Goal: Task Accomplishment & Management: Manage account settings

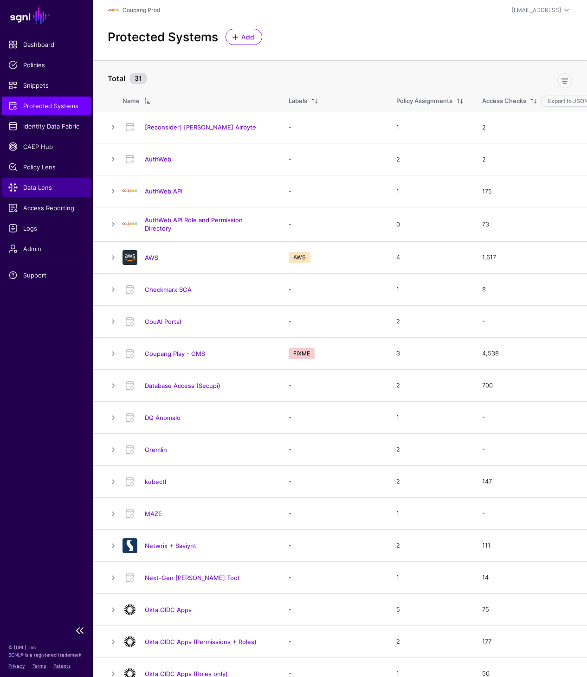
click at [35, 187] on span "Data Lens" at bounding box center [46, 187] width 76 height 9
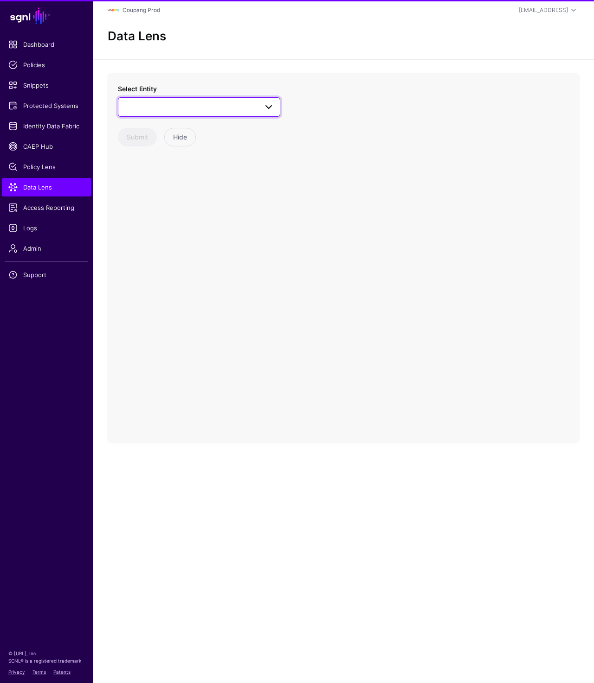
click at [172, 107] on span at bounding box center [199, 107] width 150 height 11
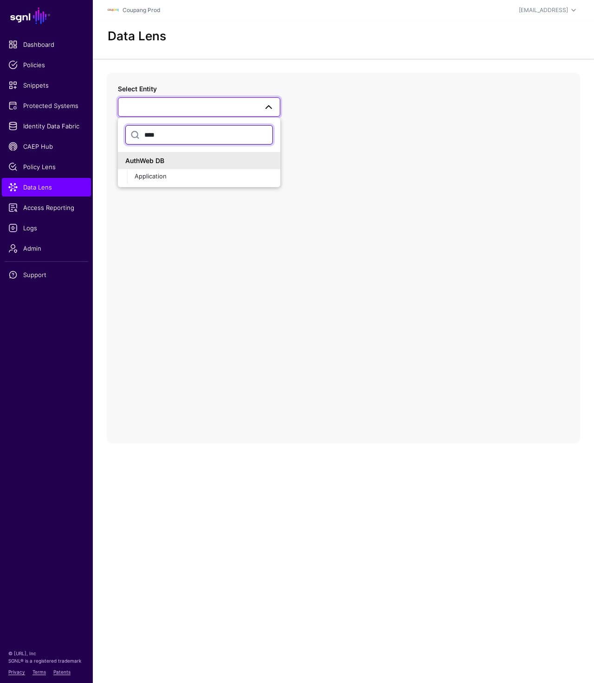
type input "****"
click at [127, 169] on button "Application" at bounding box center [203, 176] width 153 height 15
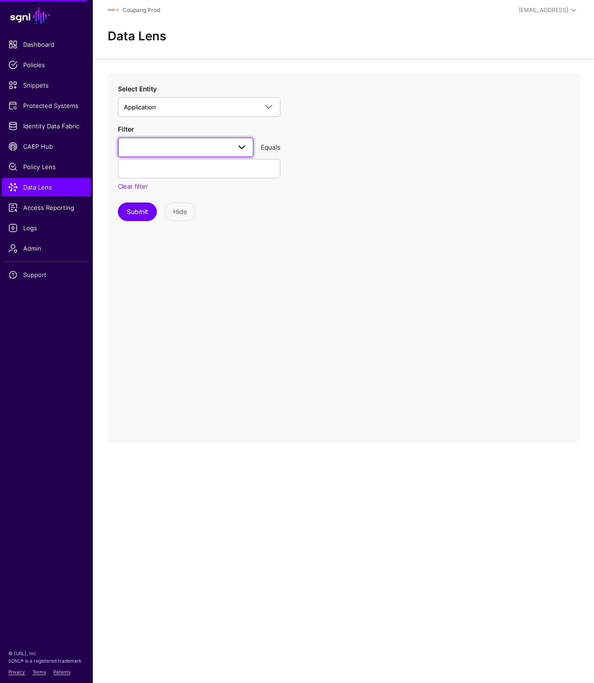
click at [175, 147] on span at bounding box center [185, 147] width 123 height 11
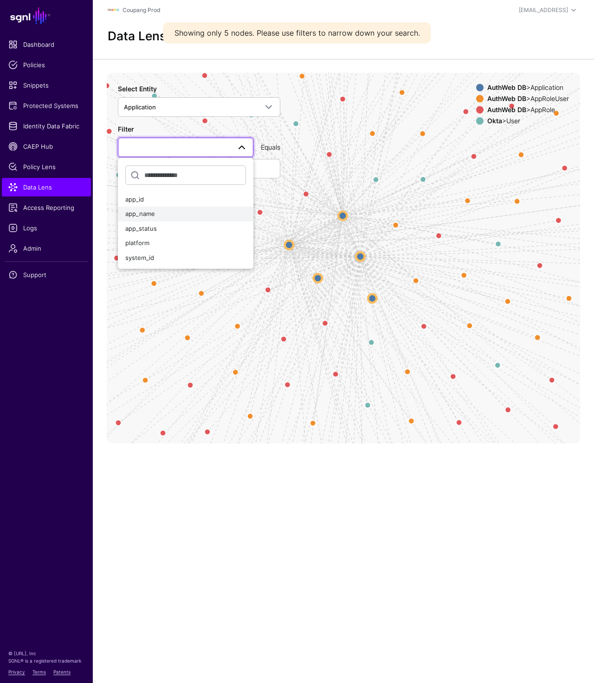
click at [150, 212] on span "app_name" at bounding box center [140, 213] width 30 height 7
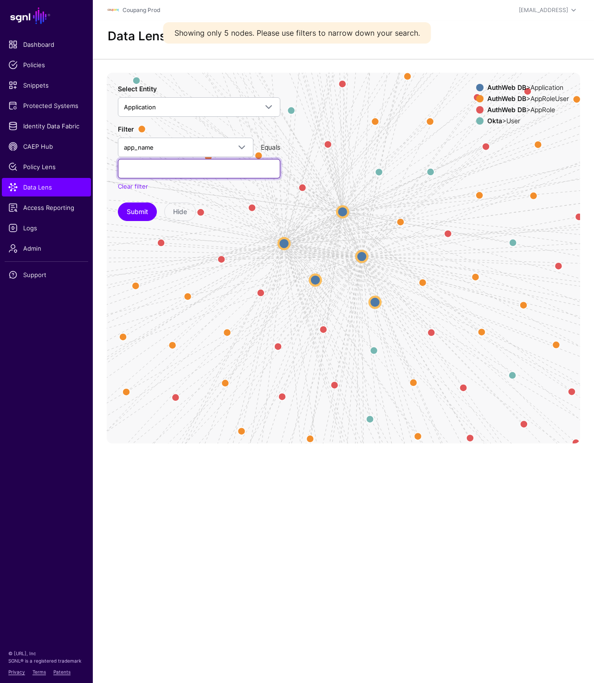
click at [174, 166] on input "text" at bounding box center [199, 168] width 162 height 19
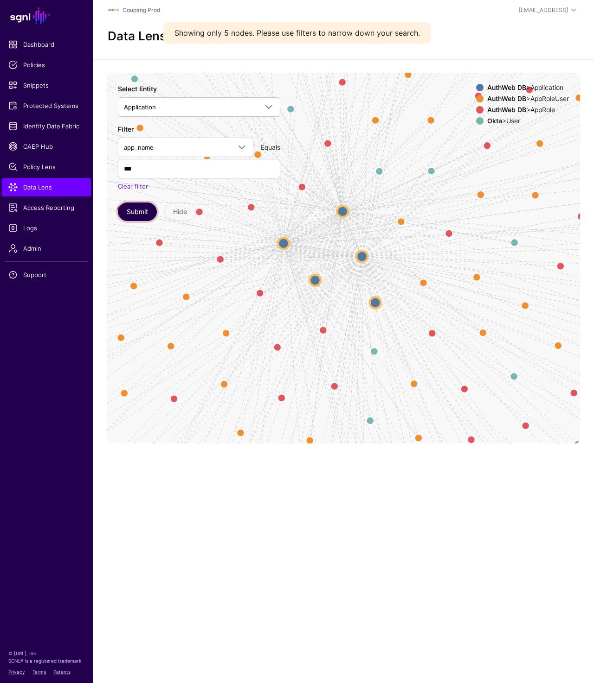
click at [142, 207] on button "Submit" at bounding box center [137, 212] width 39 height 19
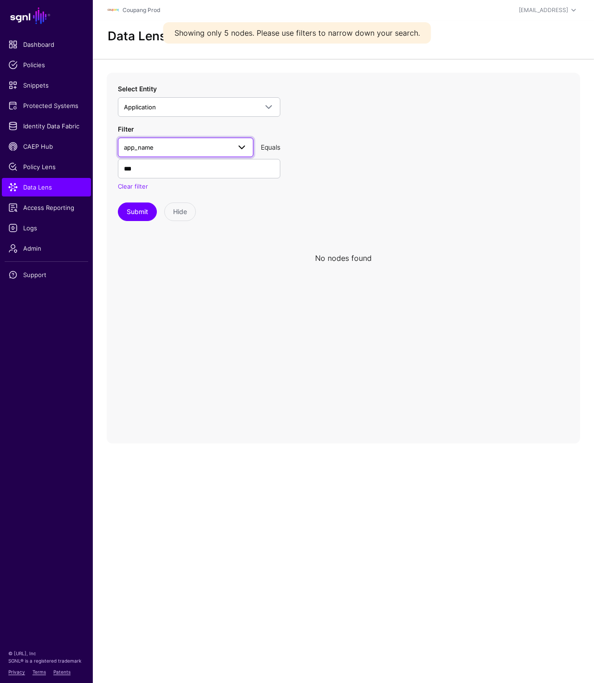
click at [157, 152] on span "app_name" at bounding box center [177, 147] width 107 height 10
click at [154, 200] on div "app_id" at bounding box center [185, 199] width 121 height 9
click at [135, 220] on button "Submit" at bounding box center [137, 212] width 39 height 19
click at [135, 212] on button "Submit" at bounding box center [137, 212] width 39 height 19
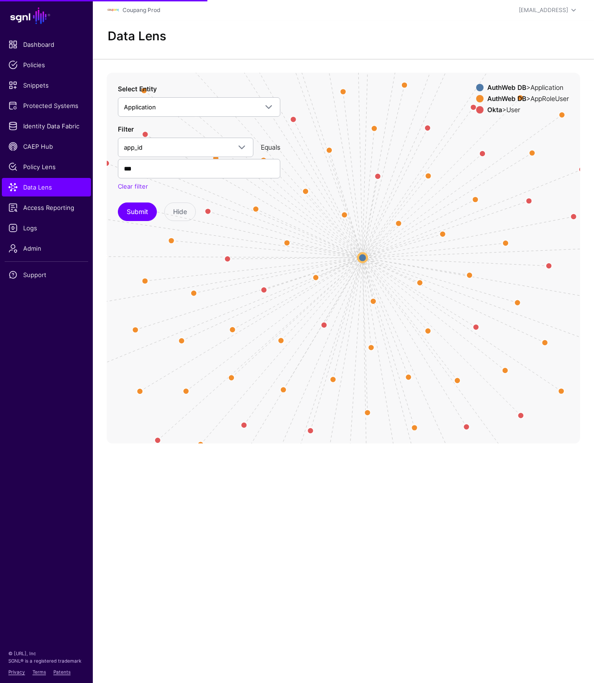
click at [361, 258] on circle at bounding box center [361, 257] width 9 height 9
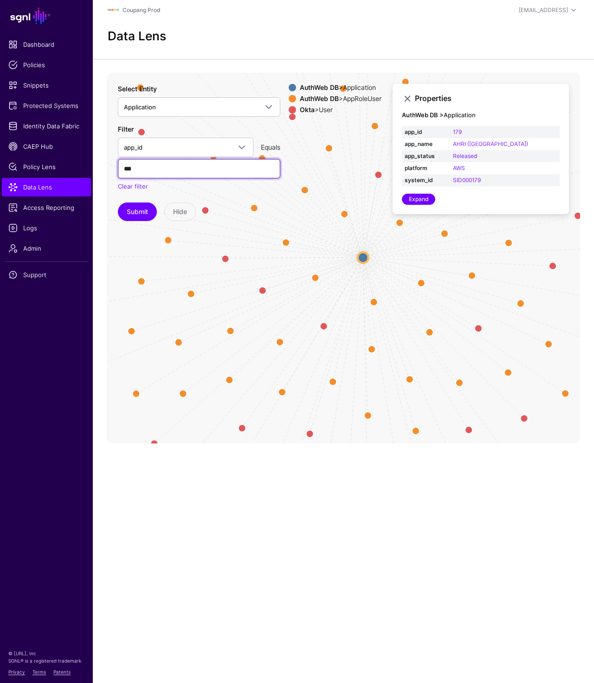
click at [134, 170] on input "***" at bounding box center [199, 168] width 162 height 19
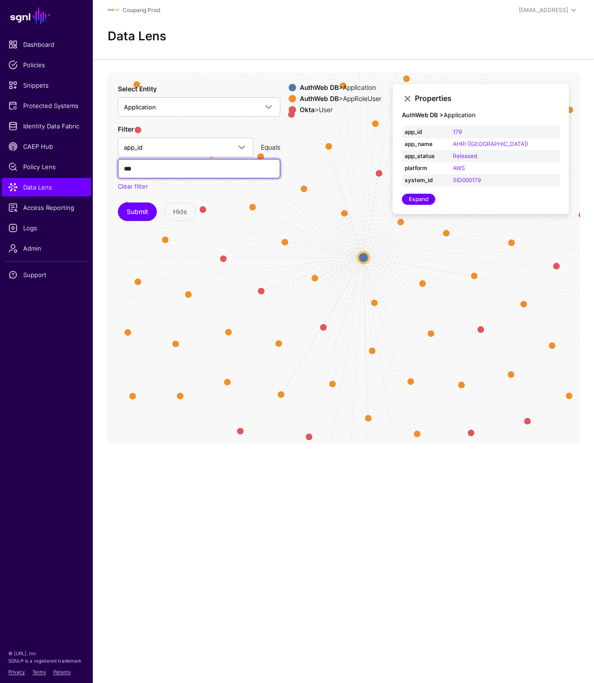
click at [134, 170] on input "***" at bounding box center [199, 168] width 162 height 19
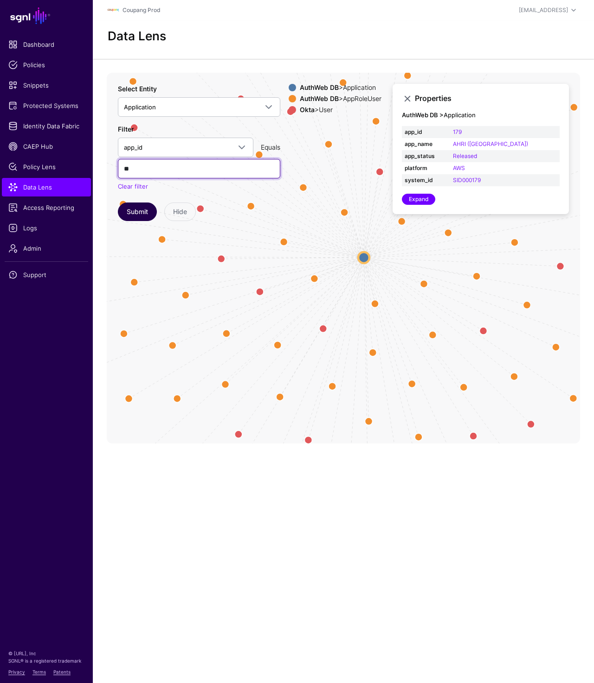
type input "**"
click at [129, 208] on button "Submit" at bounding box center [137, 212] width 39 height 19
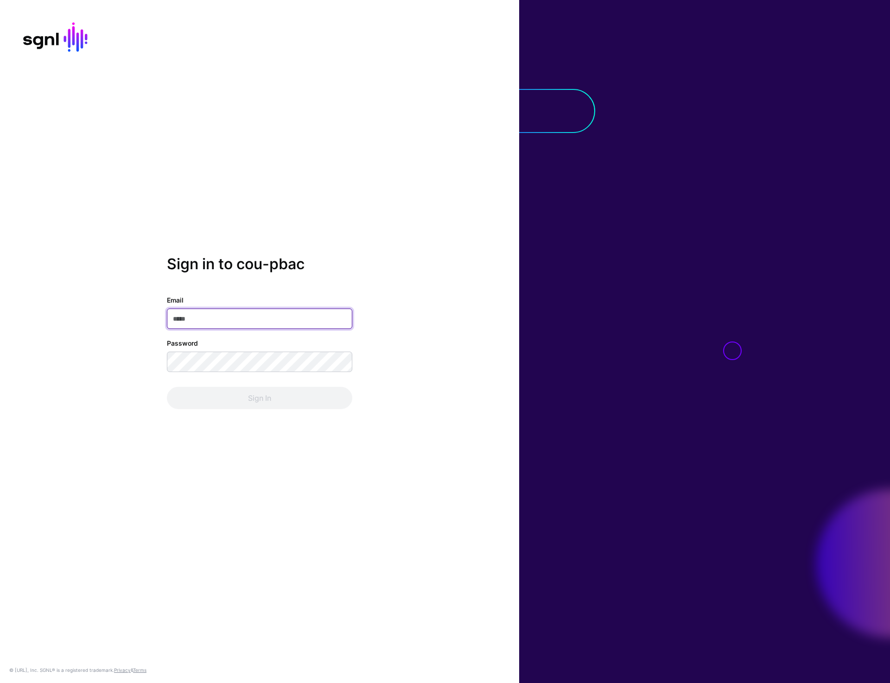
click at [202, 321] on input "Email" at bounding box center [259, 319] width 185 height 20
type input "**********"
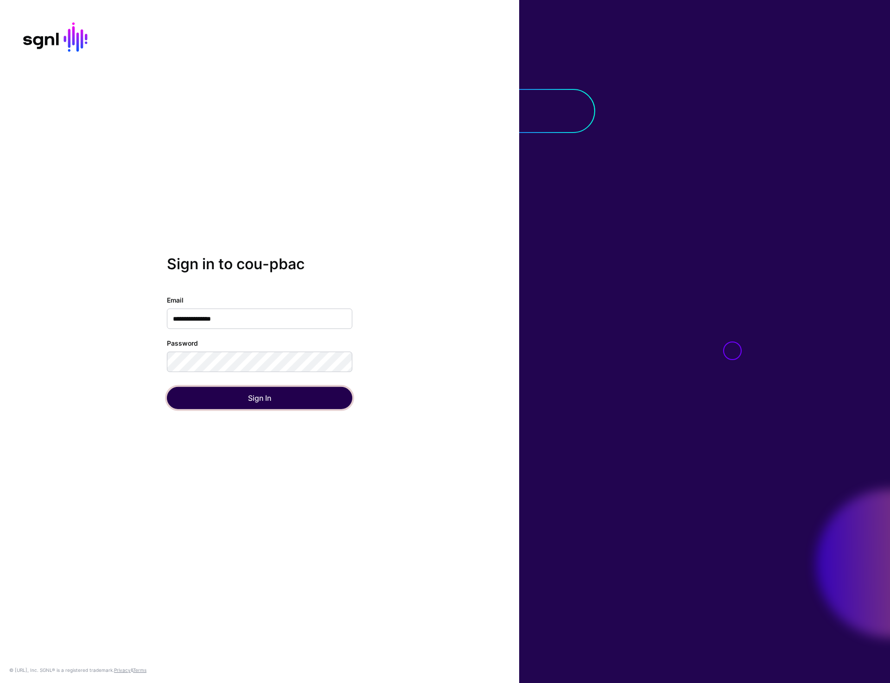
click at [231, 381] on button "Sign In" at bounding box center [259, 398] width 185 height 22
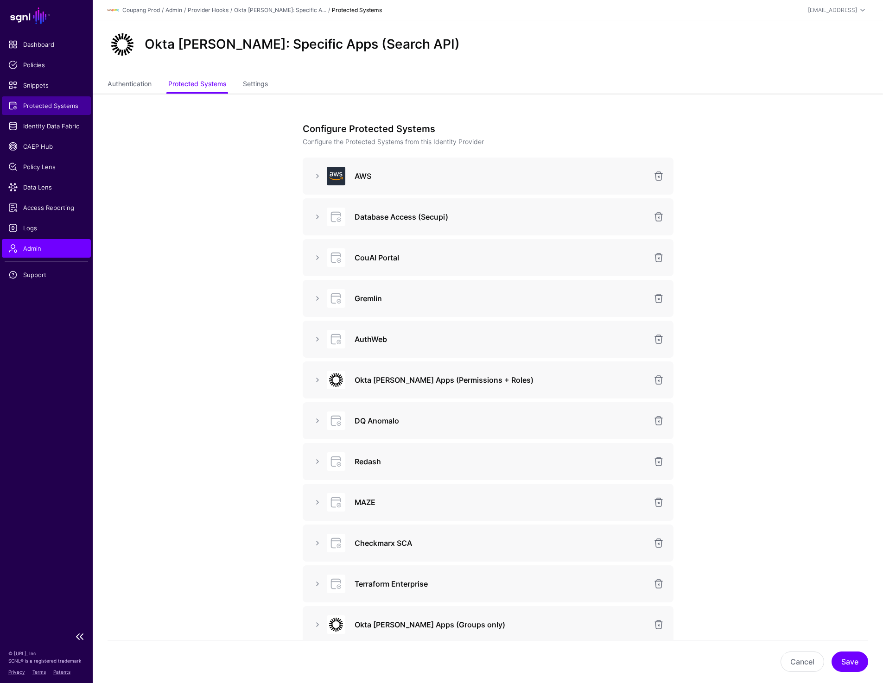
click at [44, 101] on span "Protected Systems" at bounding box center [46, 105] width 76 height 9
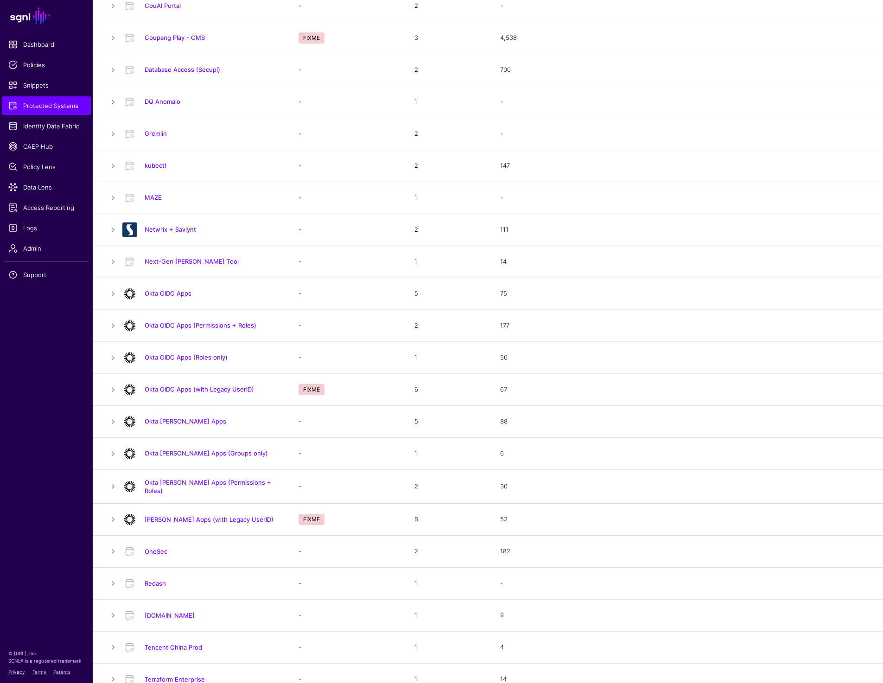
scroll to position [424, 0]
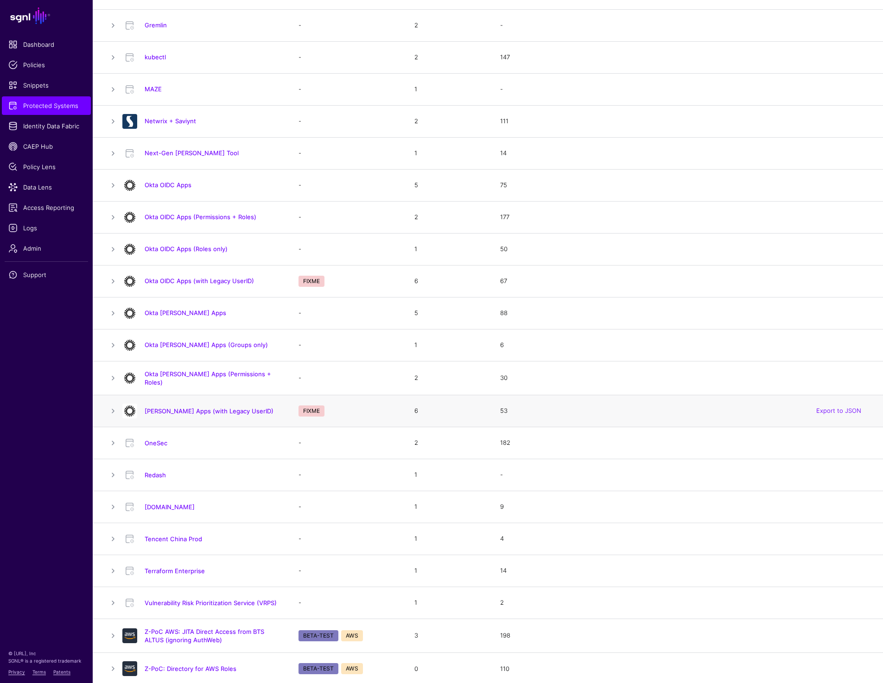
click at [188, 381] on h4 "[PERSON_NAME] Apps (with Legacy UserID)" at bounding box center [212, 411] width 135 height 8
click at [188, 381] on link "[PERSON_NAME] Apps (with Legacy UserID)" at bounding box center [209, 411] width 129 height 7
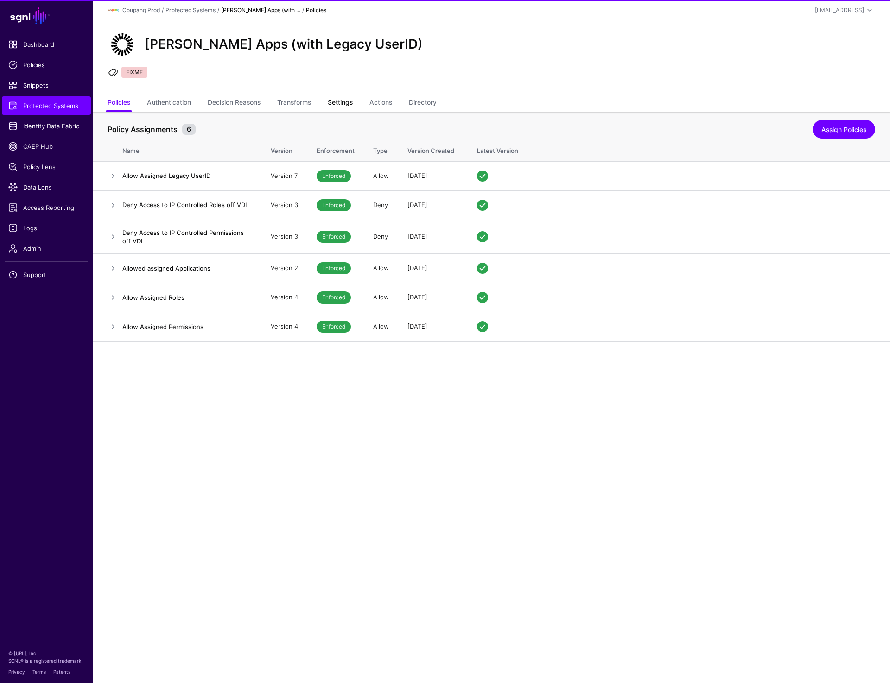
click at [346, 100] on link "Settings" at bounding box center [340, 104] width 25 height 18
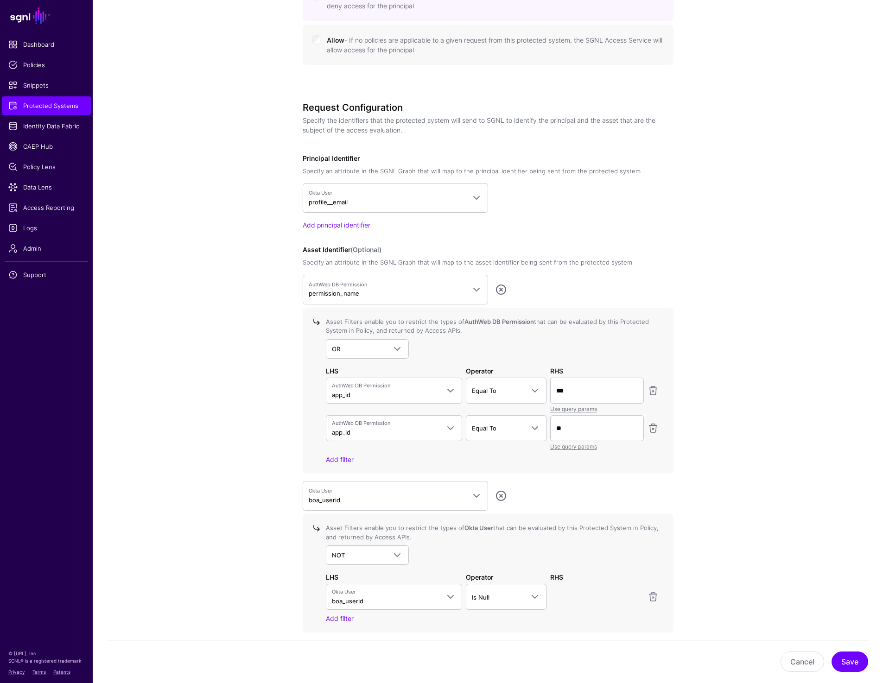
scroll to position [696, 0]
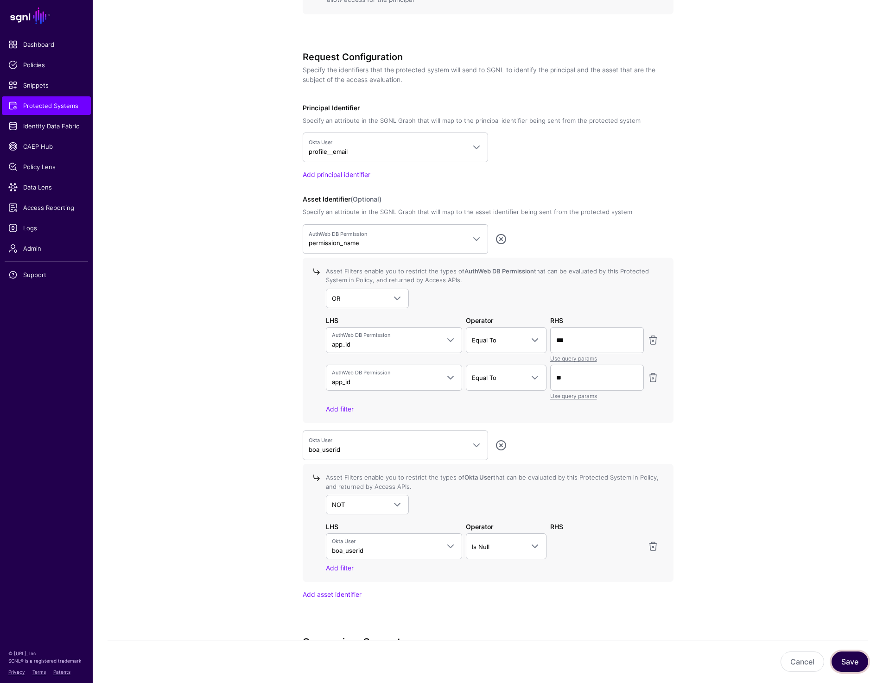
click at [850, 663] on button "Save" at bounding box center [850, 662] width 37 height 20
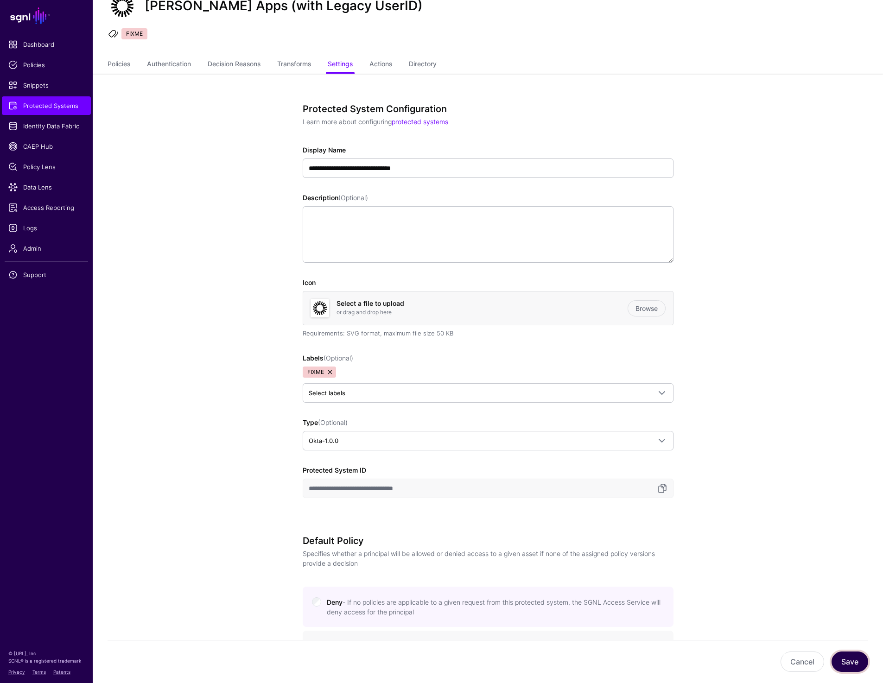
scroll to position [0, 0]
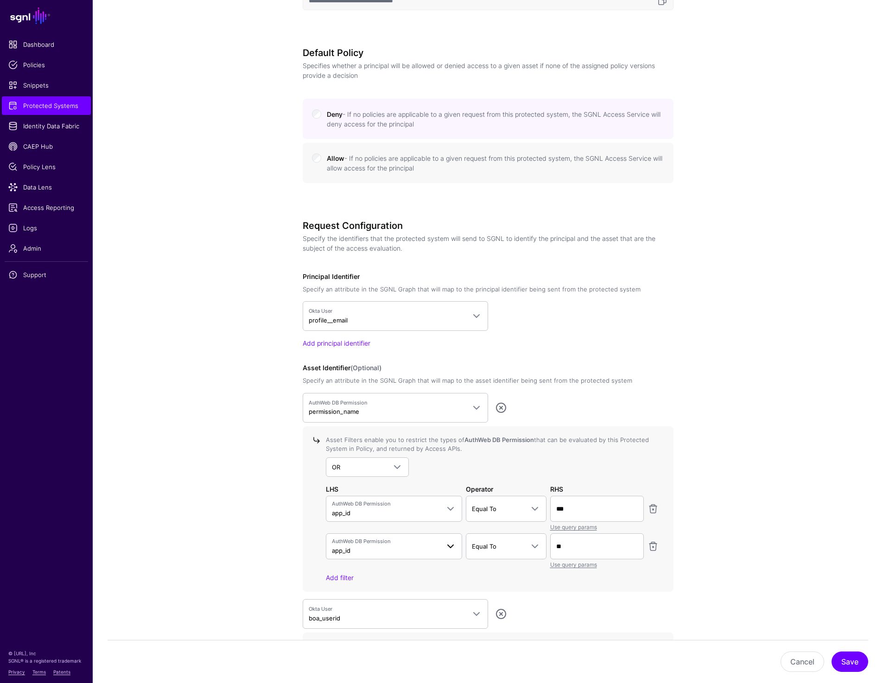
scroll to position [532, 0]
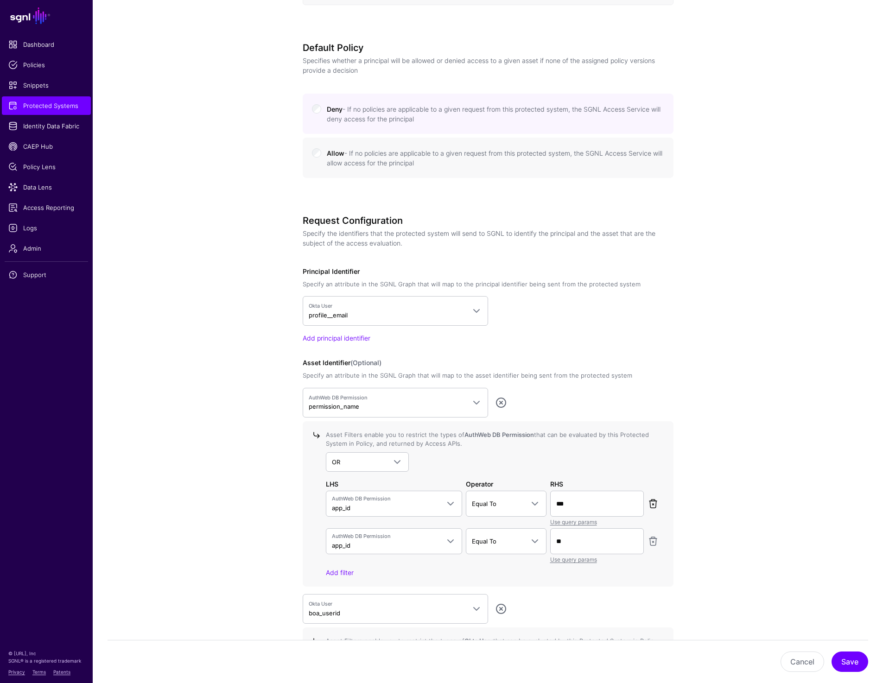
click at [653, 504] on link at bounding box center [653, 503] width 11 height 11
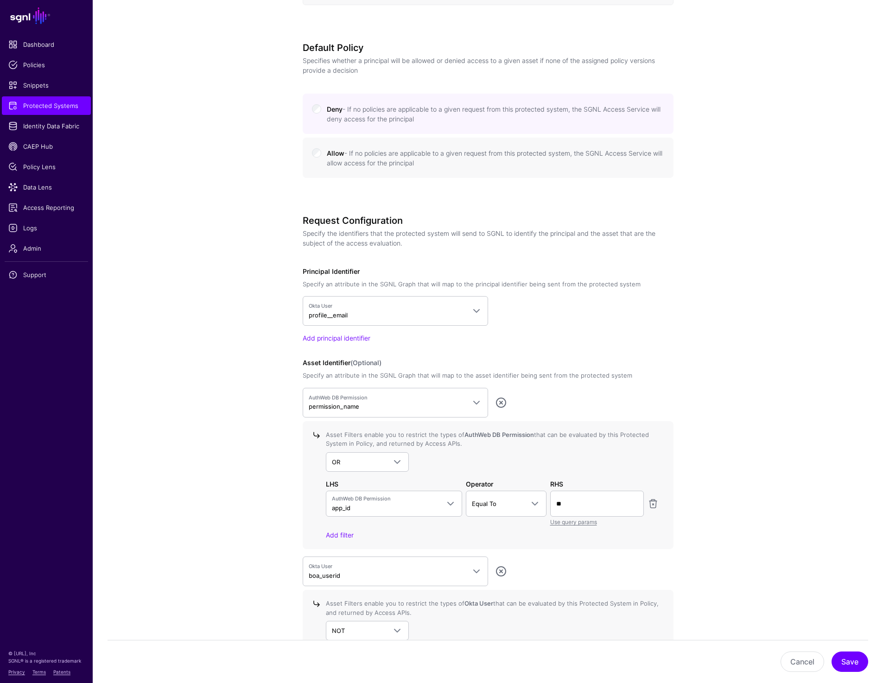
click at [653, 504] on link at bounding box center [653, 503] width 11 height 11
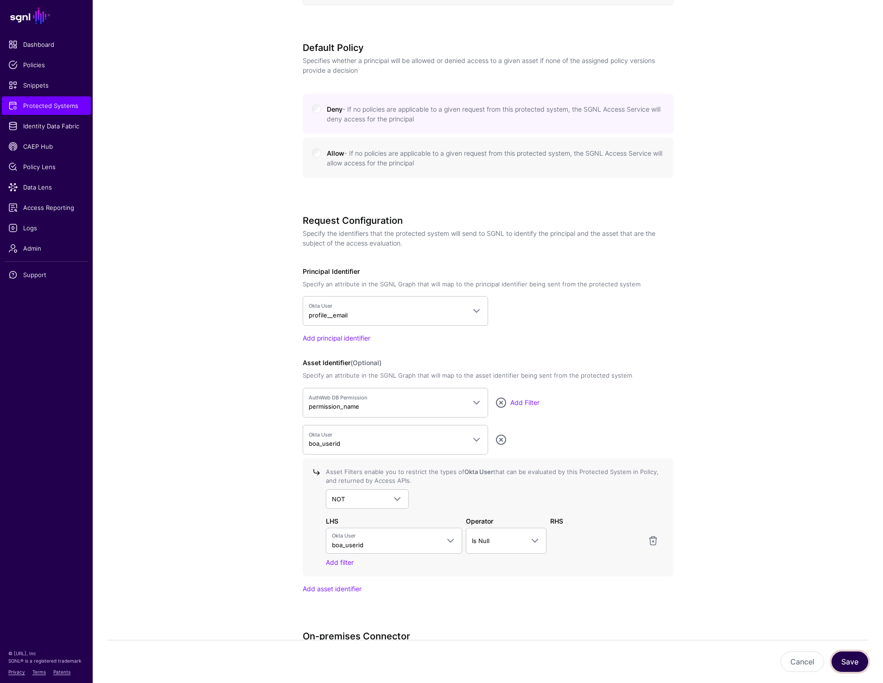
click at [847, 660] on button "Save" at bounding box center [850, 662] width 37 height 20
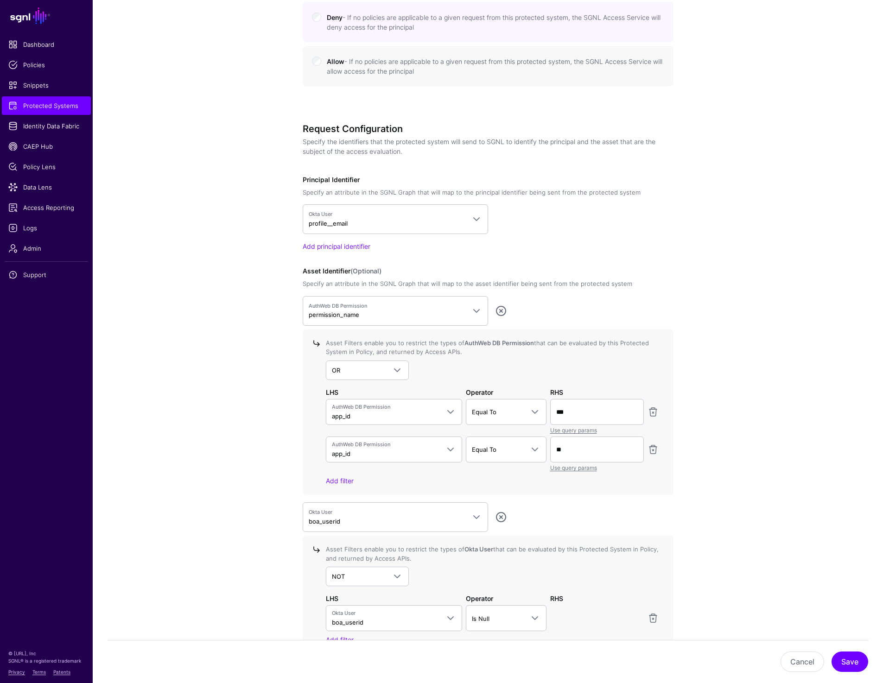
scroll to position [648, 0]
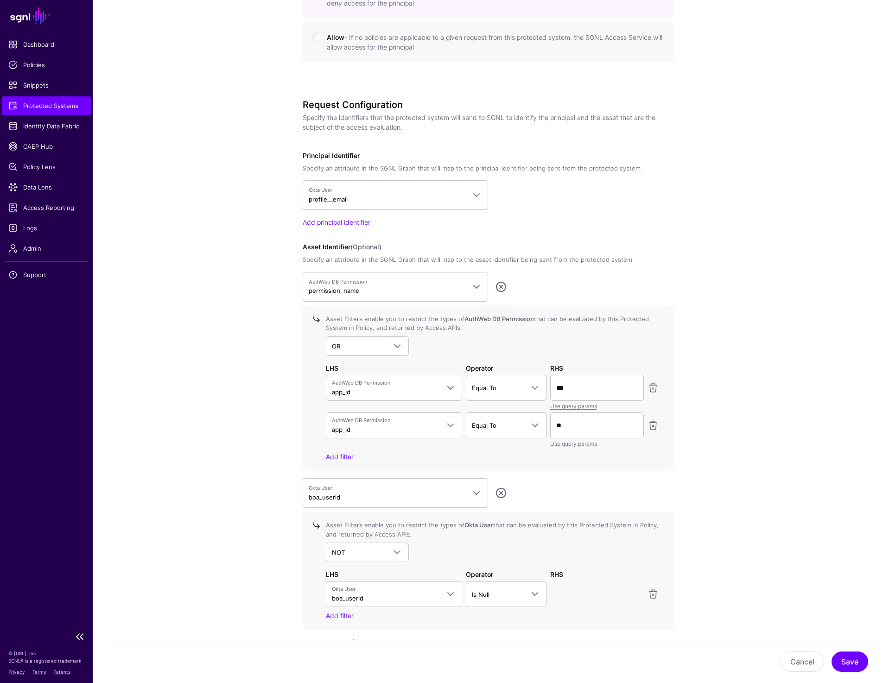
click at [24, 109] on span "Protected Systems" at bounding box center [46, 105] width 76 height 9
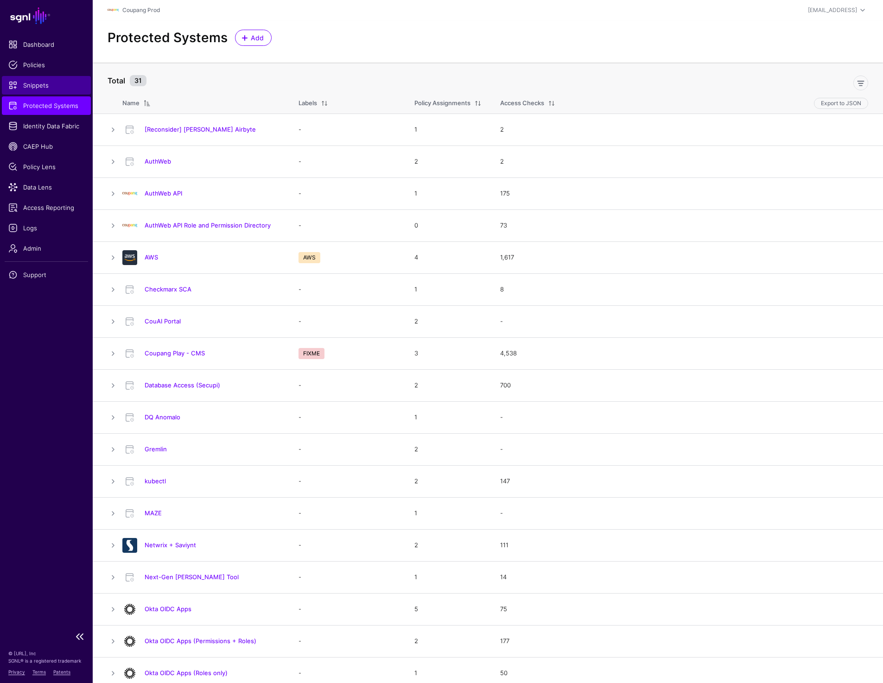
click at [46, 81] on span "Snippets" at bounding box center [46, 85] width 76 height 9
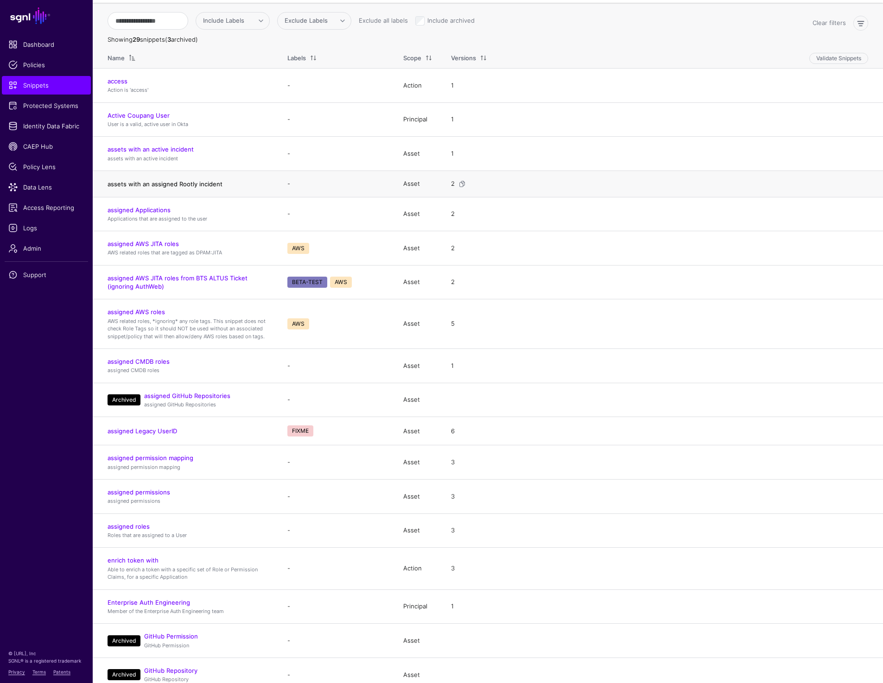
scroll to position [61, 0]
click at [140, 431] on link "assigned Legacy UserID" at bounding box center [143, 430] width 70 height 7
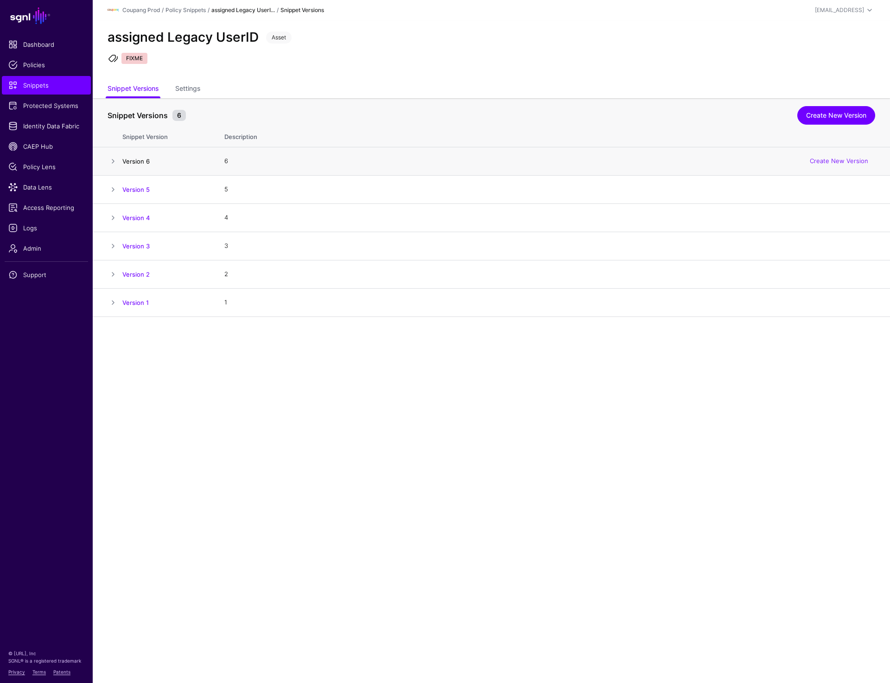
click at [138, 159] on link "Version 6" at bounding box center [135, 161] width 27 height 7
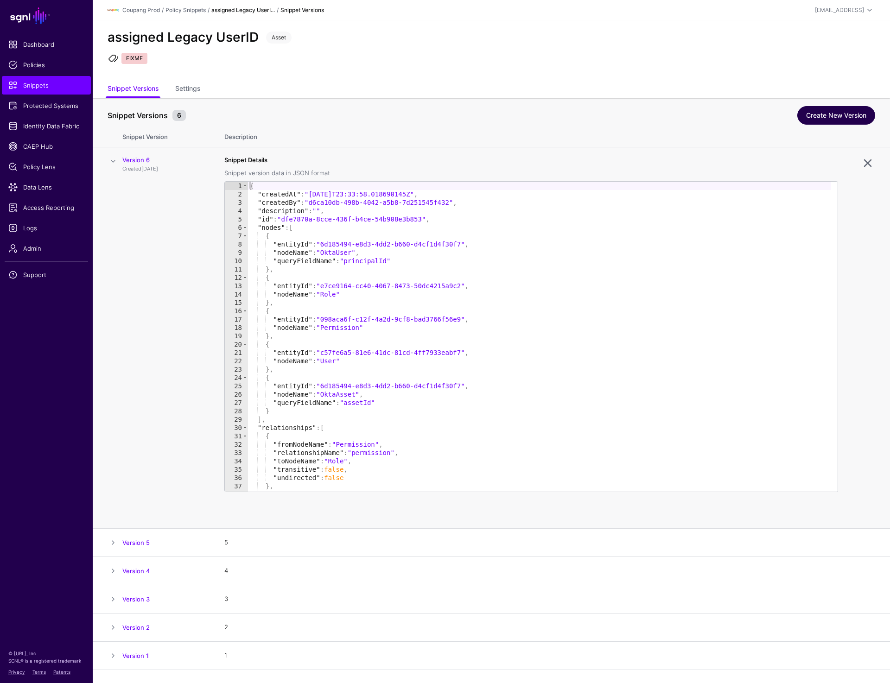
click at [831, 122] on link "Create New Version" at bounding box center [837, 115] width 78 height 19
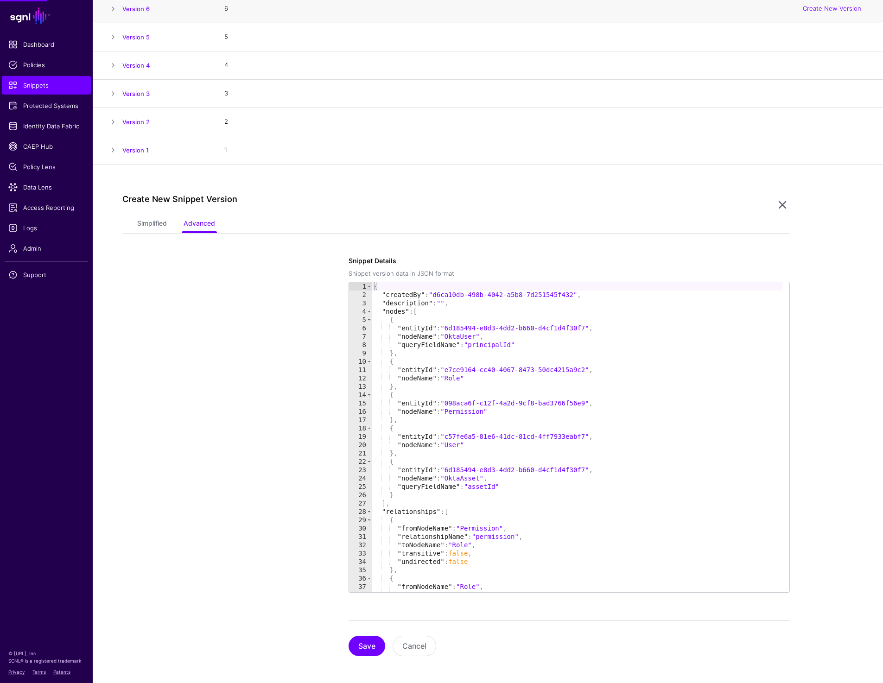
scroll to position [155, 0]
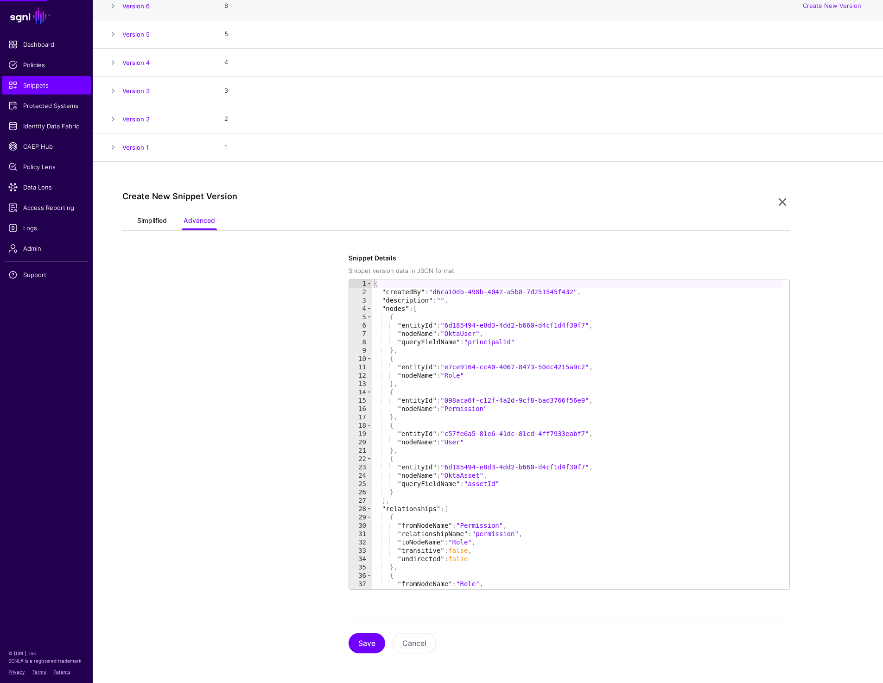
click at [165, 220] on link "Simplified" at bounding box center [152, 222] width 30 height 18
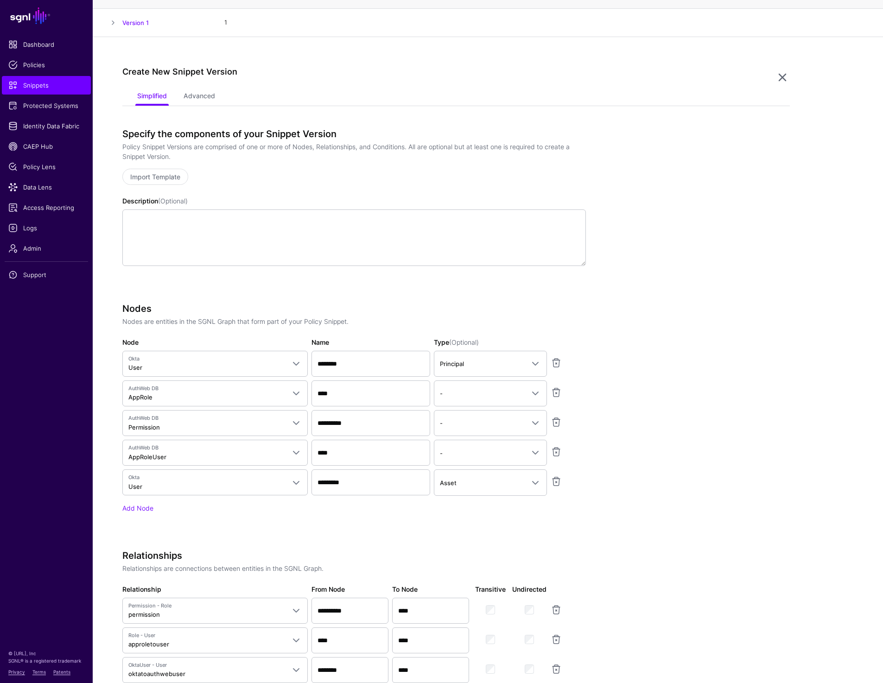
scroll to position [290, 0]
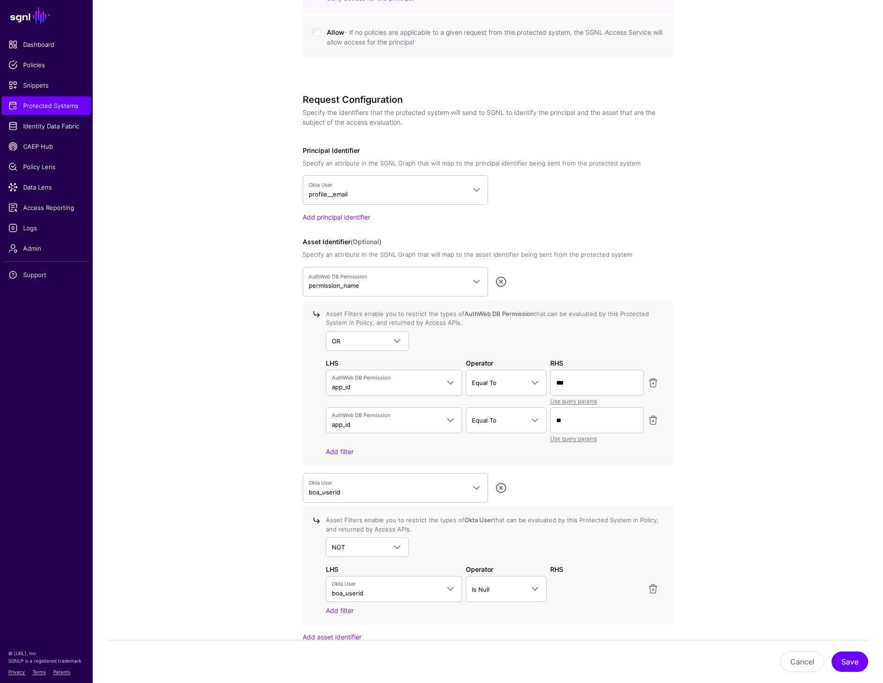
scroll to position [814, 0]
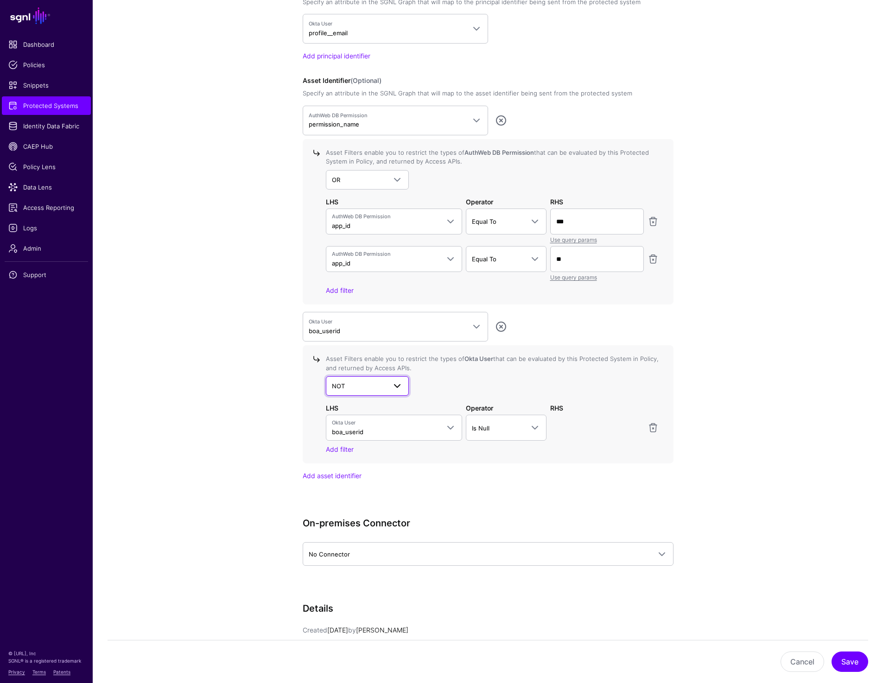
click at [376, 386] on span "NOT" at bounding box center [359, 386] width 55 height 10
click at [472, 396] on div "Asset Filters enable you to restrict the types of Okta User that can be evaluat…" at bounding box center [490, 405] width 337 height 100
click at [334, 448] on link "Add filter" at bounding box center [340, 450] width 28 height 8
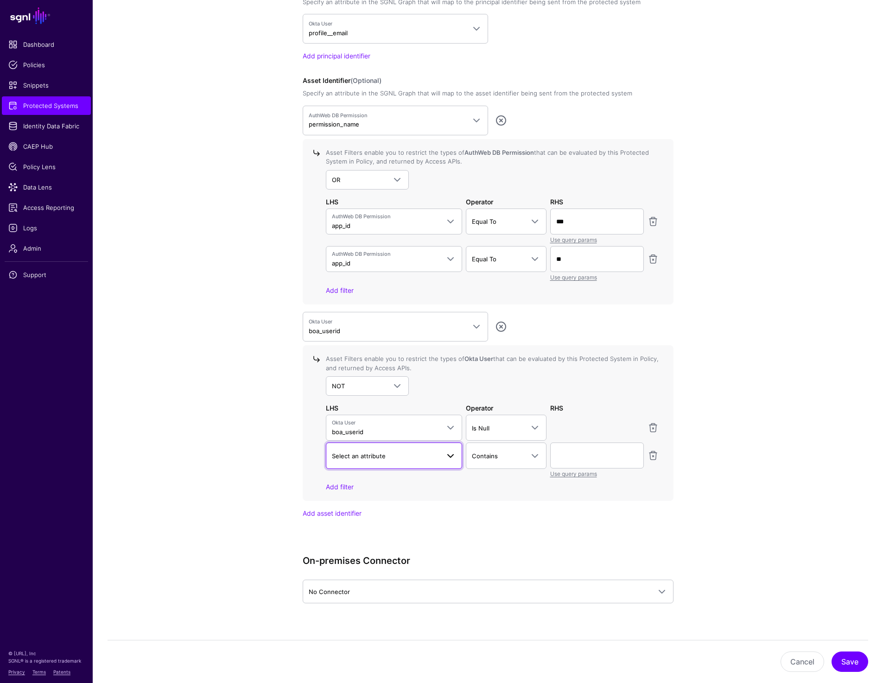
click at [369, 453] on span "Select an attribute" at bounding box center [359, 456] width 54 height 7
type input "***"
click at [378, 516] on button "boa_userid" at bounding box center [394, 511] width 137 height 15
click at [483, 459] on span "Contains" at bounding box center [498, 456] width 52 height 10
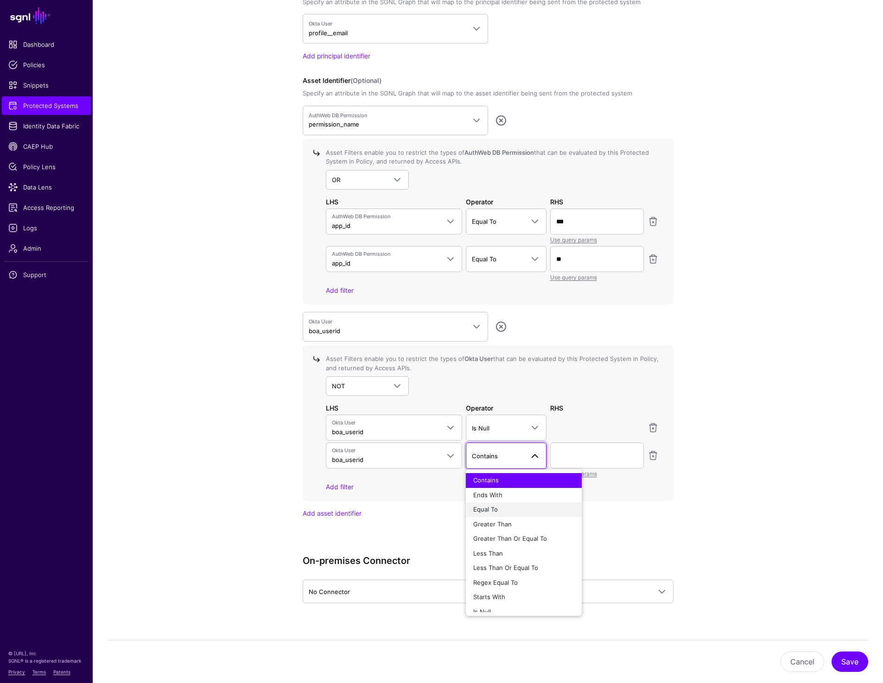
click at [493, 511] on span "Equal To" at bounding box center [485, 509] width 25 height 7
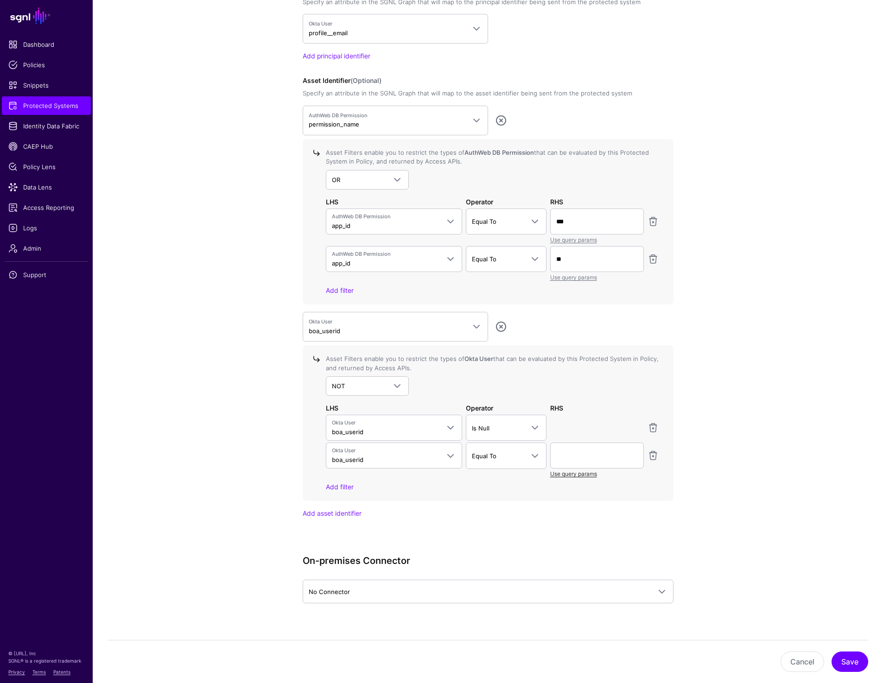
click at [575, 474] on link "Use query params" at bounding box center [573, 474] width 47 height 7
click at [606, 453] on span at bounding box center [597, 455] width 82 height 11
click at [590, 511] on div "principalId" at bounding box center [620, 509] width 124 height 9
click at [651, 423] on link at bounding box center [653, 427] width 11 height 11
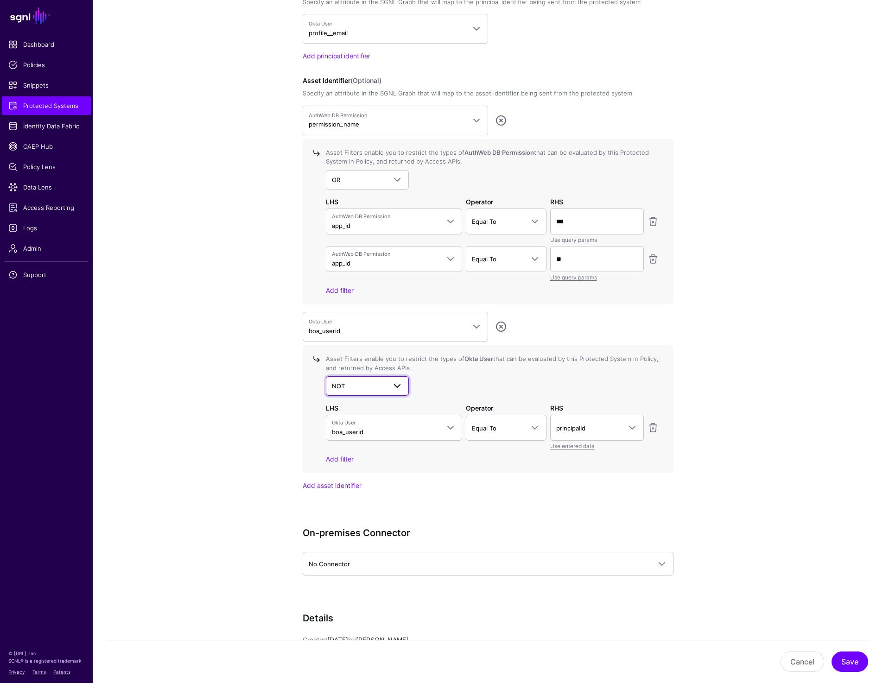
click at [361, 389] on span "NOT" at bounding box center [359, 386] width 55 height 10
click at [364, 405] on div "AND" at bounding box center [367, 407] width 69 height 9
click at [784, 312] on app-integrations-details-form "**********" at bounding box center [488, 76] width 791 height 1556
click at [846, 661] on button "Save" at bounding box center [850, 662] width 37 height 20
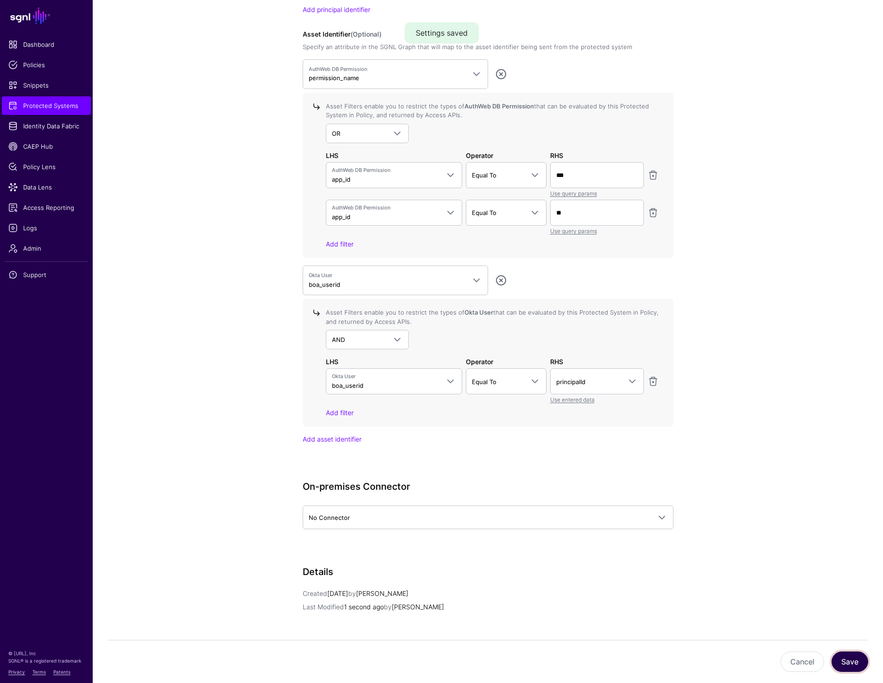
scroll to position [983, 0]
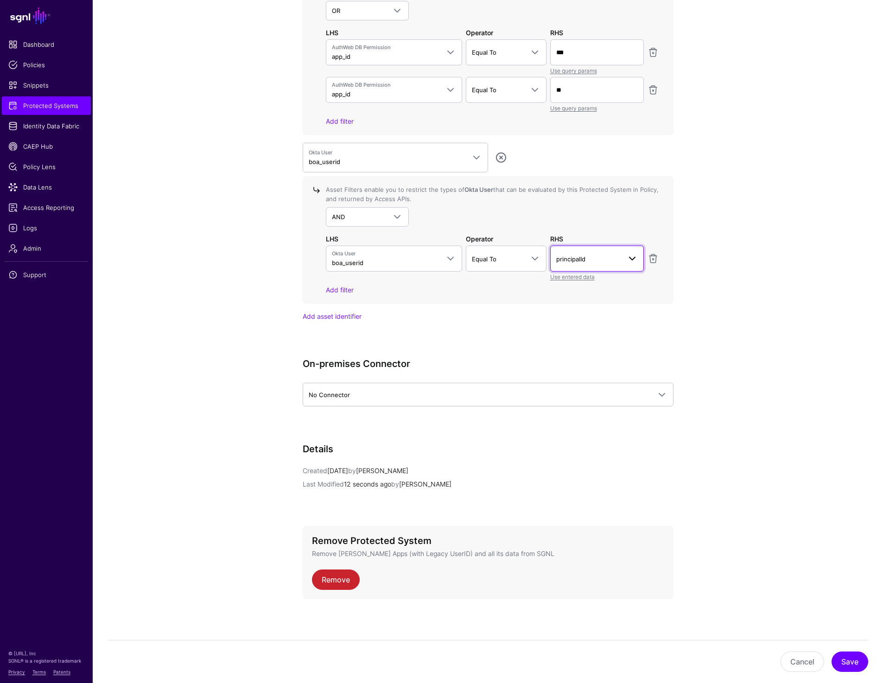
click at [597, 253] on span "principalId" at bounding box center [597, 258] width 82 height 11
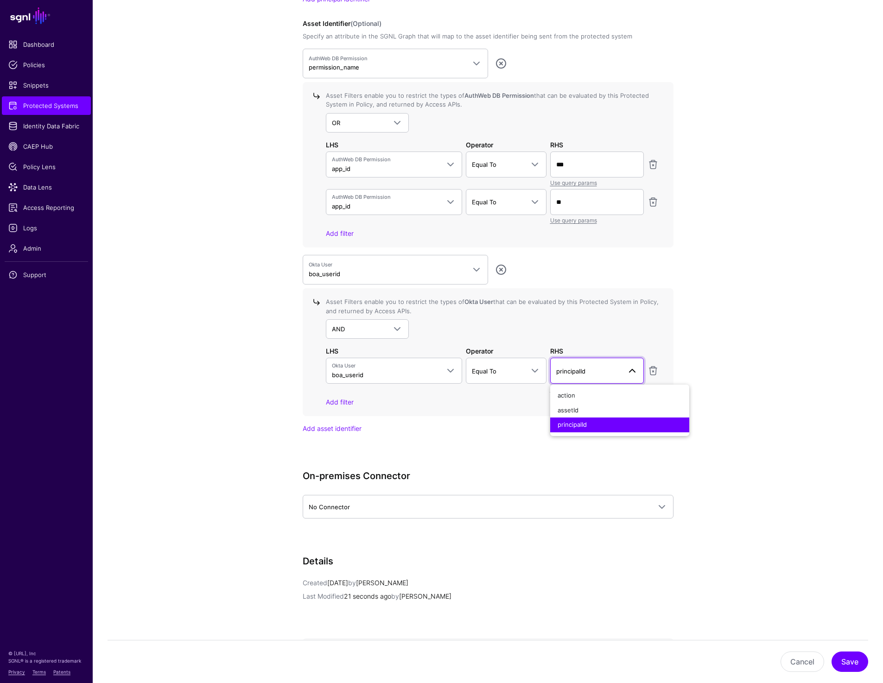
scroll to position [871, 0]
click at [505, 373] on span "Equal To" at bounding box center [498, 372] width 52 height 10
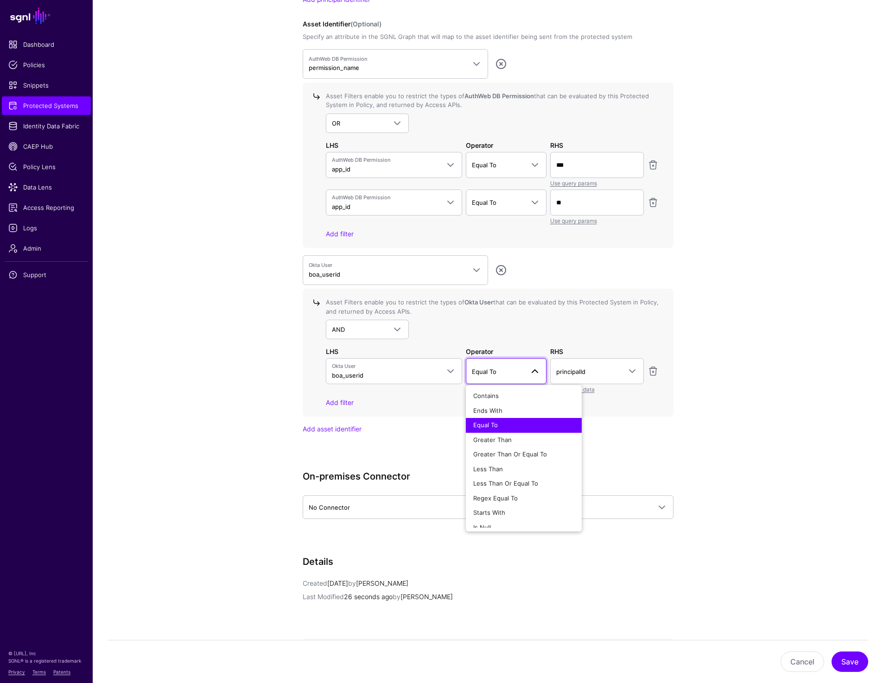
click at [779, 348] on app-integrations-details-form "**********" at bounding box center [488, 19] width 791 height 1556
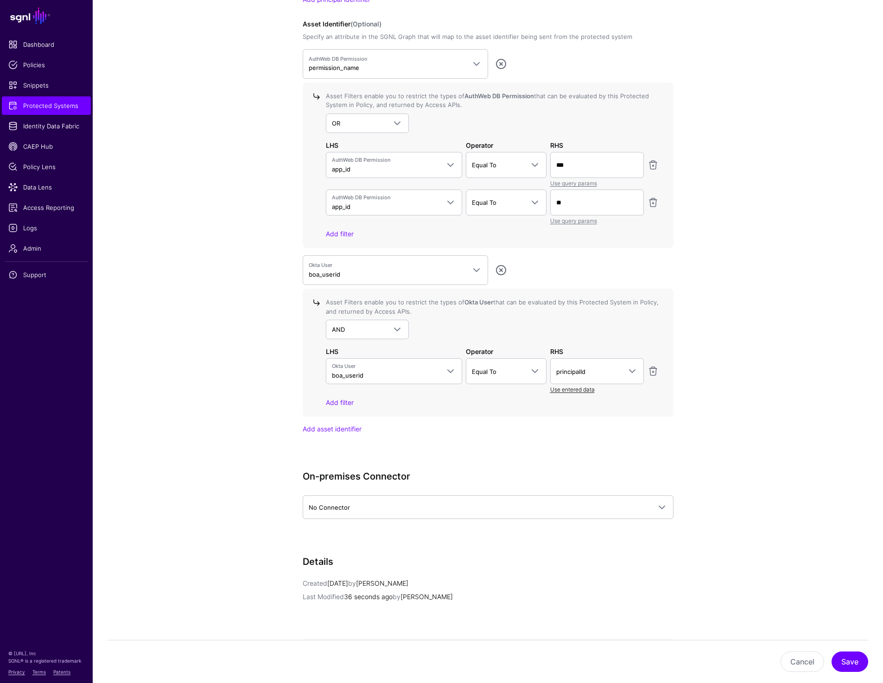
click at [571, 388] on link "Use entered data" at bounding box center [572, 389] width 45 height 7
click at [592, 388] on link "Use query params" at bounding box center [573, 389] width 47 height 7
click at [606, 371] on span at bounding box center [597, 371] width 82 height 11
click at [379, 372] on span "Okta User boa_userid" at bounding box center [386, 372] width 108 height 18
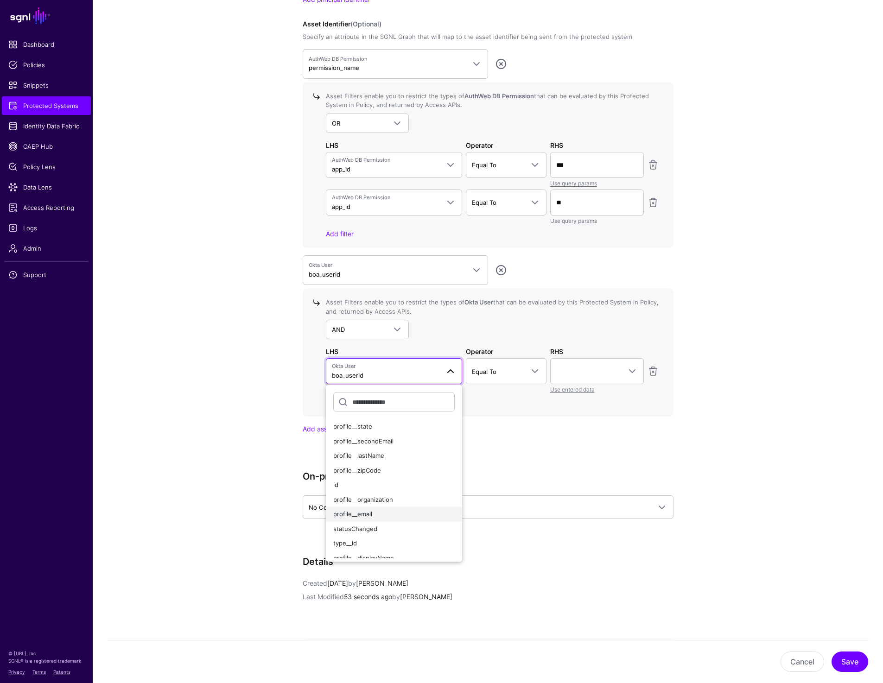
click at [361, 510] on div "profile__email" at bounding box center [394, 514] width 122 height 9
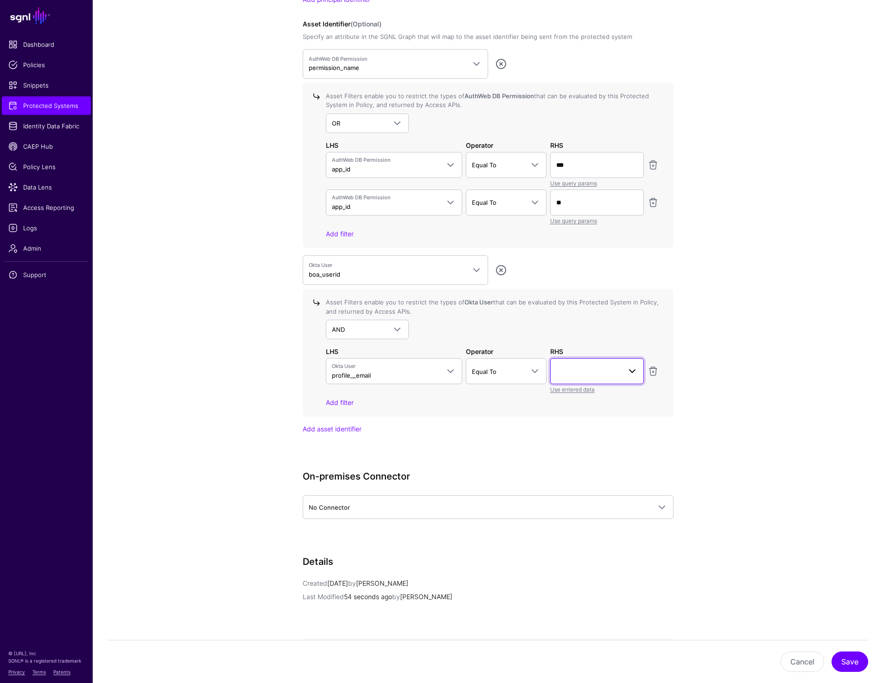
click at [582, 375] on span at bounding box center [597, 371] width 82 height 11
click at [583, 424] on span "principalId" at bounding box center [572, 424] width 29 height 7
click at [747, 450] on app-integrations-details-form "**********" at bounding box center [488, 19] width 791 height 1556
click at [852, 655] on button "Save" at bounding box center [850, 662] width 37 height 20
click at [389, 327] on span at bounding box center [394, 329] width 17 height 11
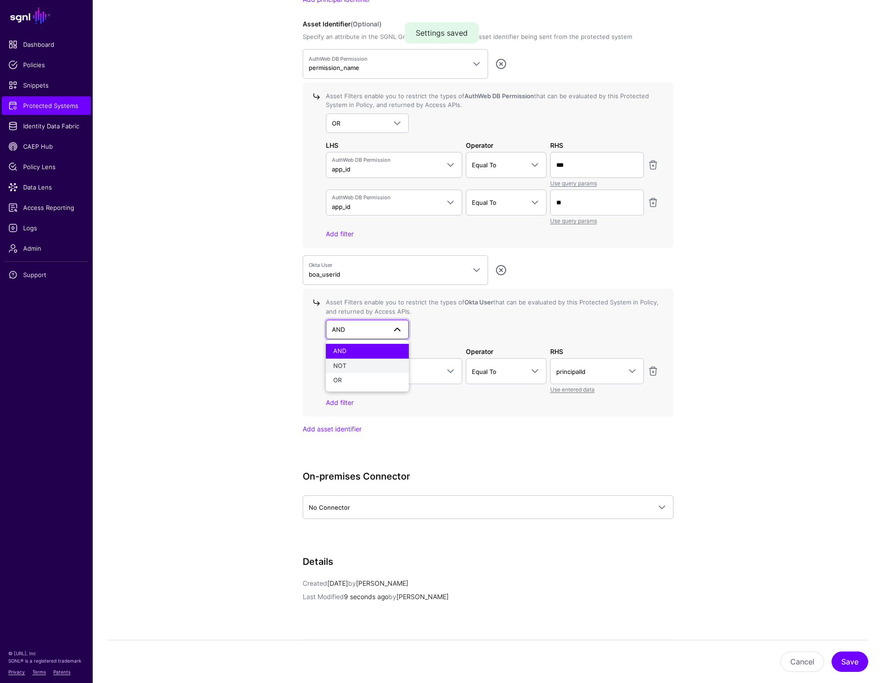
click at [378, 367] on div "NOT" at bounding box center [367, 366] width 69 height 9
click at [387, 367] on span "Okta User" at bounding box center [386, 367] width 108 height 8
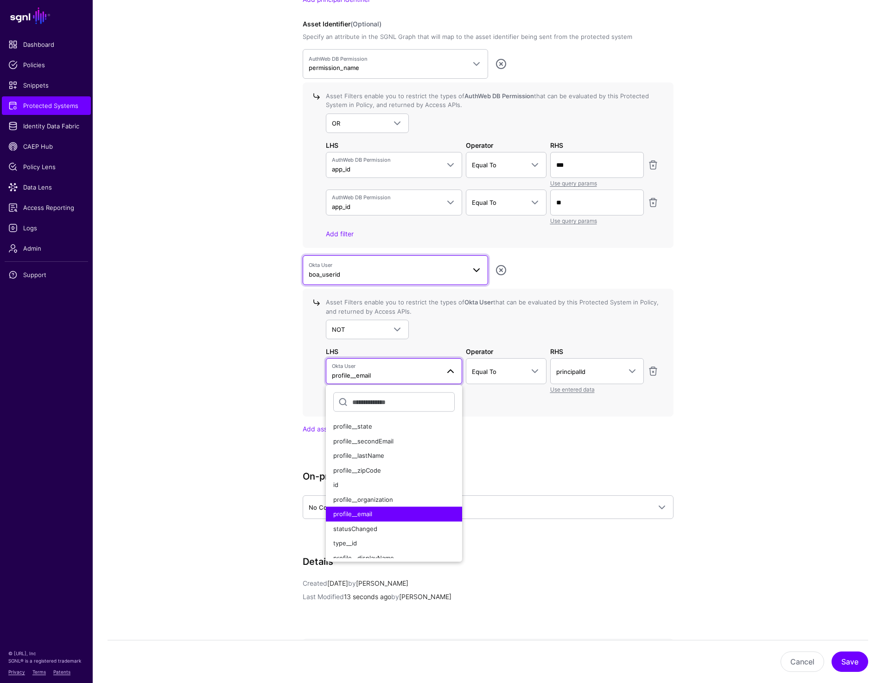
click at [413, 271] on span "Okta User boa_userid" at bounding box center [387, 271] width 157 height 18
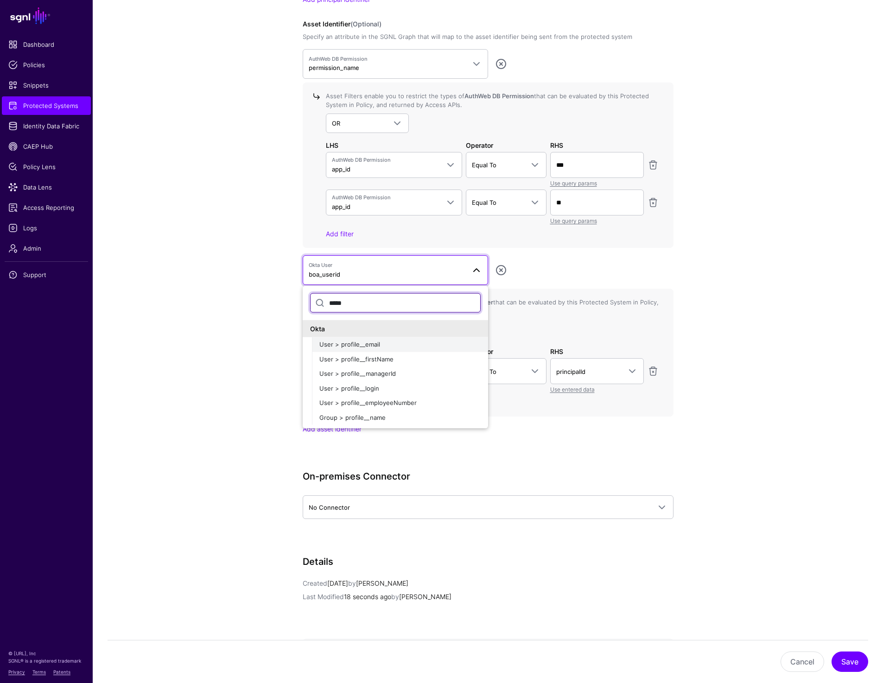
type input "*****"
click at [383, 348] on div "User > profile__email" at bounding box center [399, 344] width 161 height 9
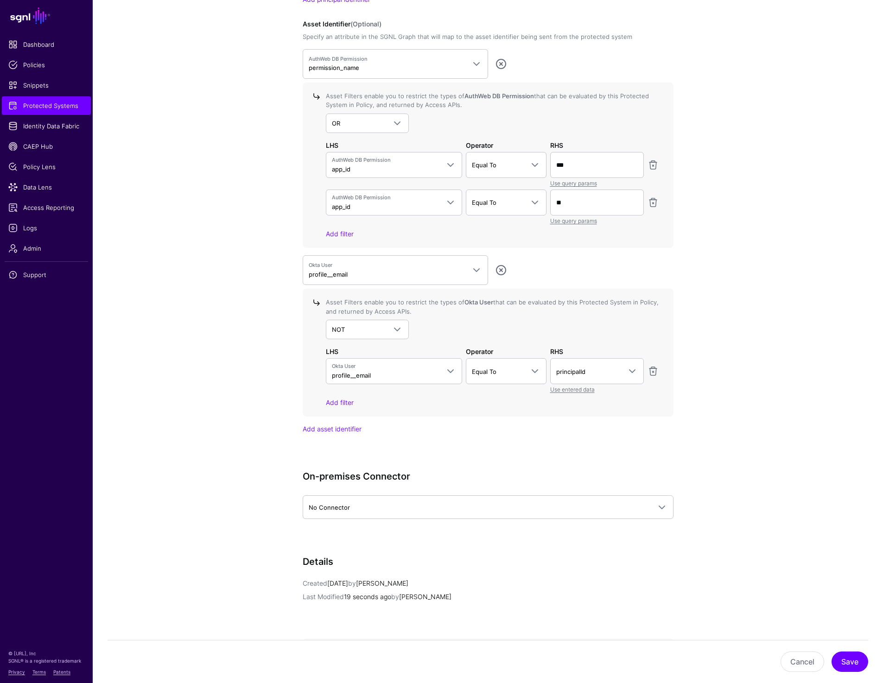
click at [717, 353] on app-integrations-details-form "**********" at bounding box center [488, 19] width 791 height 1556
click at [847, 670] on button "Save" at bounding box center [850, 662] width 37 height 20
click at [365, 275] on span "Okta User profile__email" at bounding box center [387, 271] width 157 height 18
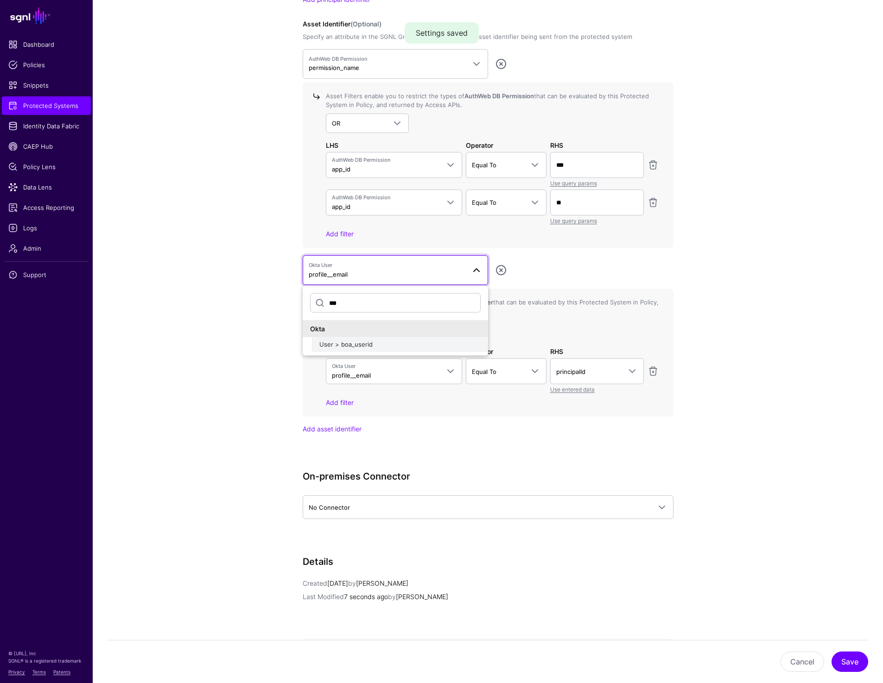
type input "***"
click at [357, 340] on div "User > boa_userid" at bounding box center [399, 344] width 161 height 9
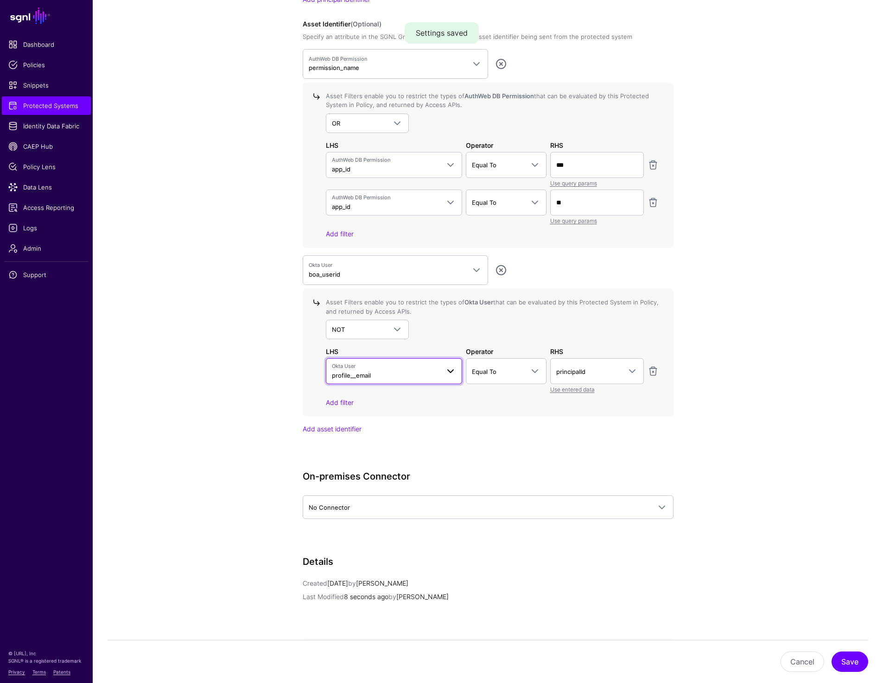
click at [360, 364] on span "Okta User" at bounding box center [386, 367] width 108 height 8
type input "***"
click at [377, 423] on div "boa_userid" at bounding box center [394, 426] width 122 height 9
click at [499, 364] on link "Equal To" at bounding box center [506, 371] width 81 height 26
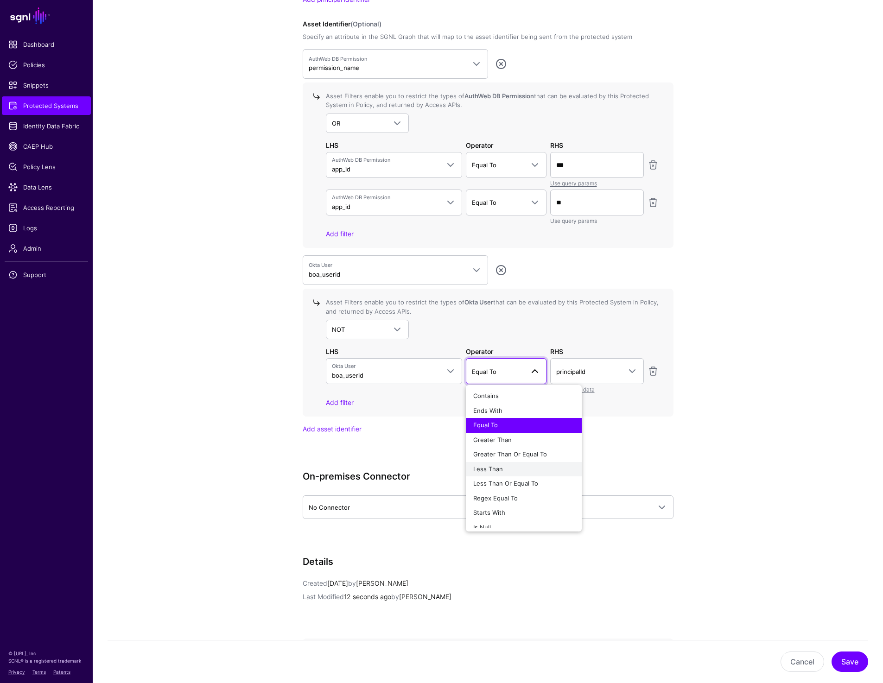
scroll to position [7, 0]
click at [504, 517] on div "Is Null" at bounding box center [523, 521] width 101 height 9
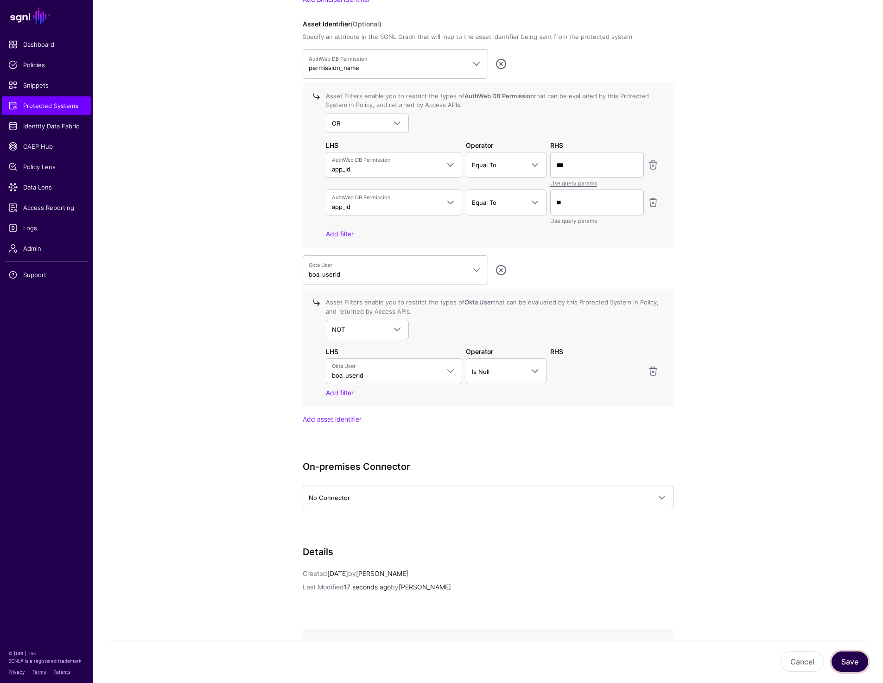
click at [847, 666] on button "Save" at bounding box center [850, 662] width 37 height 20
click at [350, 325] on span "NOT" at bounding box center [359, 330] width 55 height 10
click at [345, 352] on span "AND" at bounding box center [339, 350] width 13 height 7
click at [366, 371] on span "Okta User boa_userid" at bounding box center [386, 372] width 108 height 18
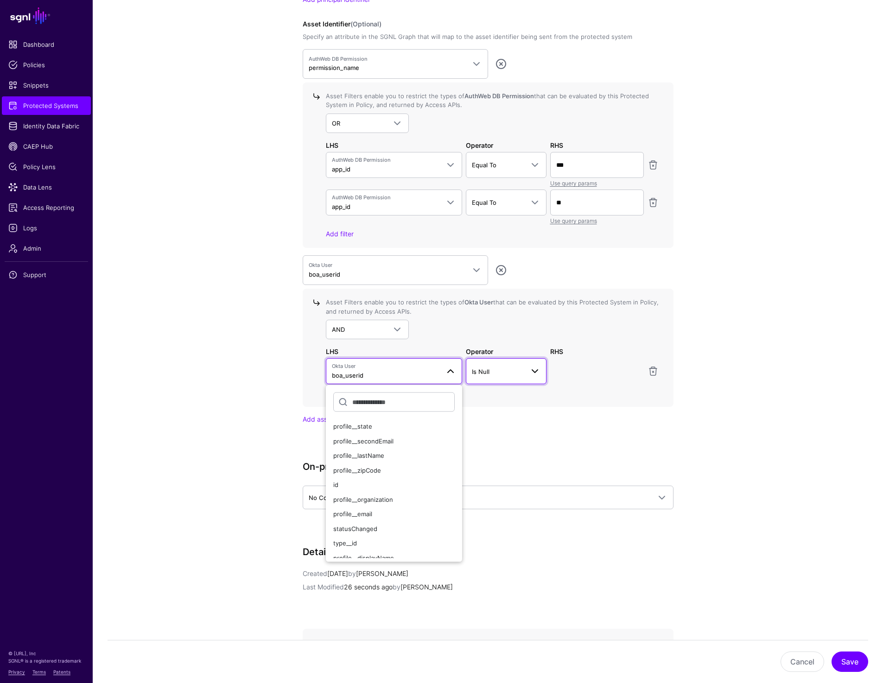
click at [521, 371] on span "Is Null" at bounding box center [498, 372] width 52 height 10
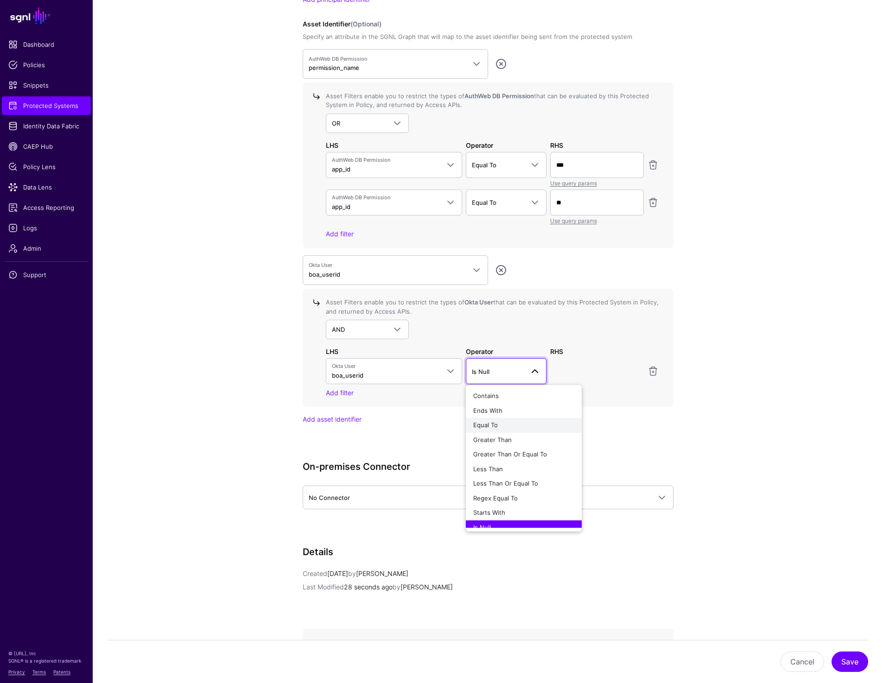
click at [511, 424] on div "Equal To" at bounding box center [523, 425] width 101 height 9
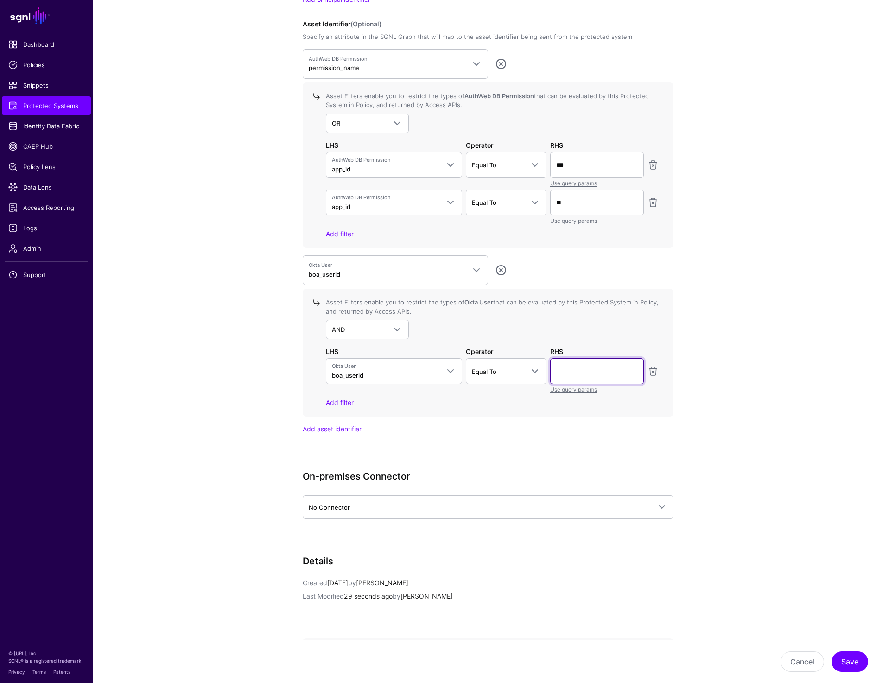
click at [583, 178] on input "text" at bounding box center [597, 165] width 94 height 26
click at [573, 366] on input "text" at bounding box center [597, 371] width 94 height 26
paste input "**********"
type input "**********"
click at [857, 665] on button "Save" at bounding box center [850, 662] width 37 height 20
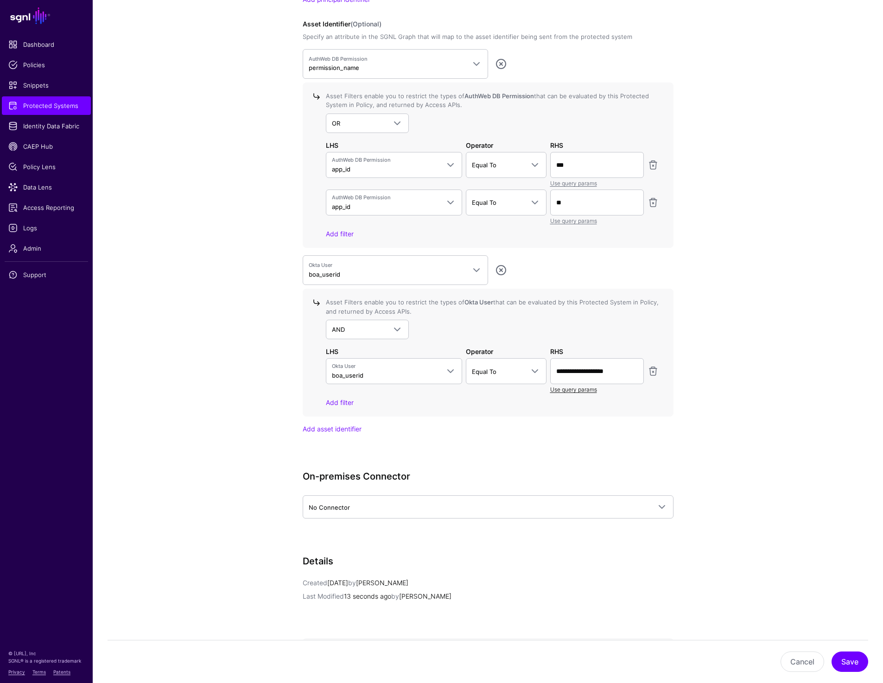
click at [584, 389] on link "Use query params" at bounding box center [573, 389] width 47 height 7
click at [586, 372] on span at bounding box center [597, 371] width 82 height 11
click at [578, 424] on span "principalId" at bounding box center [572, 424] width 29 height 7
click at [332, 404] on link "Add filter" at bounding box center [340, 403] width 28 height 8
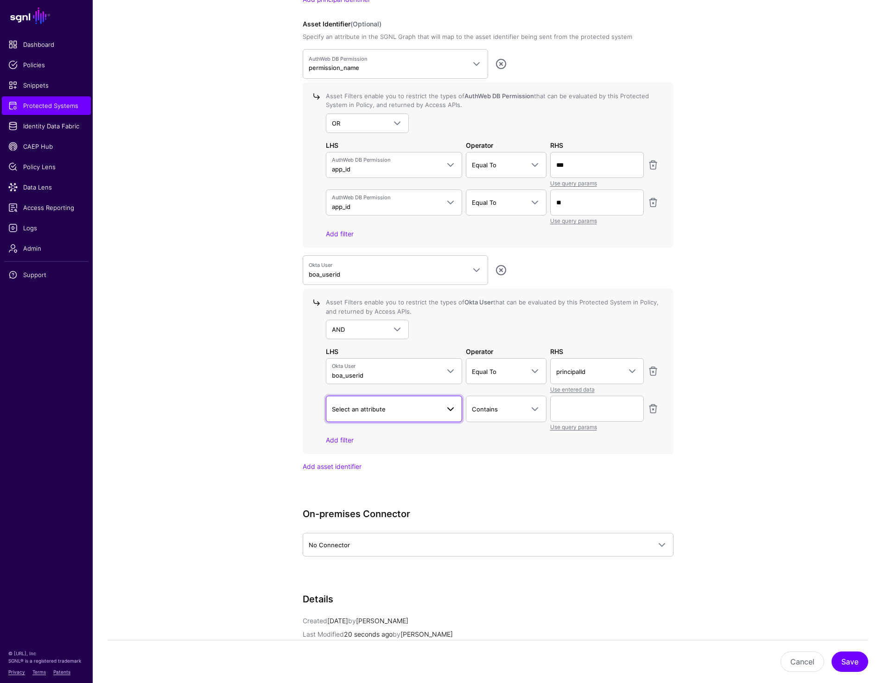
click at [379, 406] on span "Select an attribute" at bounding box center [359, 409] width 54 height 7
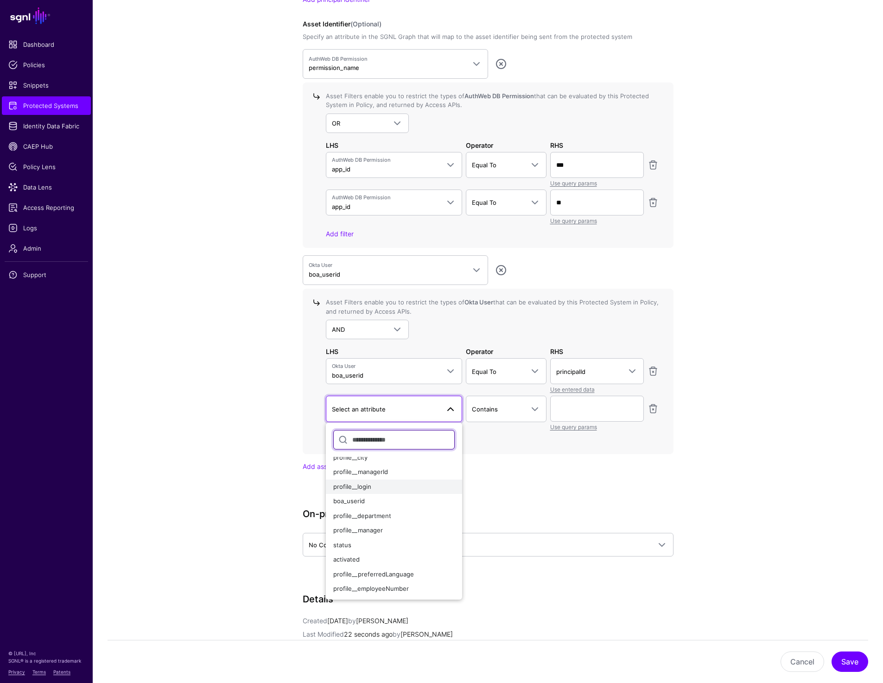
scroll to position [0, 0]
click at [559, 460] on div "AuthWeb DB Permission permission_name AuthWeb DB TagAppRole > id TagAppRole > a…" at bounding box center [488, 260] width 371 height 423
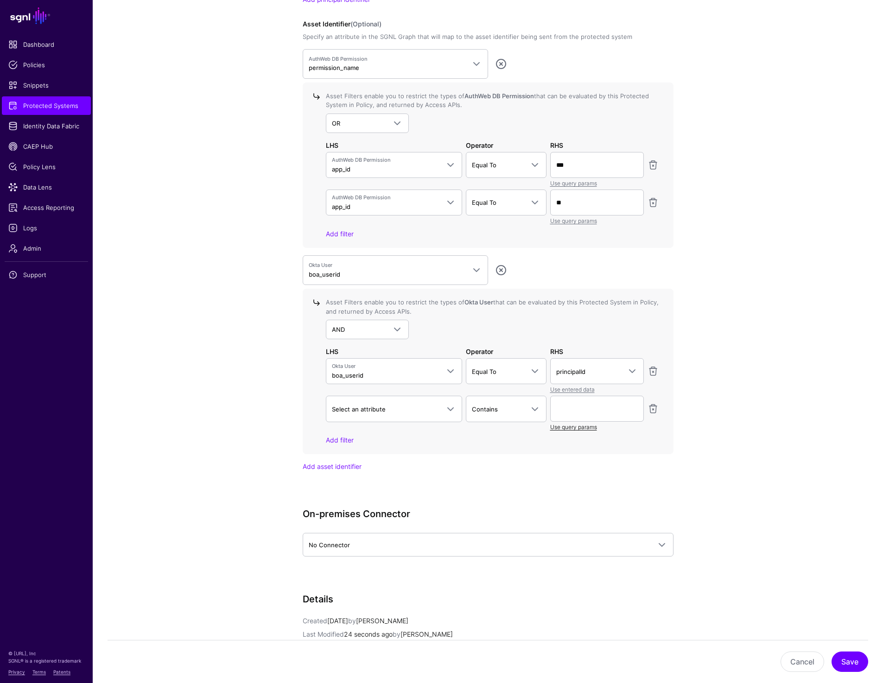
click at [569, 426] on link "Use query params" at bounding box center [573, 427] width 47 height 7
click at [603, 409] on span at bounding box center [597, 408] width 82 height 11
click at [688, 359] on div "**********" at bounding box center [488, 38] width 430 height 1594
click at [653, 405] on link at bounding box center [653, 408] width 11 height 11
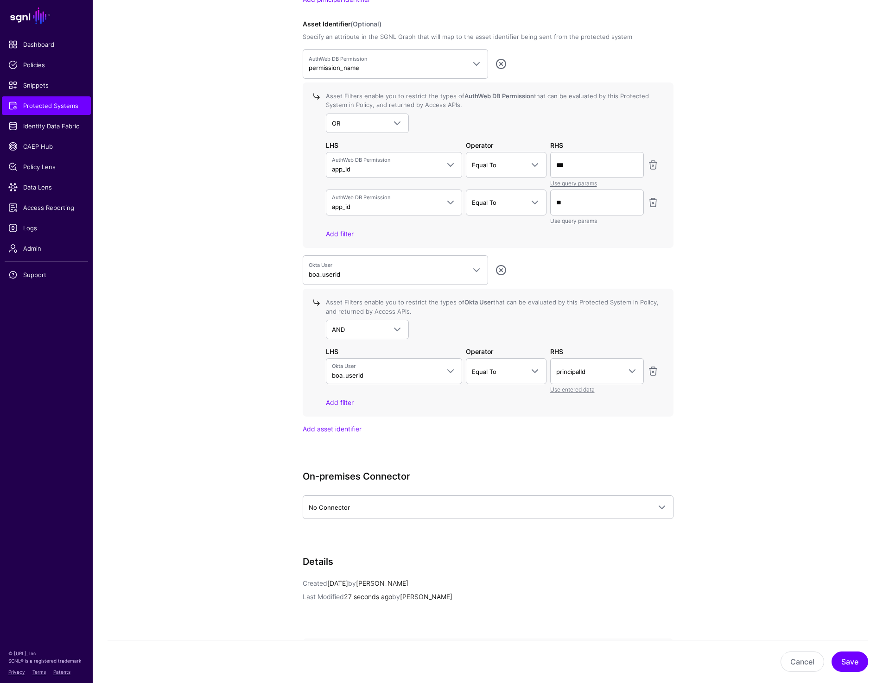
click at [757, 336] on app-integrations-details-form "**********" at bounding box center [488, 19] width 791 height 1556
click at [607, 367] on span "principalId" at bounding box center [588, 372] width 65 height 10
click at [721, 319] on app-integrations-details-form "**********" at bounding box center [488, 19] width 791 height 1556
click at [410, 377] on span "Okta User boa_userid" at bounding box center [386, 372] width 108 height 18
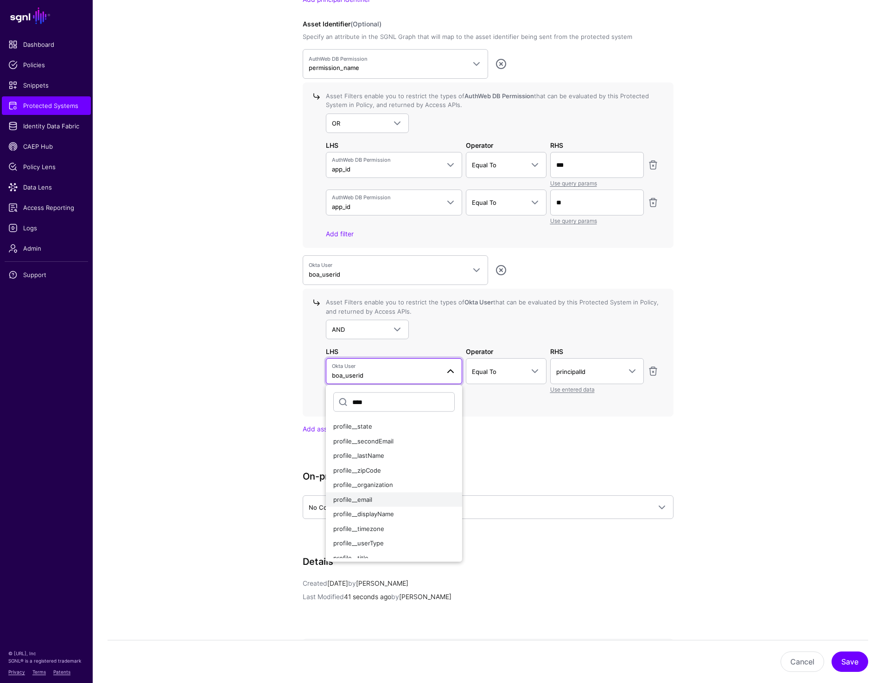
type input "****"
click at [373, 500] on div "profile__email" at bounding box center [394, 499] width 122 height 9
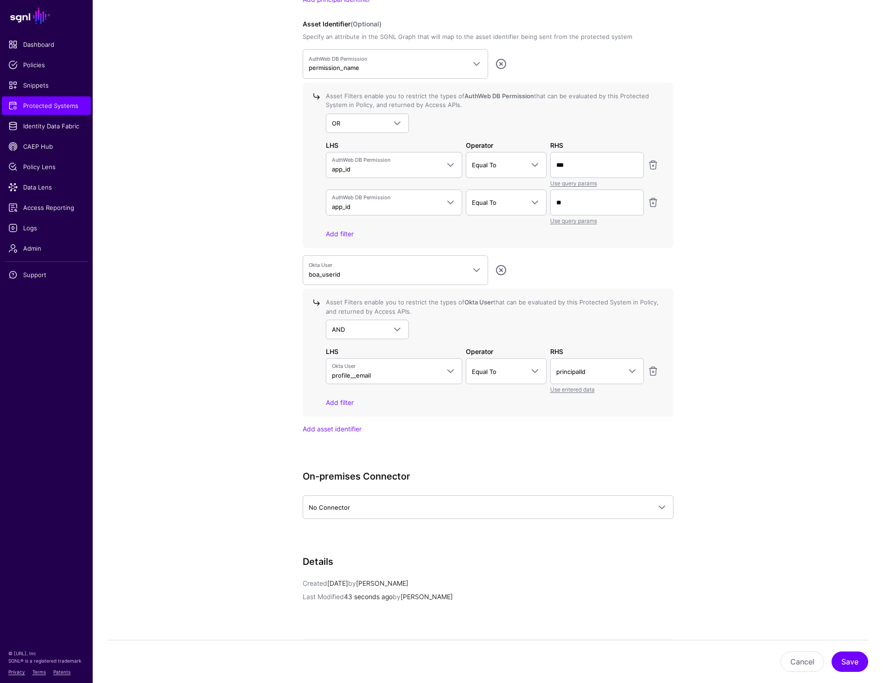
click at [840, 583] on app-integrations-details-form "**********" at bounding box center [488, 19] width 791 height 1556
click at [856, 664] on button "Save" at bounding box center [850, 662] width 37 height 20
click at [377, 268] on span "Okta User boa_userid" at bounding box center [387, 271] width 157 height 18
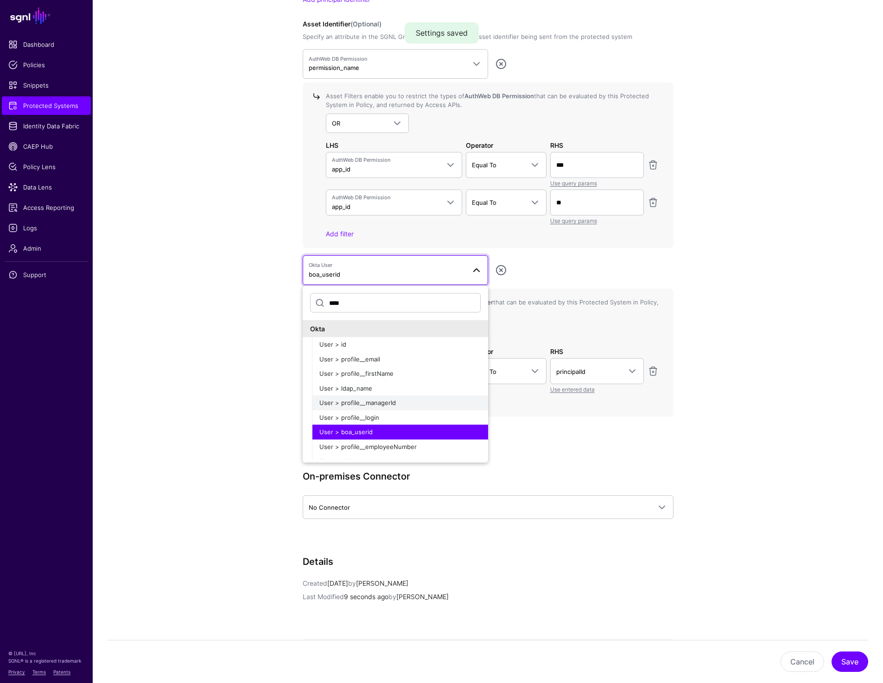
scroll to position [862, 0]
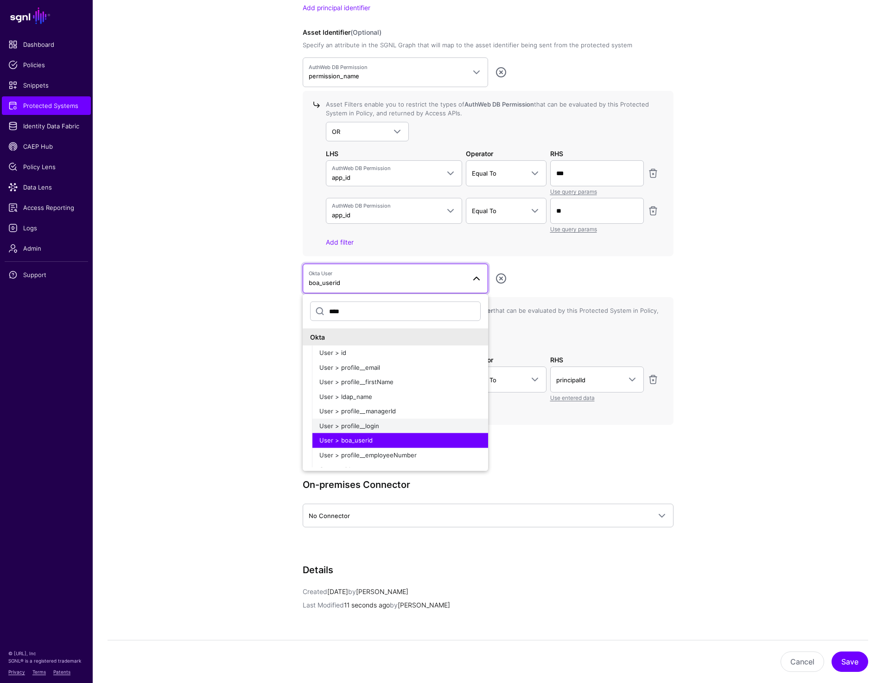
type input "****"
click at [354, 428] on span "User > profile__login" at bounding box center [349, 425] width 60 height 7
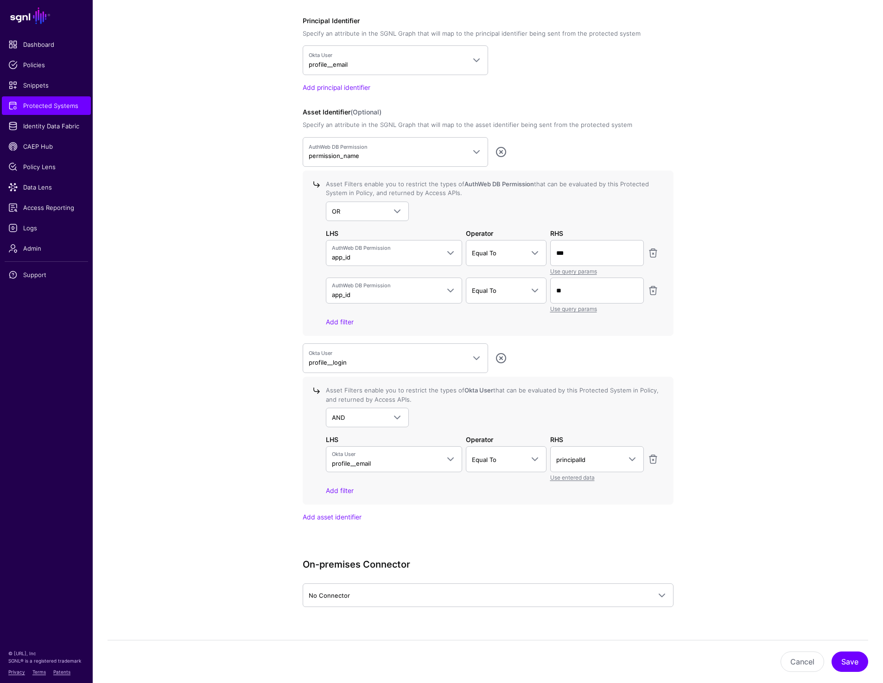
scroll to position [786, 0]
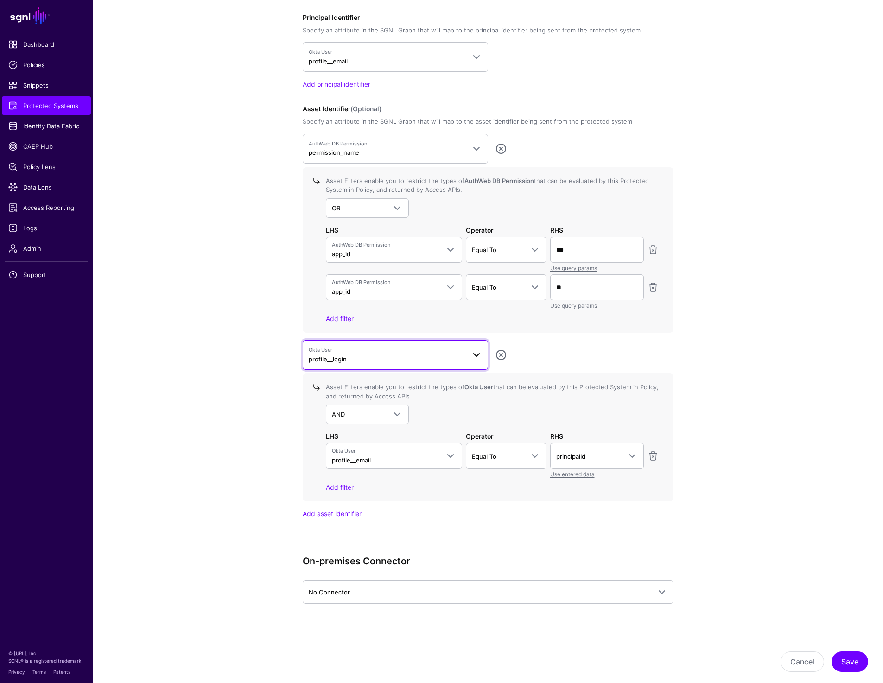
click at [372, 357] on span "Okta User profile__login" at bounding box center [387, 355] width 157 height 18
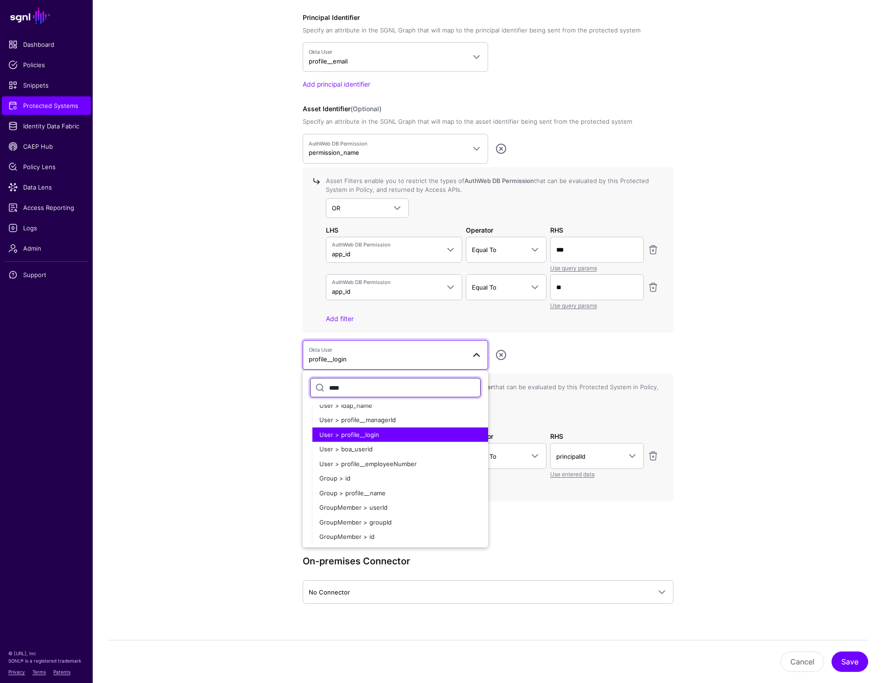
scroll to position [0, 0]
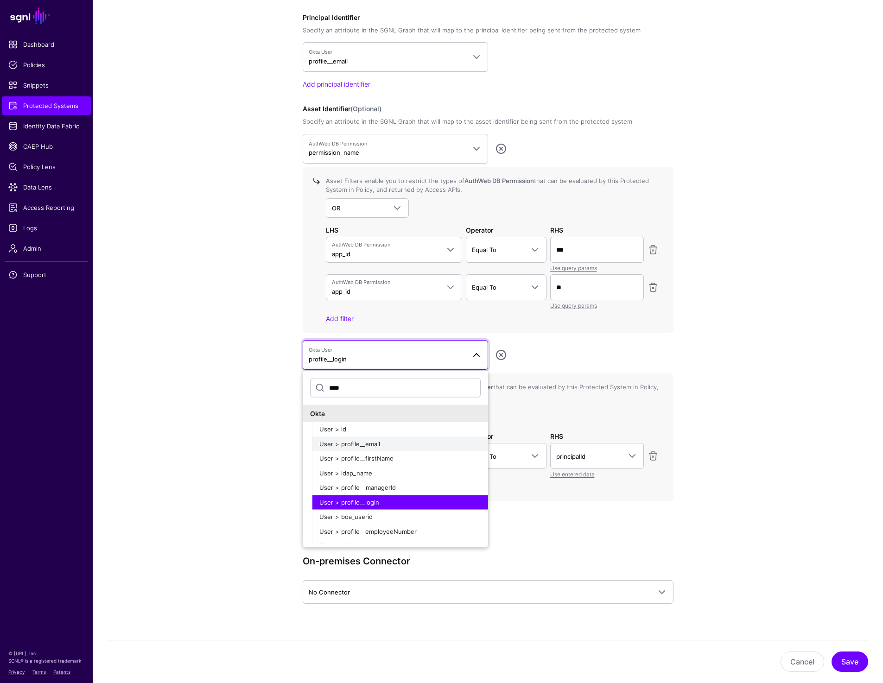
click at [373, 449] on button "User > profile__email" at bounding box center [400, 444] width 176 height 15
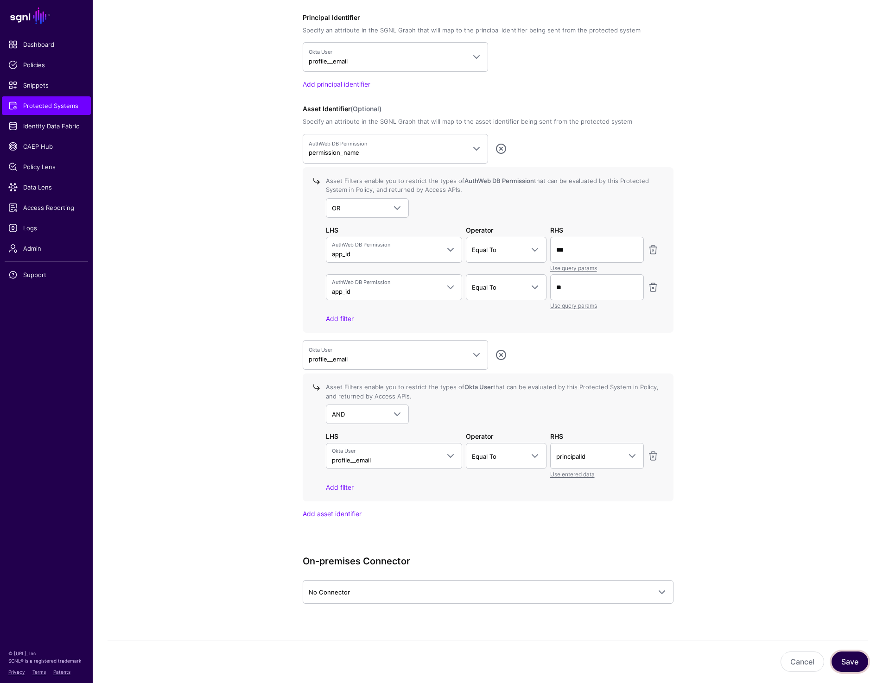
click at [848, 657] on button "Save" at bounding box center [850, 662] width 37 height 20
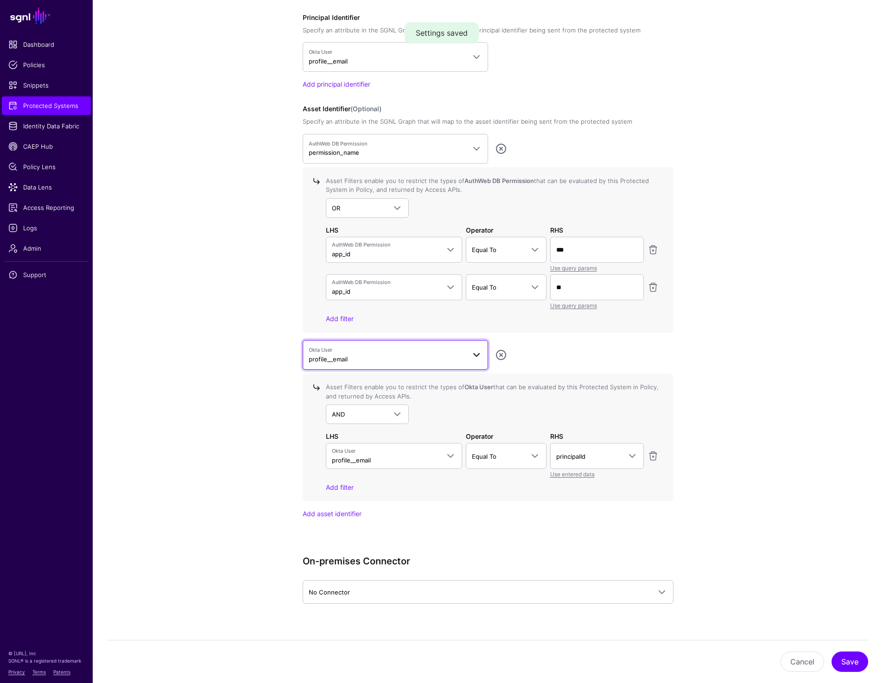
click at [343, 359] on span "profile__email" at bounding box center [328, 359] width 39 height 7
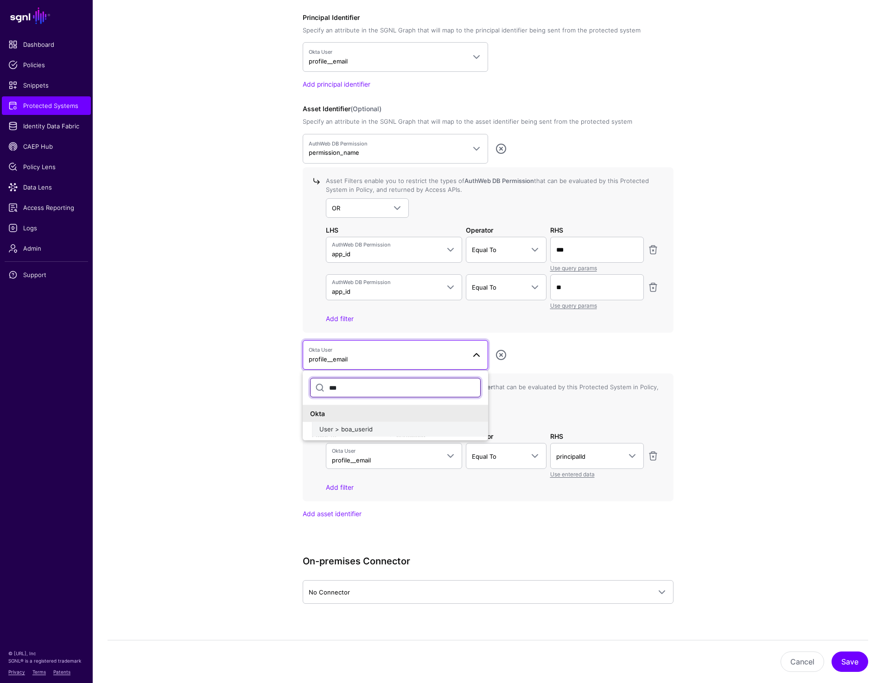
type input "***"
click at [343, 428] on span "User > boa_userid" at bounding box center [345, 429] width 53 height 7
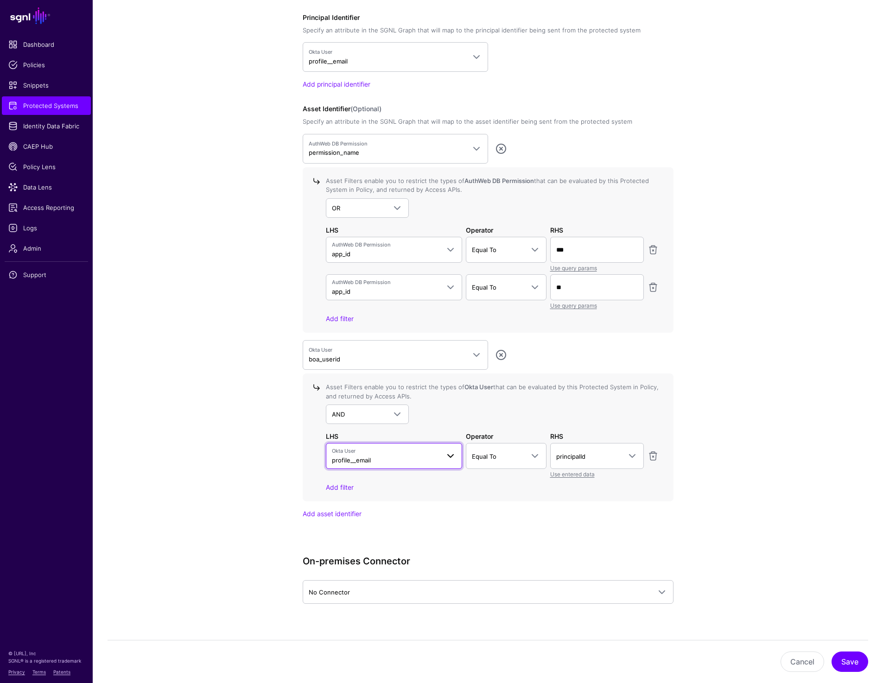
click at [378, 453] on span "Okta User" at bounding box center [386, 451] width 108 height 8
type input "***"
click at [382, 509] on div "boa_userid" at bounding box center [394, 511] width 122 height 9
click at [511, 453] on span "Equal To" at bounding box center [498, 457] width 52 height 10
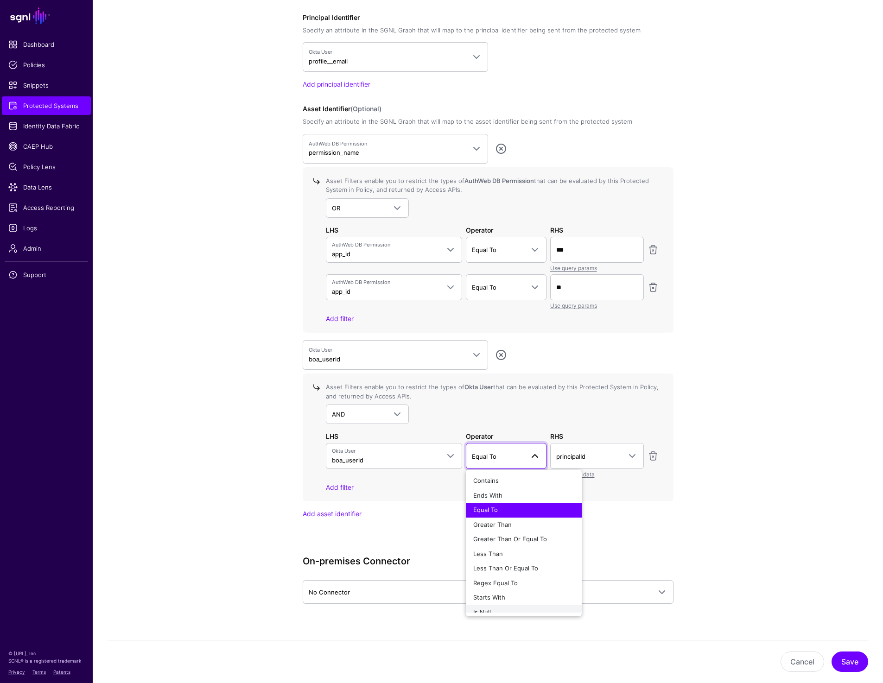
click at [494, 608] on div "Is Null" at bounding box center [523, 612] width 101 height 9
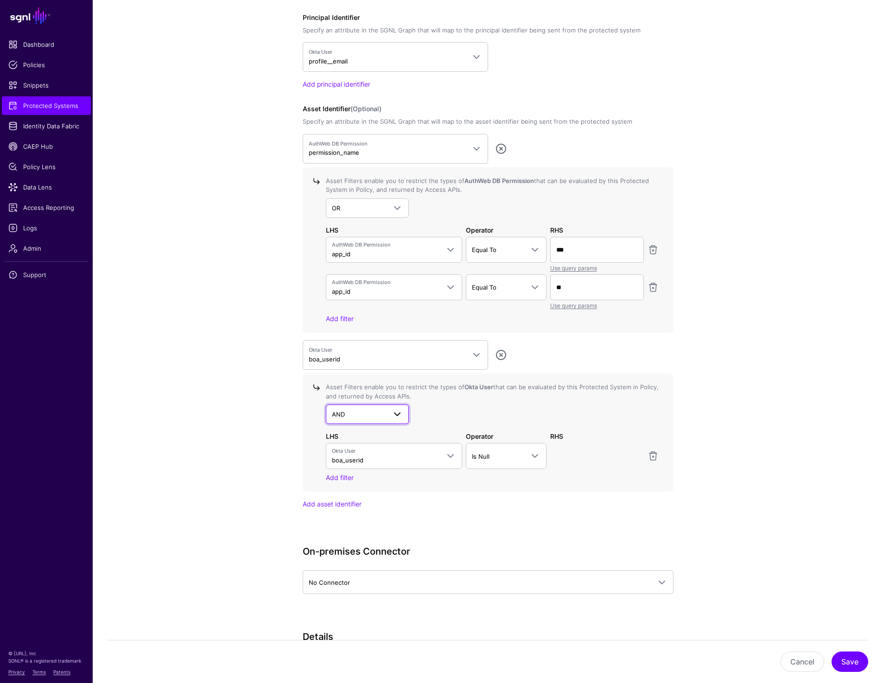
click at [371, 407] on link "AND" at bounding box center [367, 414] width 83 height 19
click at [362, 447] on div "NOT" at bounding box center [367, 451] width 69 height 9
click at [793, 378] on app-integrations-details-form "**********" at bounding box center [488, 99] width 791 height 1546
click at [855, 664] on button "Save" at bounding box center [850, 662] width 37 height 20
click at [231, 84] on app-integrations-details-form "**********" at bounding box center [488, 99] width 791 height 1546
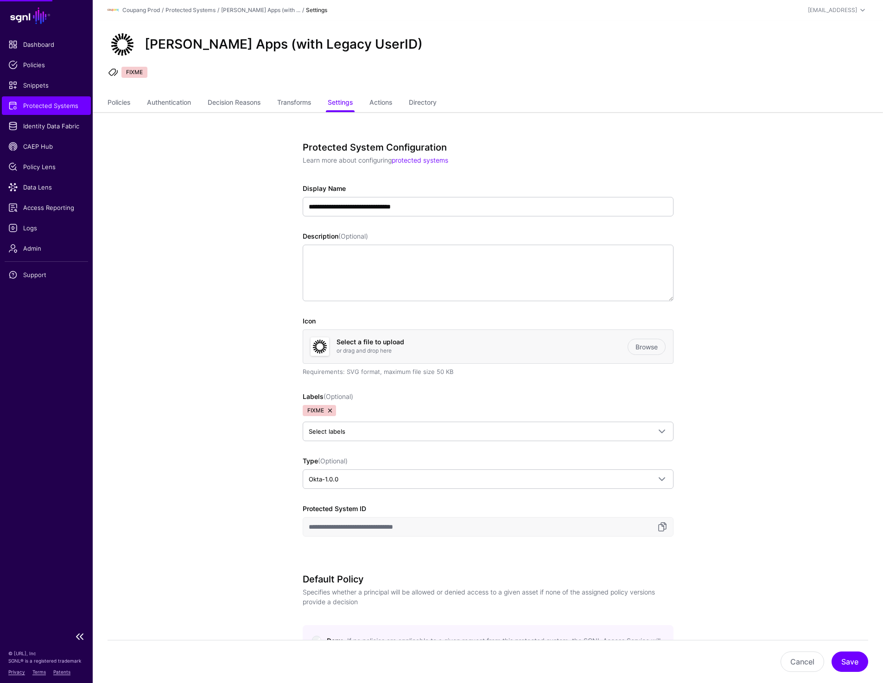
click at [55, 107] on span "Protected Systems" at bounding box center [46, 105] width 76 height 9
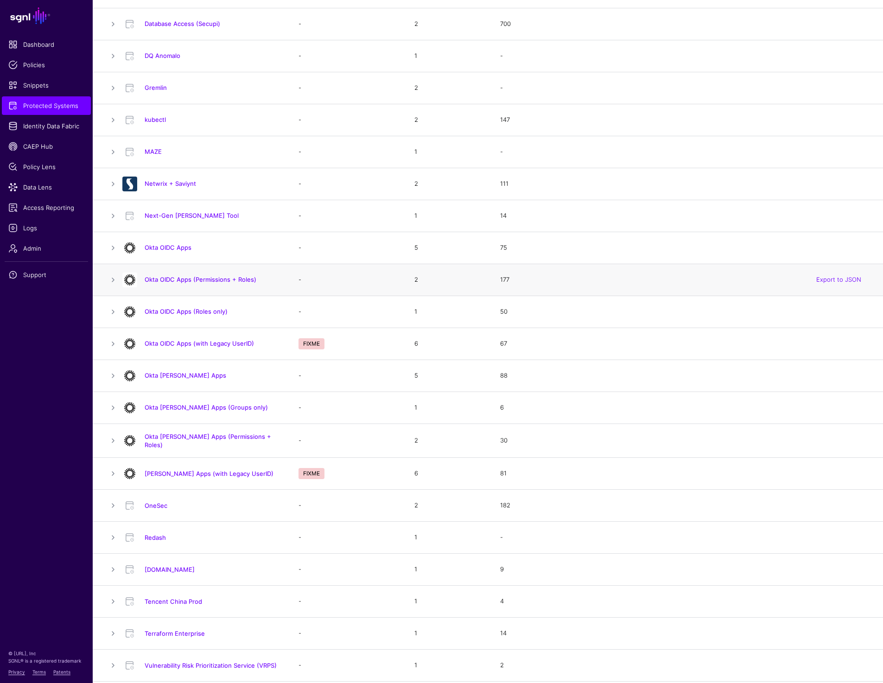
scroll to position [376, 0]
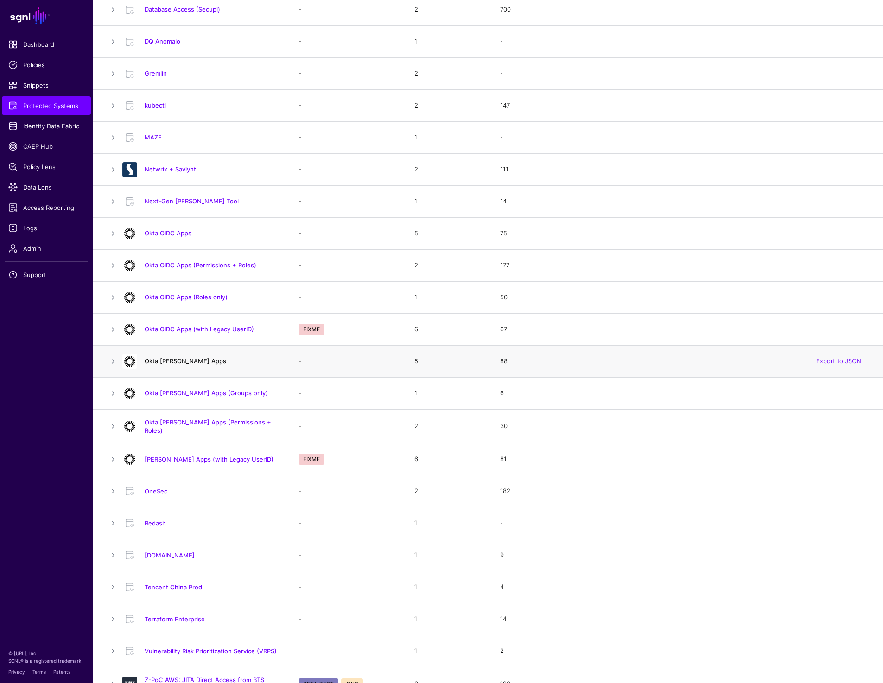
click at [174, 363] on link "Okta [PERSON_NAME] Apps" at bounding box center [186, 360] width 82 height 7
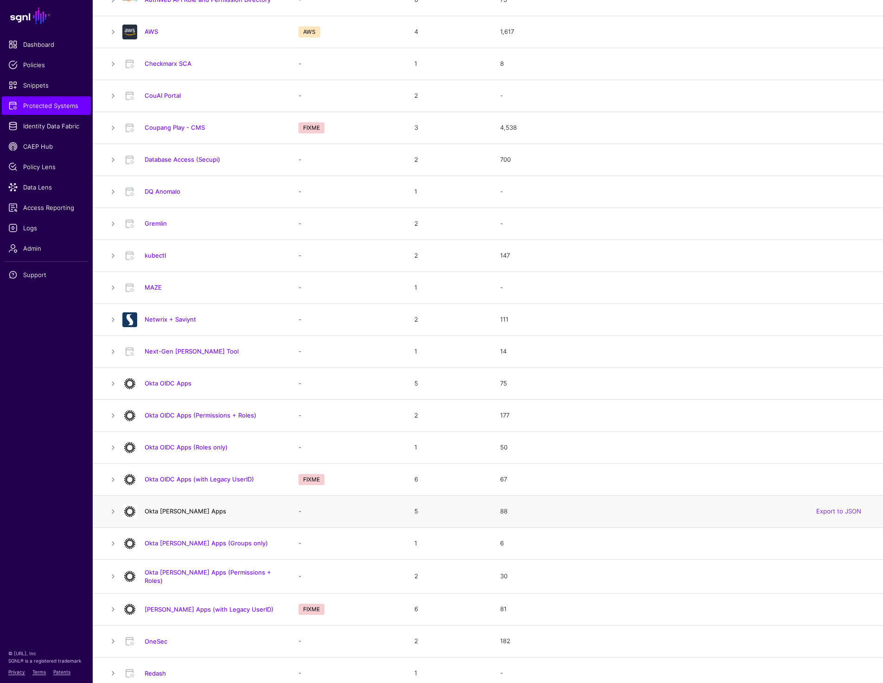
scroll to position [251, 0]
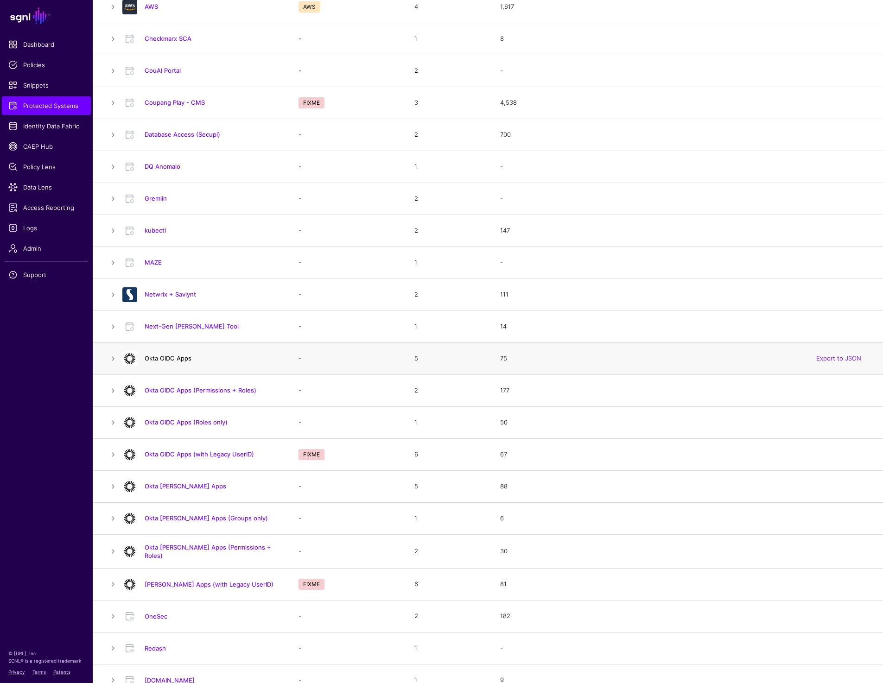
click at [176, 358] on link "Okta OIDC Apps" at bounding box center [168, 358] width 47 height 7
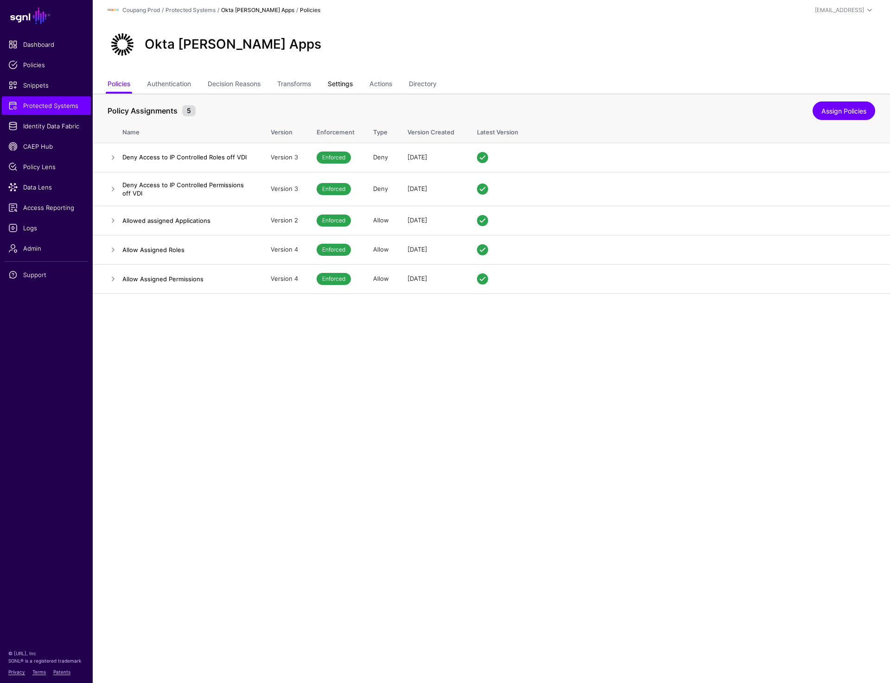
click at [345, 82] on link "Settings" at bounding box center [340, 85] width 25 height 18
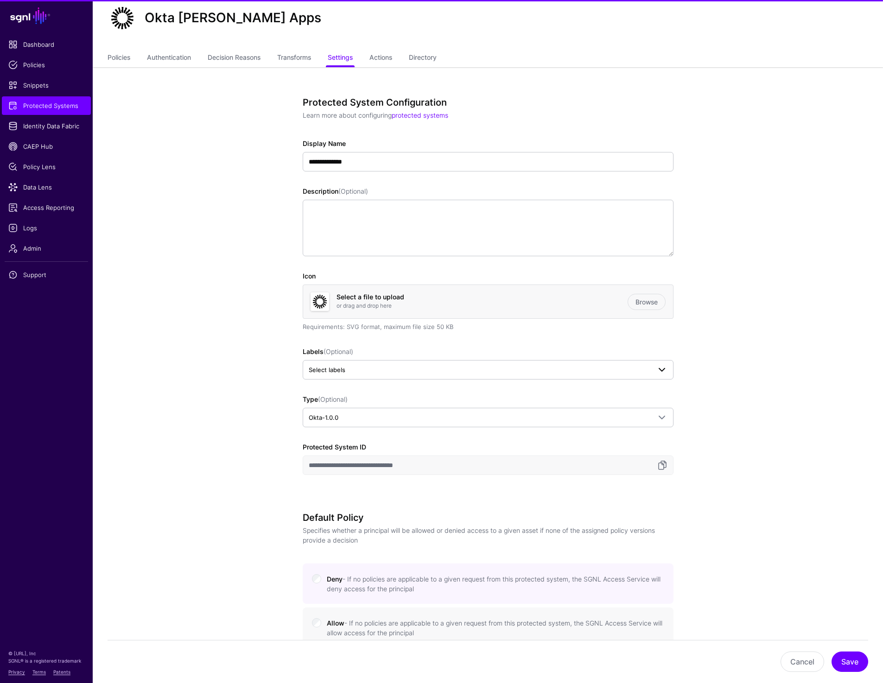
scroll to position [33, 0]
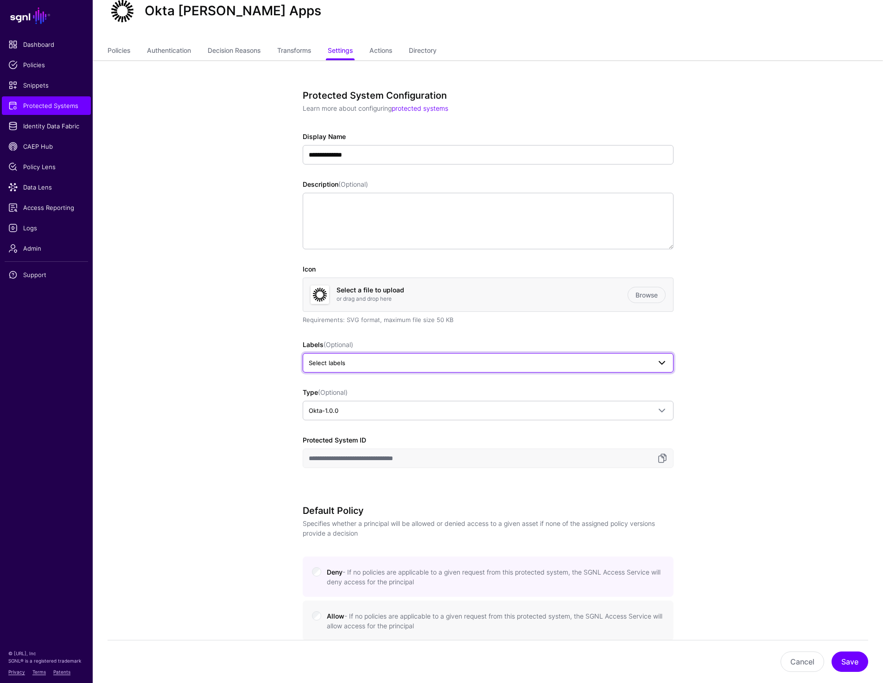
click at [436, 369] on link "Select labels" at bounding box center [488, 362] width 371 height 19
click at [397, 410] on div "FIXME" at bounding box center [391, 413] width 17 height 9
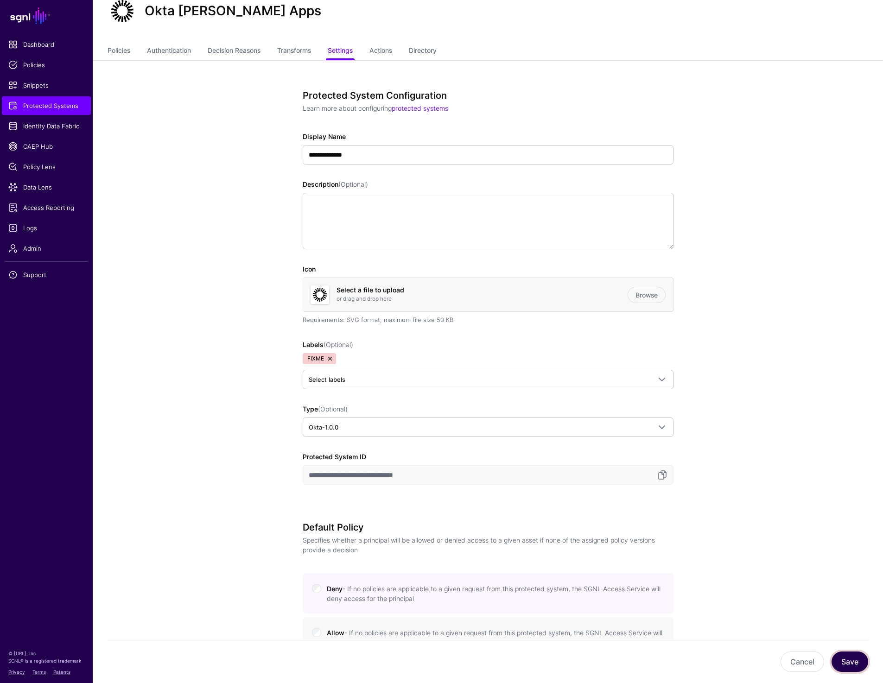
click at [843, 661] on button "Save" at bounding box center [850, 662] width 37 height 20
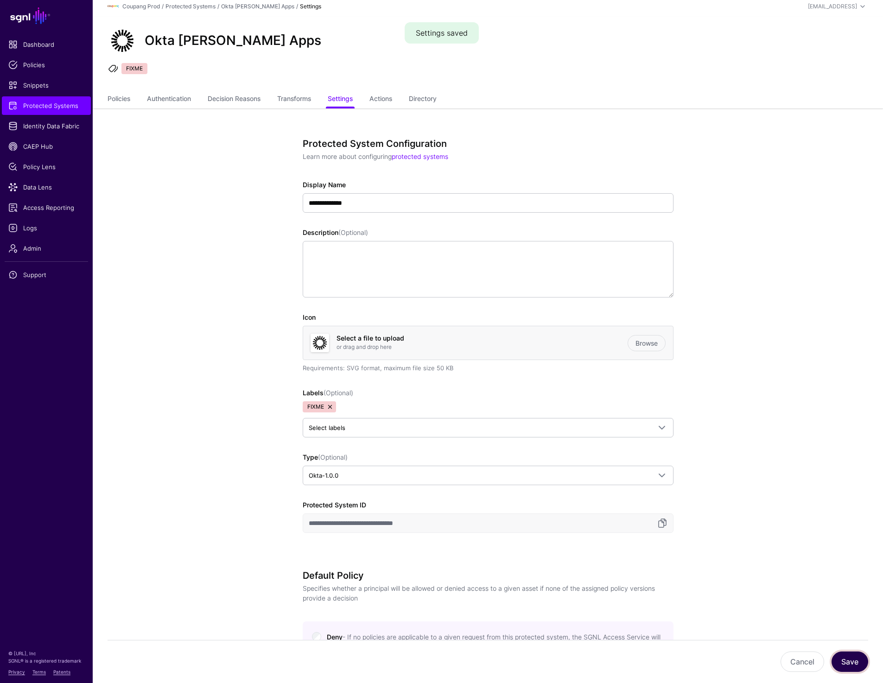
scroll to position [0, 0]
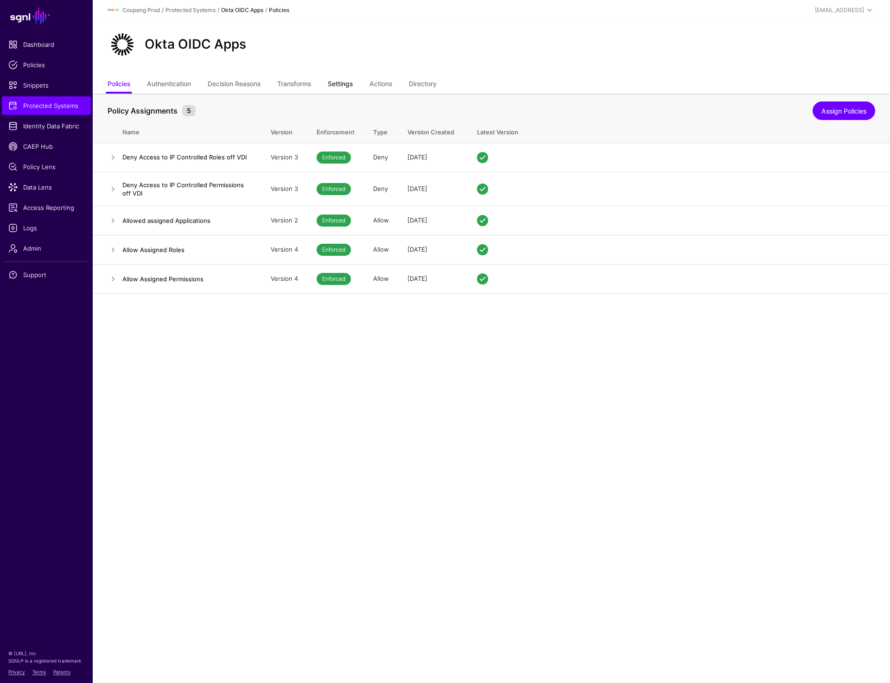
click at [350, 85] on link "Settings" at bounding box center [340, 85] width 25 height 18
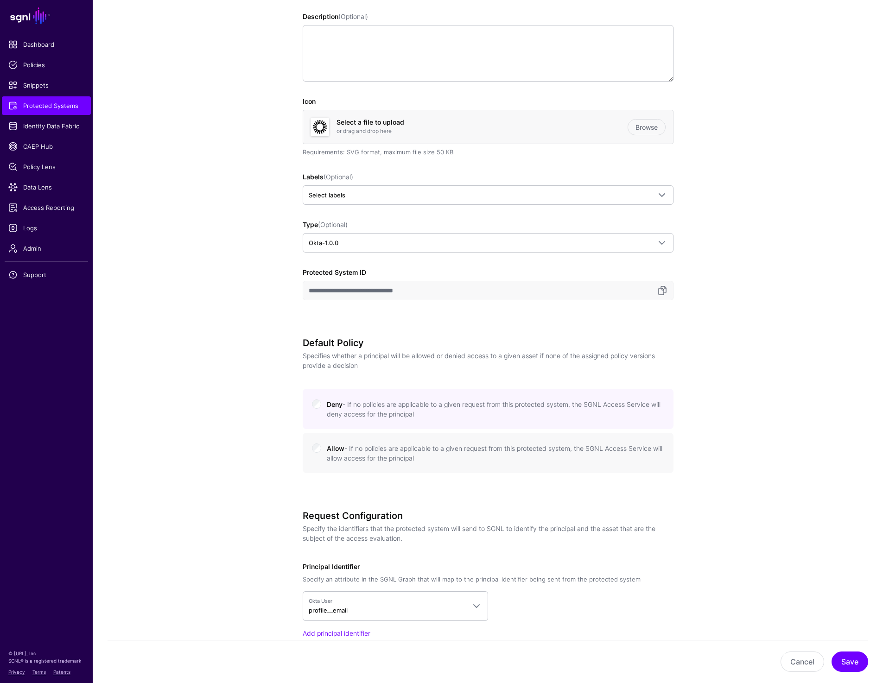
scroll to position [195, 0]
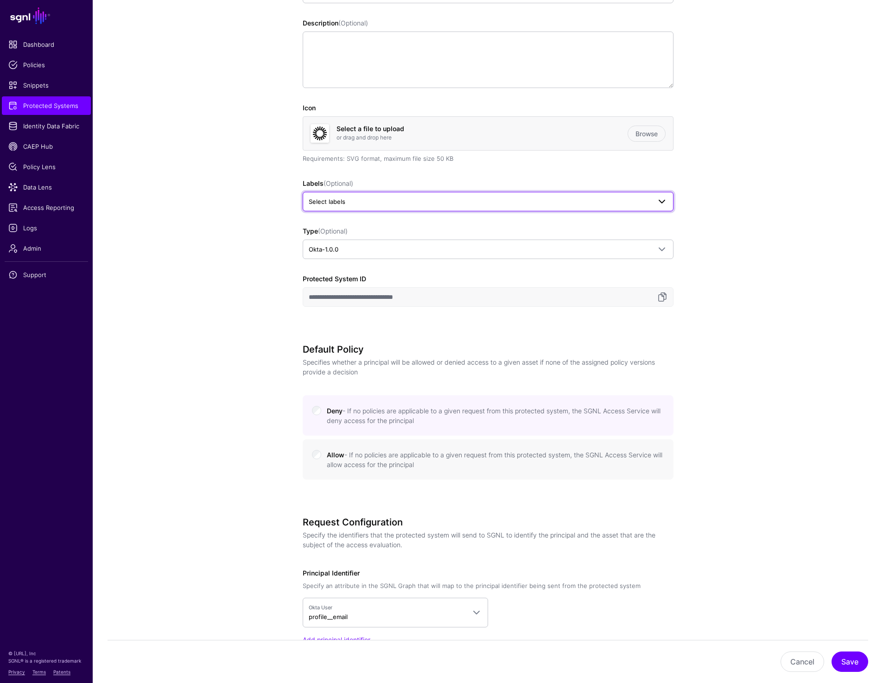
click at [351, 199] on span "Select labels" at bounding box center [480, 202] width 342 height 10
click at [389, 249] on span "FIXME" at bounding box center [391, 252] width 17 height 7
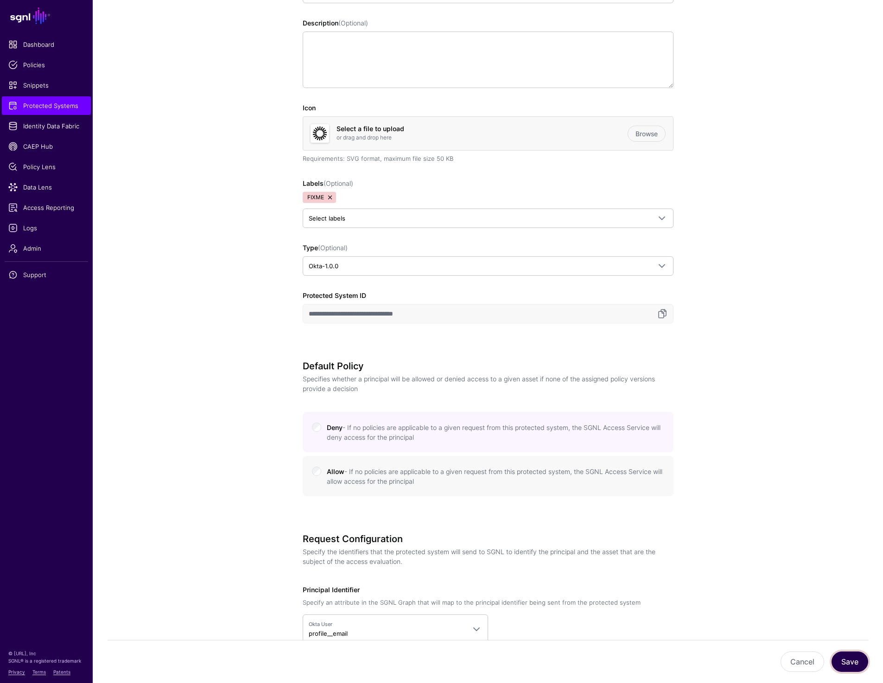
click at [863, 664] on button "Save" at bounding box center [850, 662] width 37 height 20
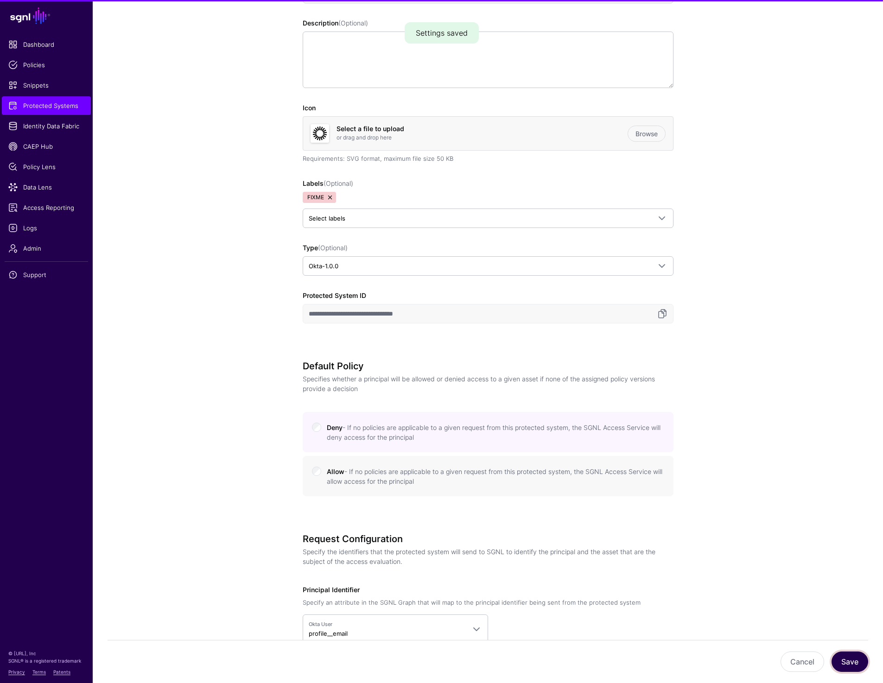
scroll to position [0, 0]
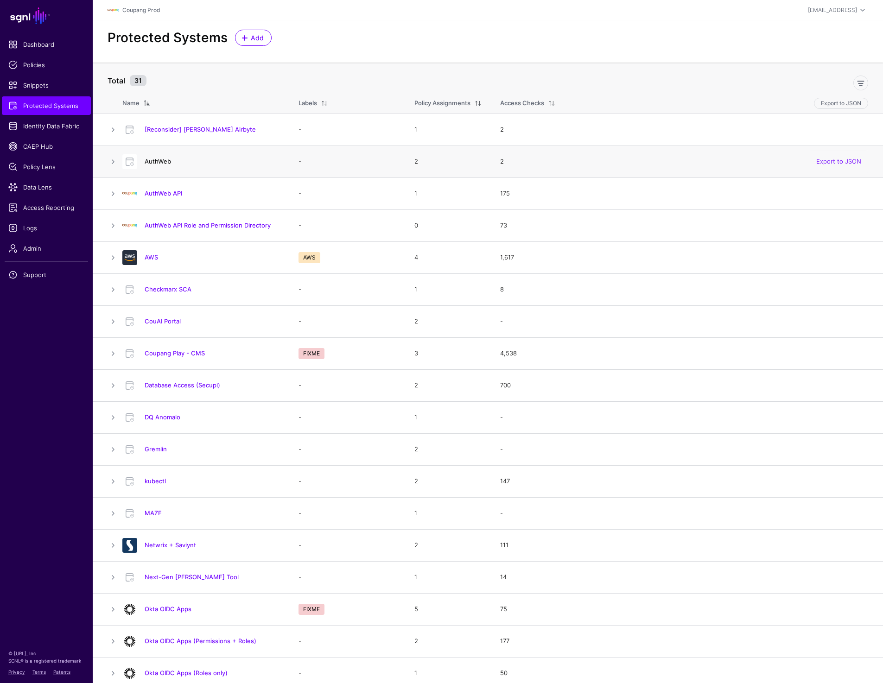
click at [162, 162] on link "AuthWeb" at bounding box center [158, 161] width 26 height 7
click at [167, 319] on link "CouAI Portal" at bounding box center [163, 321] width 36 height 7
click at [167, 288] on link "Checkmarx SCA" at bounding box center [168, 289] width 47 height 7
click at [167, 353] on link "Coupang Play - CMS" at bounding box center [175, 353] width 60 height 7
click at [158, 419] on link "DQ Anomalo" at bounding box center [163, 417] width 36 height 7
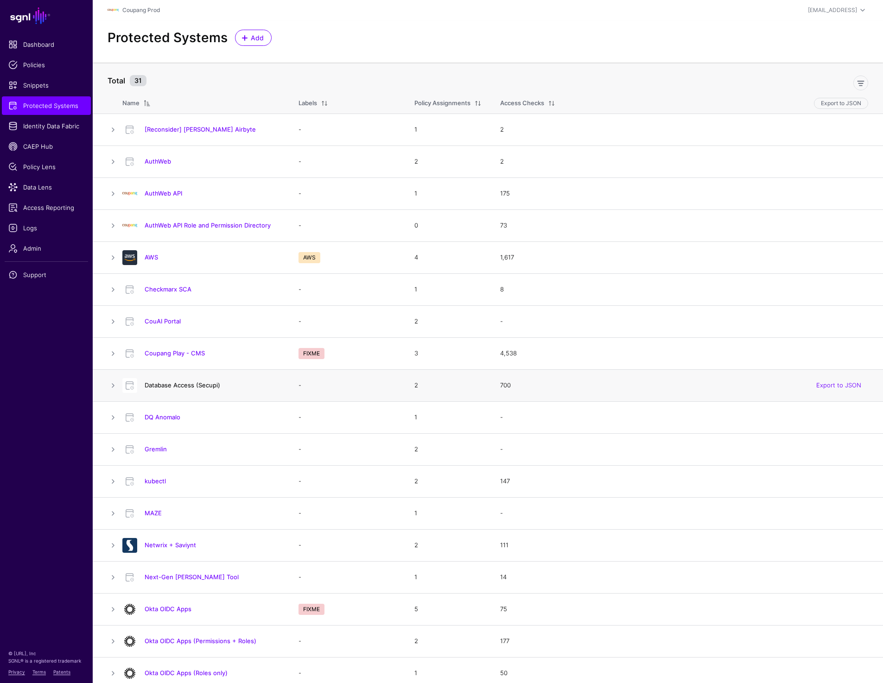
click at [163, 387] on link "Database Access (Secupi)" at bounding box center [183, 385] width 76 height 7
click at [154, 449] on link "Gremlin" at bounding box center [156, 449] width 22 height 7
click at [155, 483] on link "kubectl" at bounding box center [155, 481] width 21 height 7
click at [155, 510] on link "MAZE" at bounding box center [153, 513] width 17 height 7
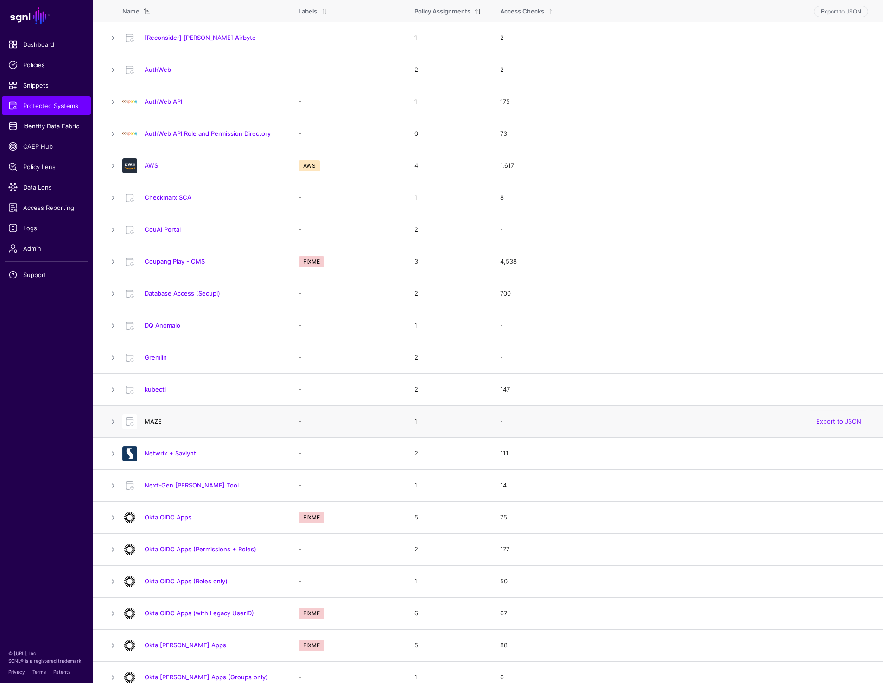
scroll to position [171, 0]
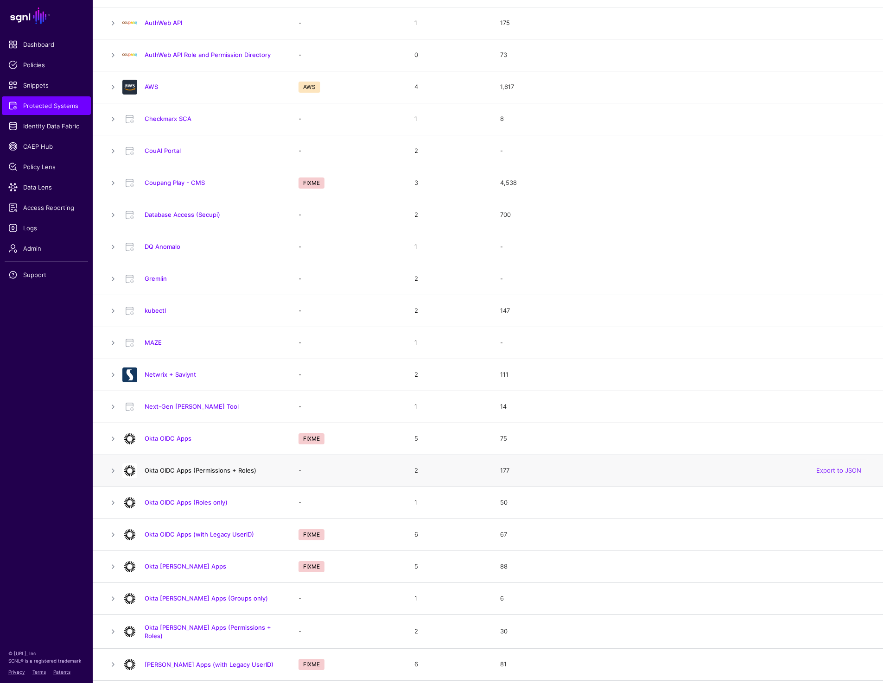
click at [181, 471] on link "Okta OIDC Apps (Permissions + Roles)" at bounding box center [201, 470] width 112 height 7
click at [181, 504] on link "Okta OIDC Apps (Roles only)" at bounding box center [186, 502] width 83 height 7
click at [173, 600] on link "Okta SAML Apps (Groups only)" at bounding box center [206, 598] width 123 height 7
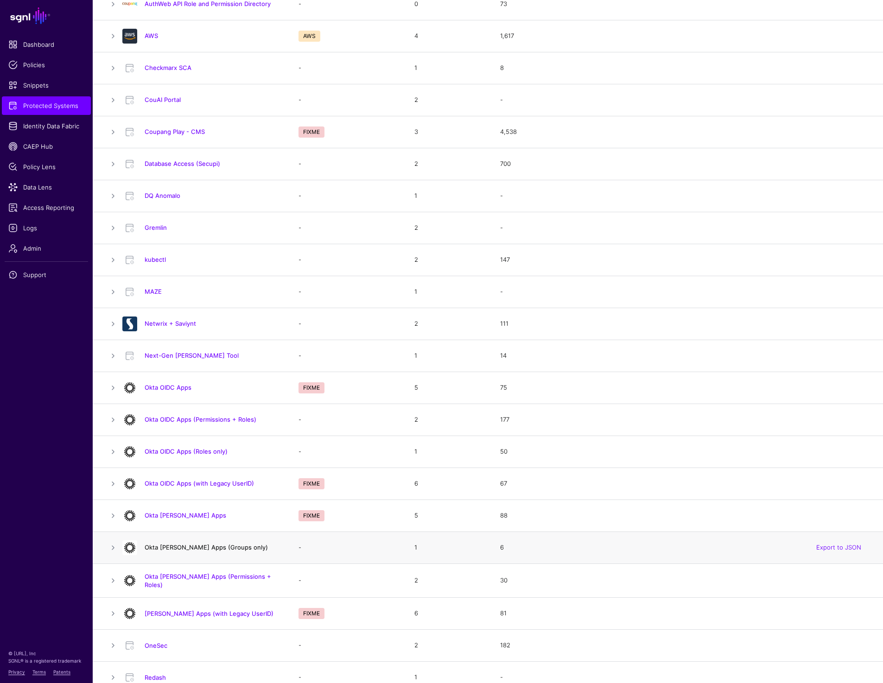
scroll to position [313, 0]
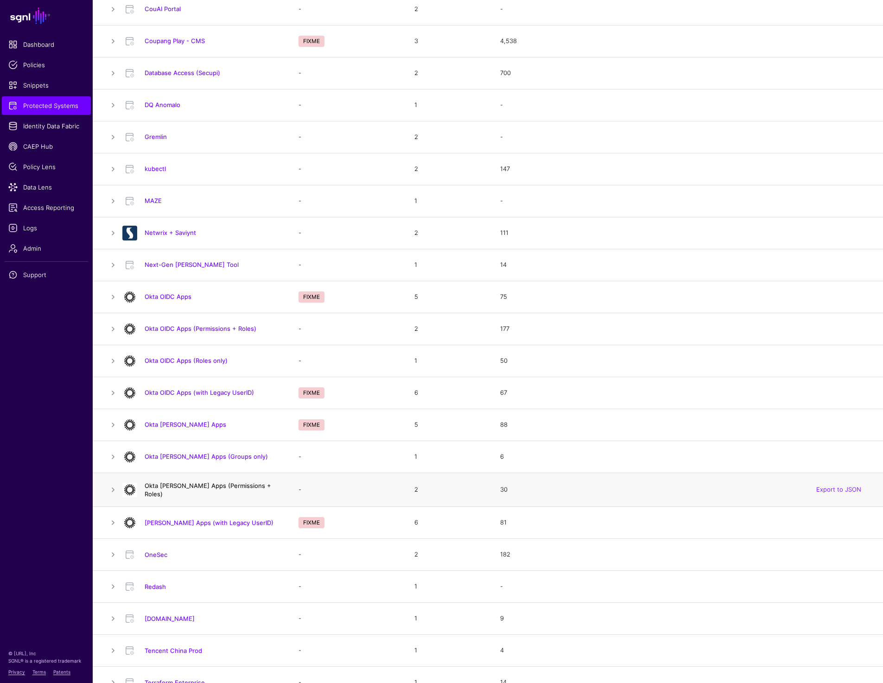
click at [201, 490] on link "Okta SAML Apps (Permissions + Roles)" at bounding box center [208, 490] width 127 height 16
click at [159, 554] on link "OneSec" at bounding box center [156, 554] width 23 height 7
click at [154, 583] on link "Redash" at bounding box center [155, 586] width 21 height 7
click at [154, 619] on link "Tenable.io" at bounding box center [170, 618] width 50 height 7
click at [154, 647] on link "Tencent China Prod" at bounding box center [173, 650] width 57 height 7
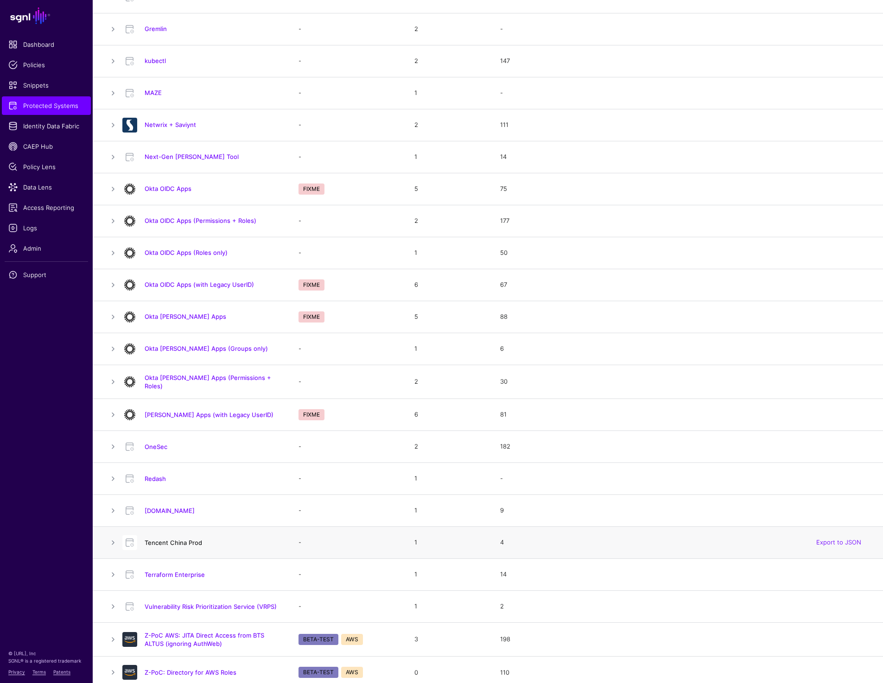
scroll to position [424, 0]
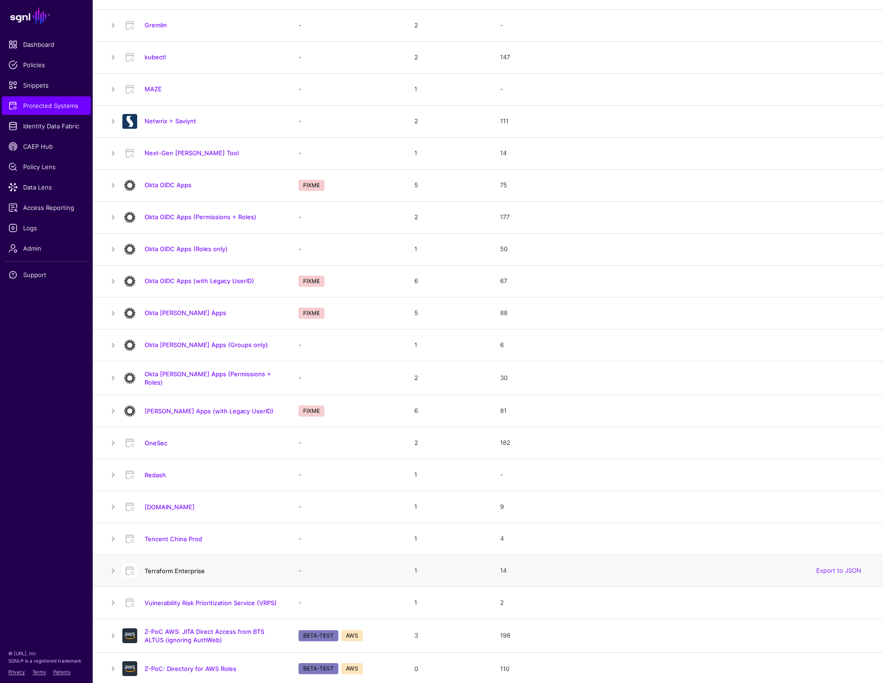
click at [169, 568] on link "Terraform Enterprise" at bounding box center [175, 571] width 60 height 7
click at [27, 247] on span "Admin" at bounding box center [46, 248] width 76 height 9
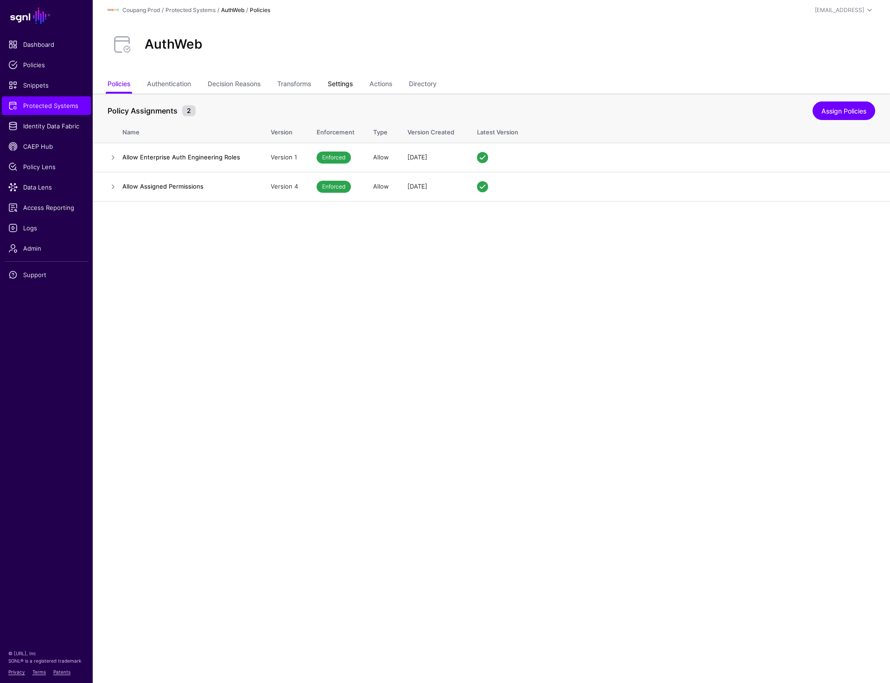
click at [342, 84] on link "Settings" at bounding box center [340, 85] width 25 height 18
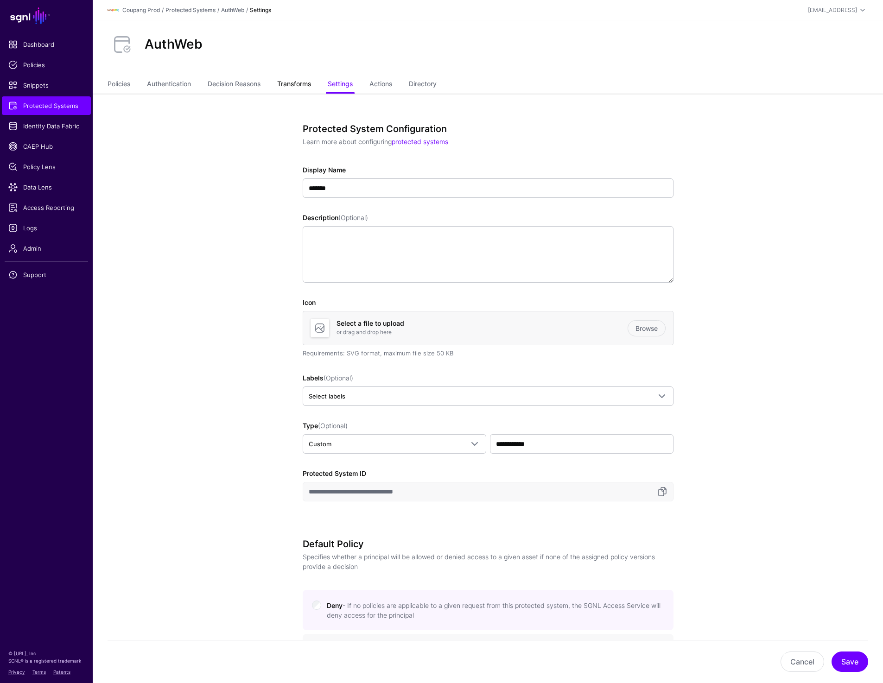
click at [291, 87] on link "Transforms" at bounding box center [294, 85] width 34 height 18
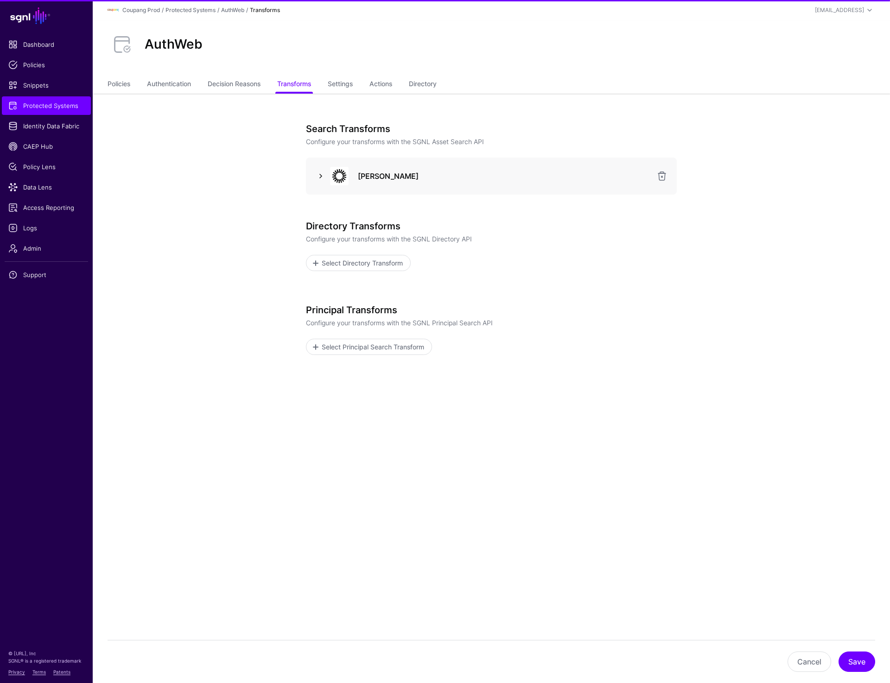
click at [319, 178] on link at bounding box center [320, 176] width 11 height 11
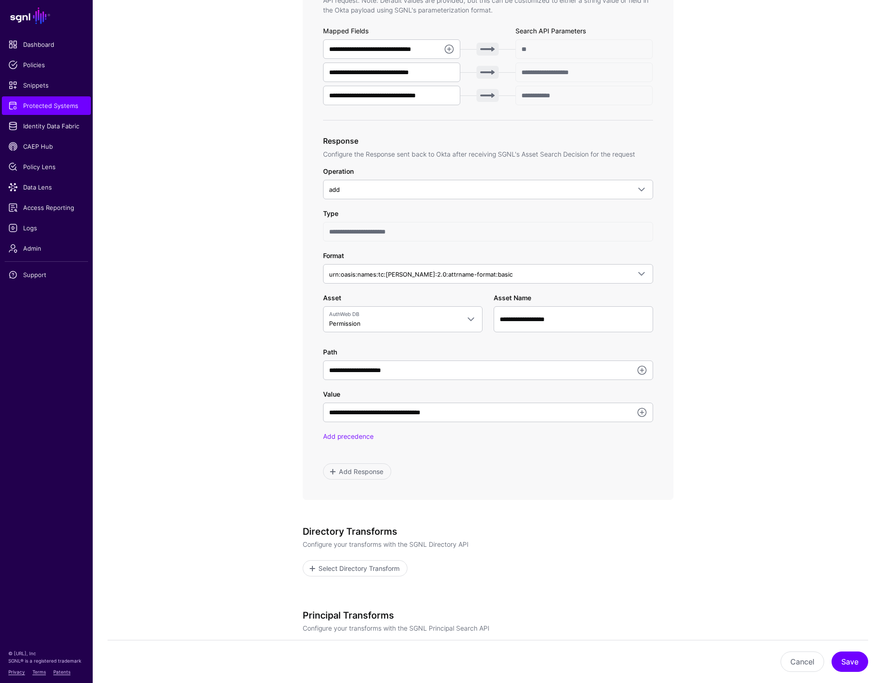
scroll to position [468, 0]
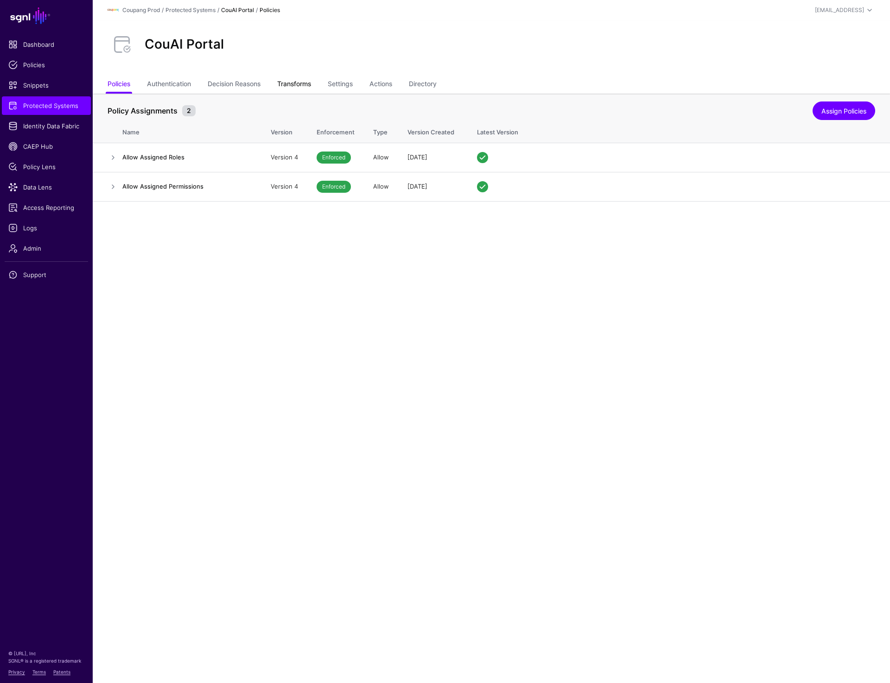
click at [285, 90] on link "Transforms" at bounding box center [294, 85] width 34 height 18
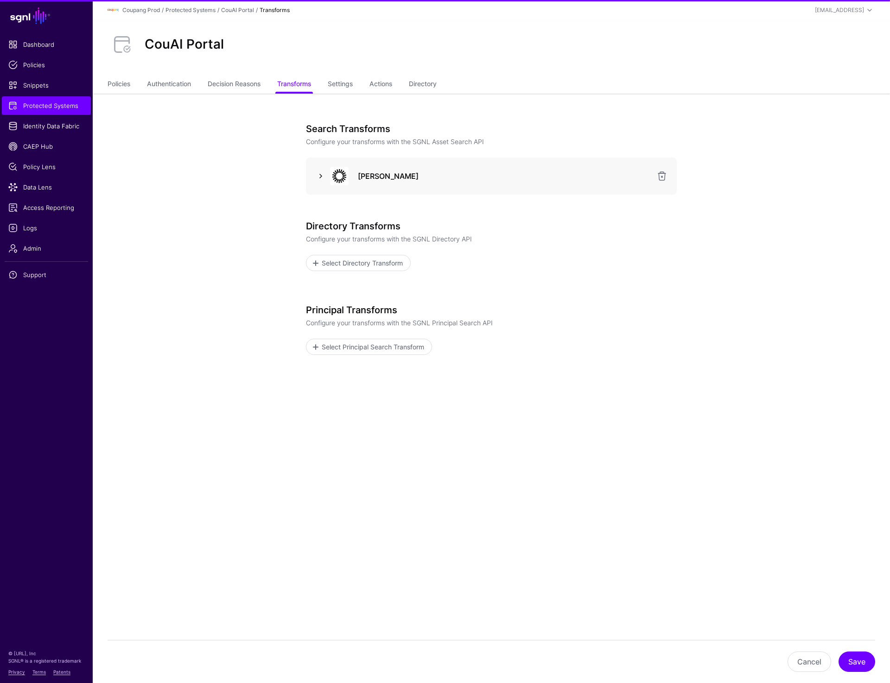
click at [319, 177] on link at bounding box center [320, 176] width 11 height 11
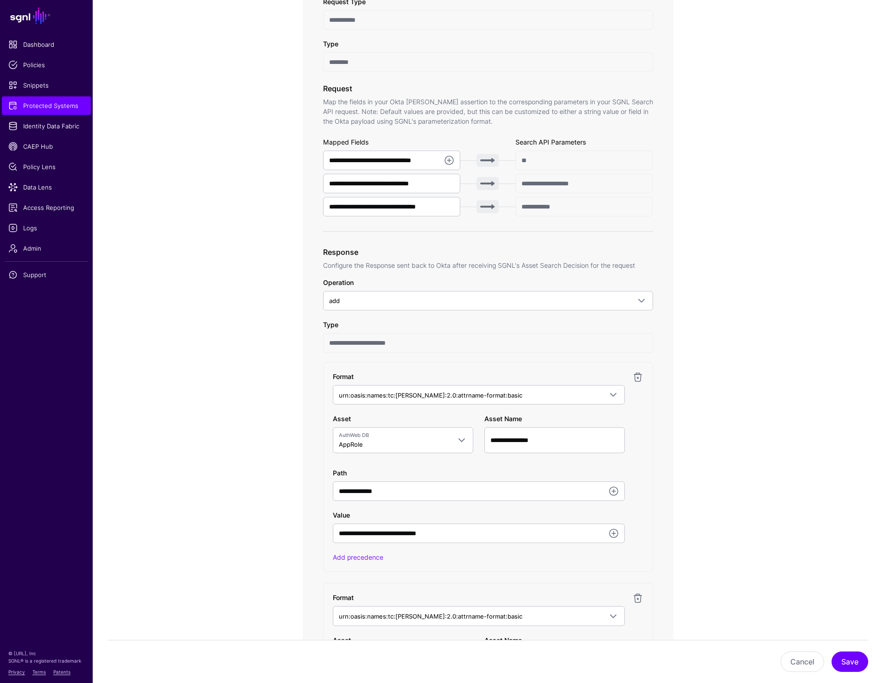
scroll to position [243, 0]
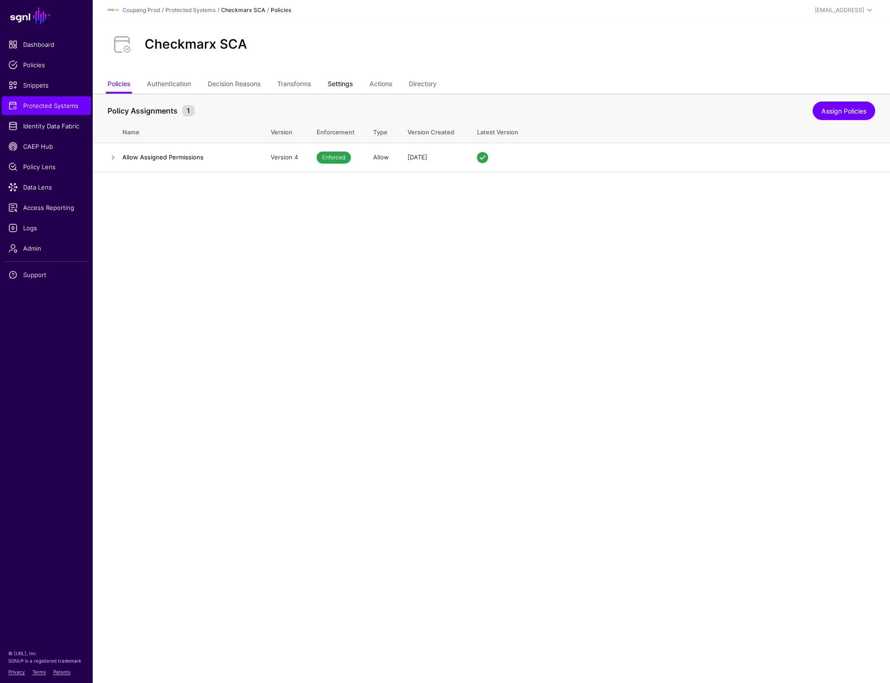
click at [339, 83] on link "Settings" at bounding box center [340, 85] width 25 height 18
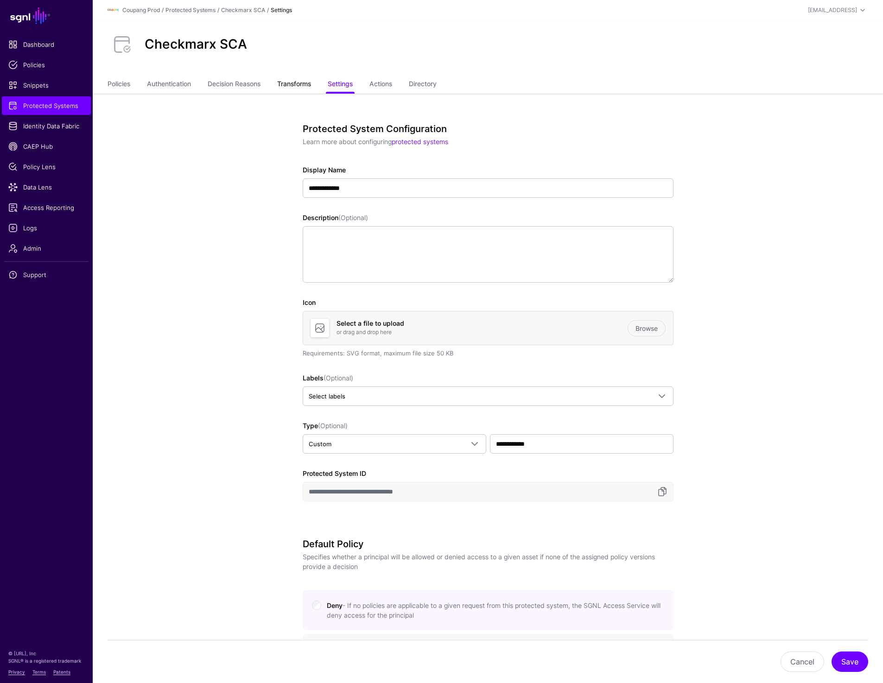
click at [293, 79] on link "Transforms" at bounding box center [294, 85] width 34 height 18
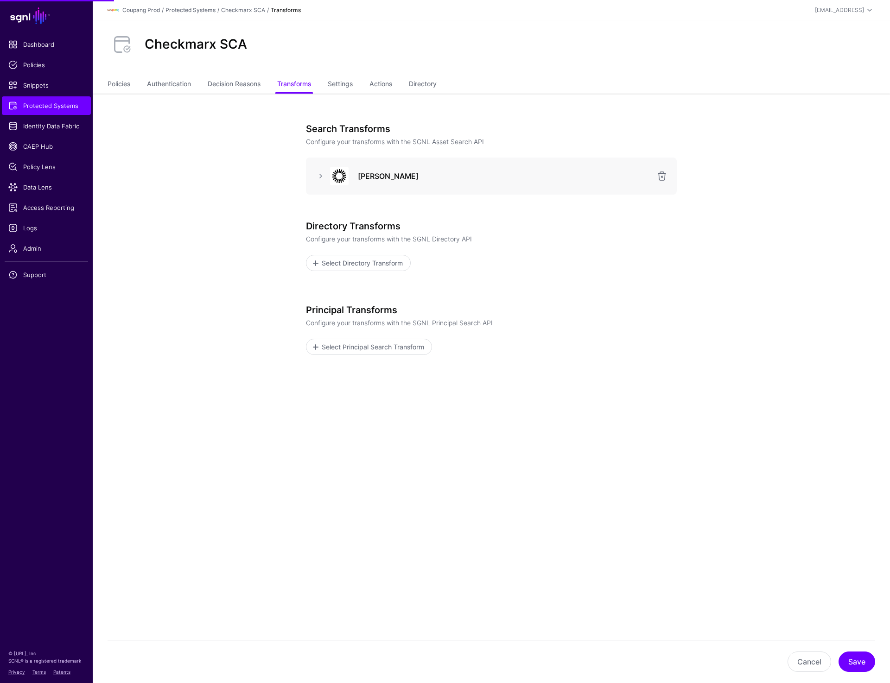
click at [315, 173] on div at bounding box center [320, 176] width 15 height 11
click at [321, 175] on link at bounding box center [320, 176] width 11 height 11
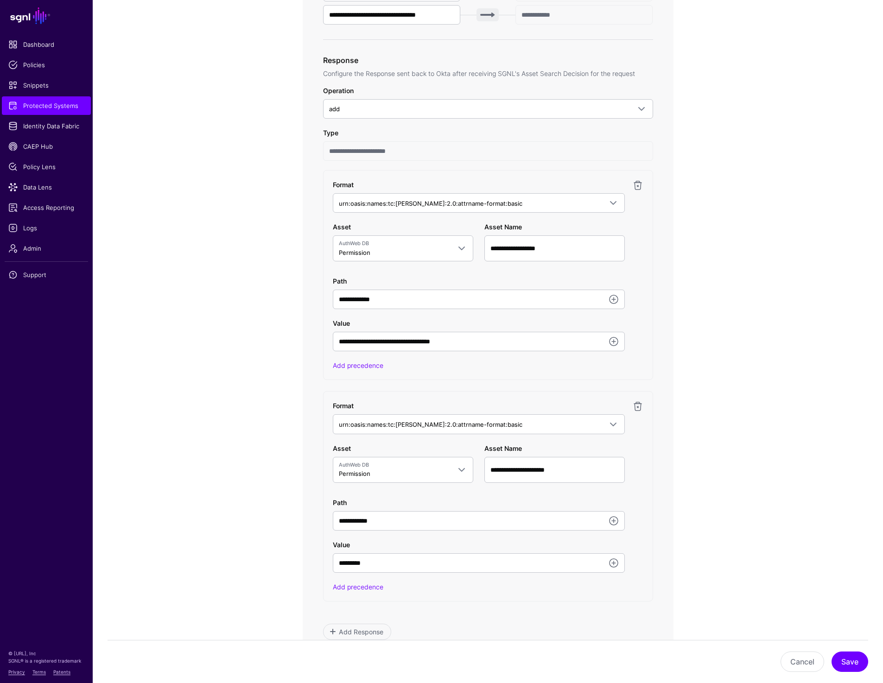
scroll to position [473, 0]
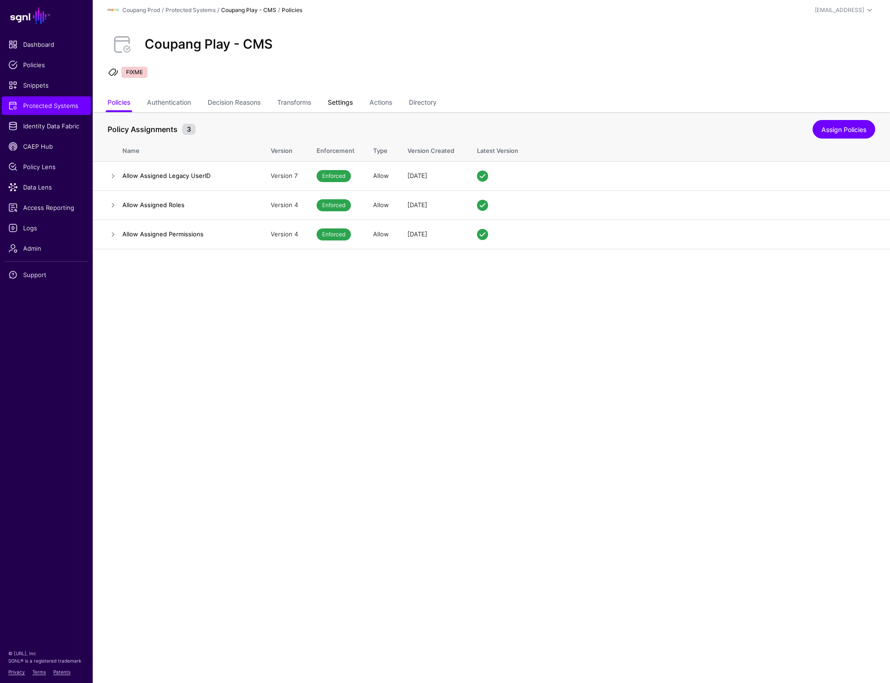
click at [339, 103] on link "Settings" at bounding box center [340, 104] width 25 height 18
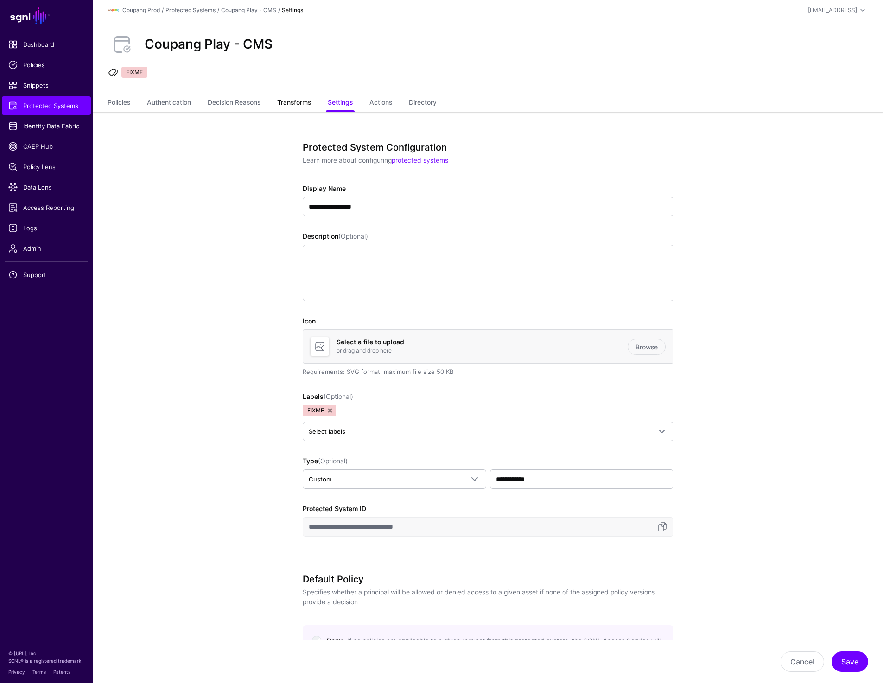
click at [296, 106] on link "Transforms" at bounding box center [294, 104] width 34 height 18
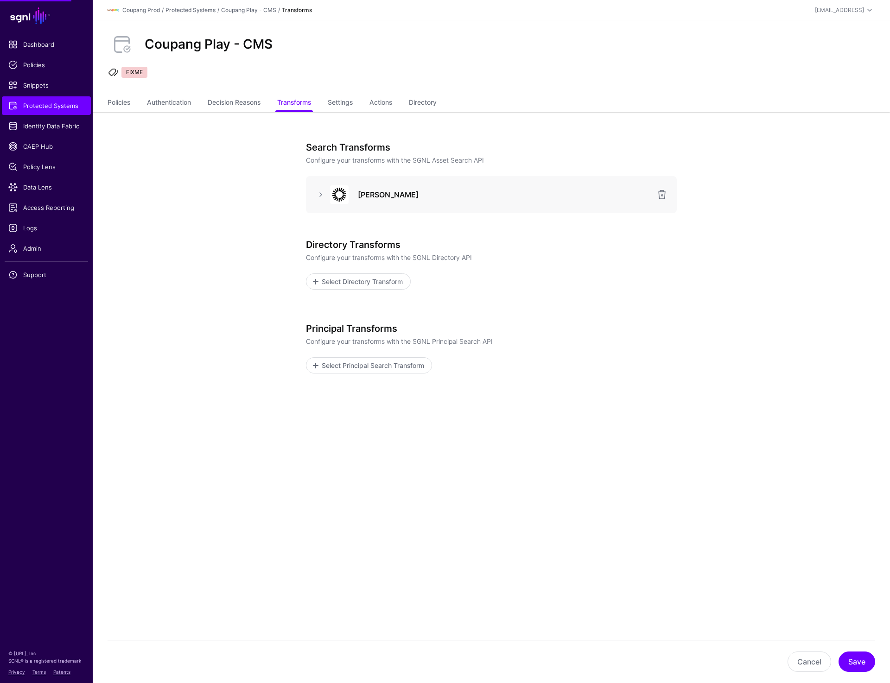
click at [320, 200] on div "Okta SAML" at bounding box center [491, 194] width 356 height 19
click at [320, 192] on link at bounding box center [320, 194] width 11 height 11
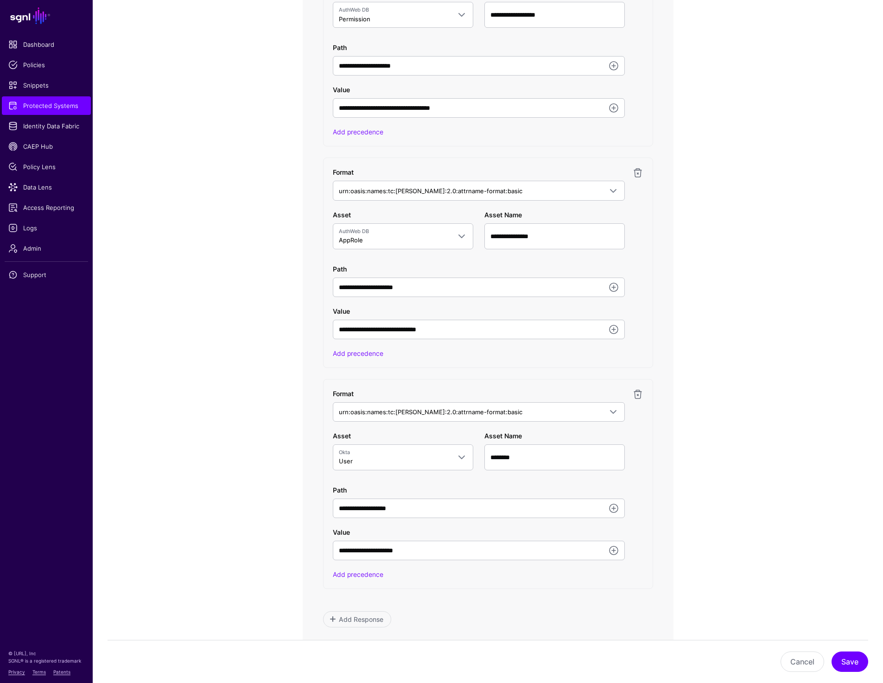
scroll to position [688, 0]
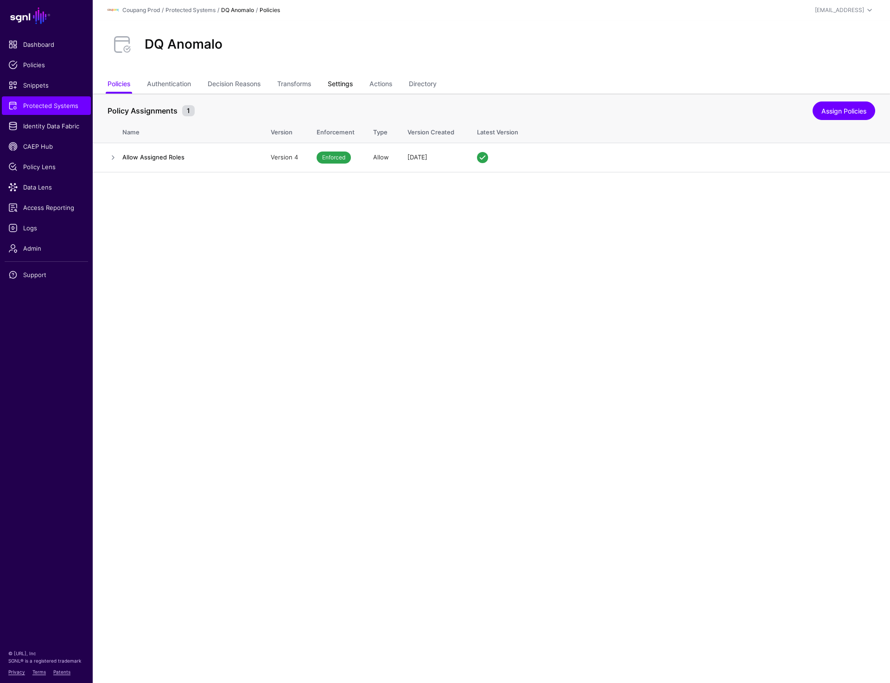
click at [343, 83] on link "Settings" at bounding box center [340, 85] width 25 height 18
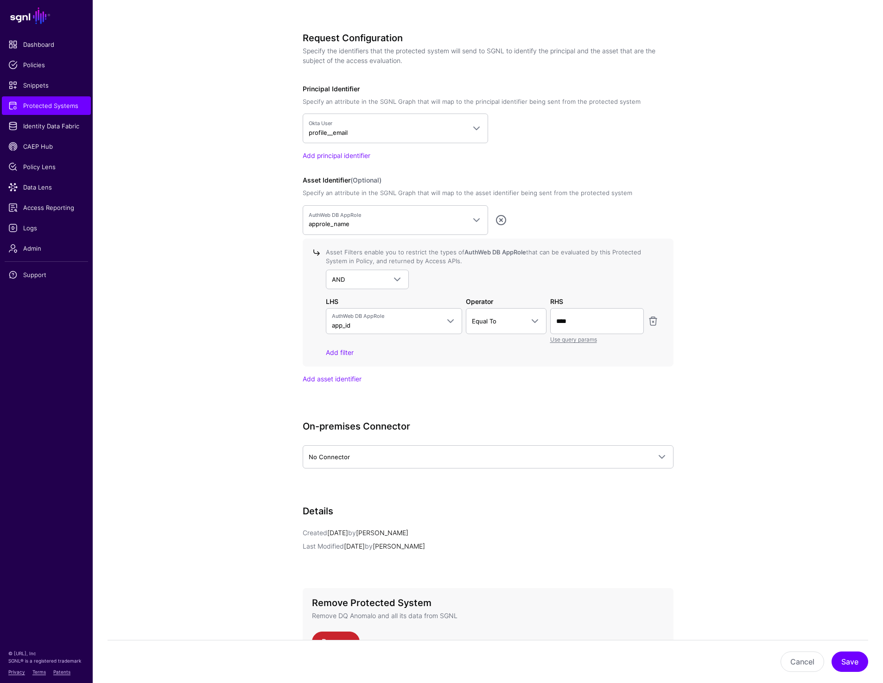
scroll to position [688, 0]
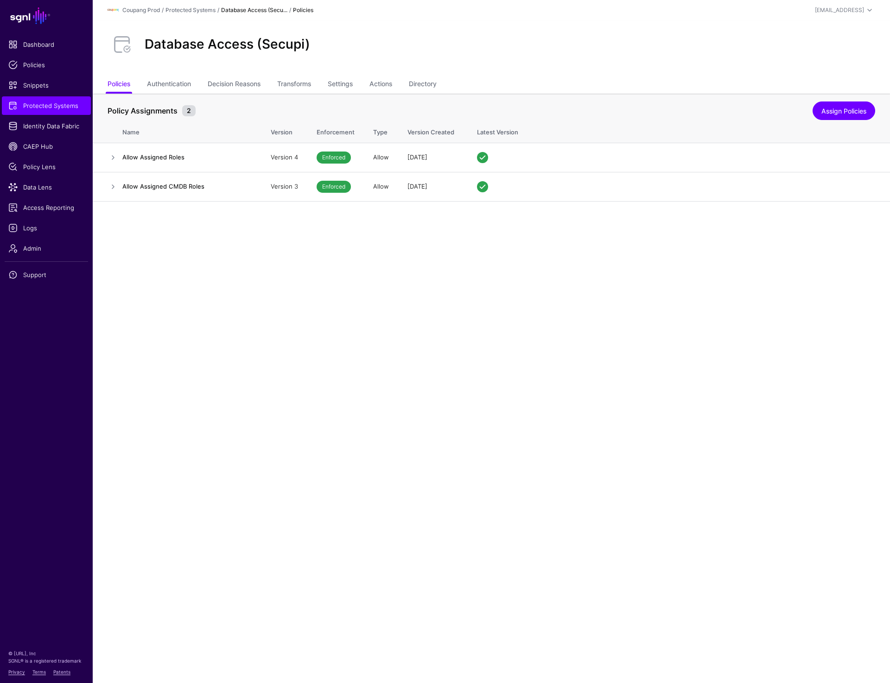
click at [360, 80] on ul "Policies Authentication Decision Reasons Transforms Settings Actions Directory" at bounding box center [492, 85] width 768 height 18
click at [352, 82] on link "Settings" at bounding box center [340, 85] width 25 height 18
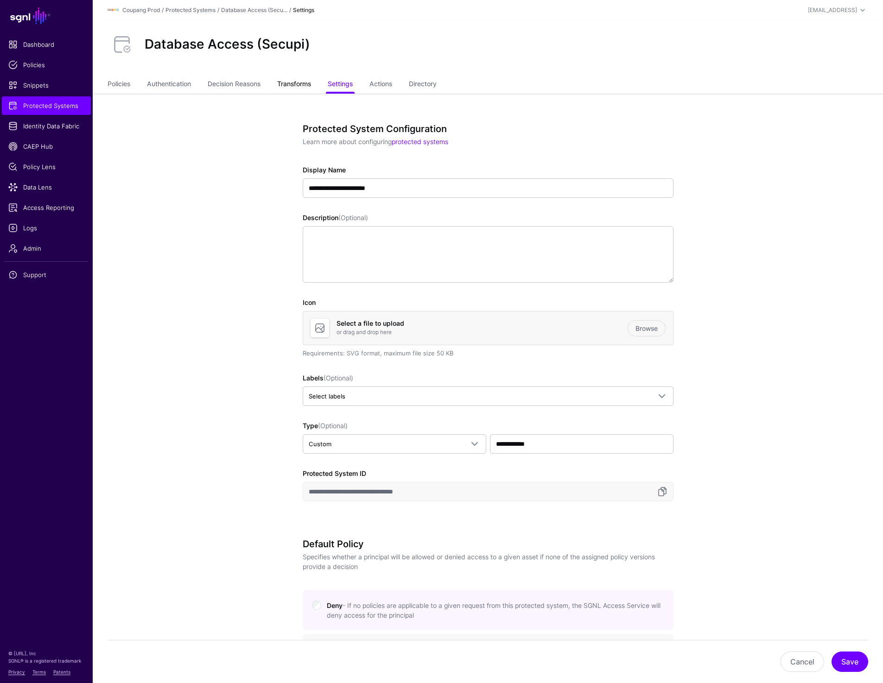
click at [300, 83] on link "Transforms" at bounding box center [294, 85] width 34 height 18
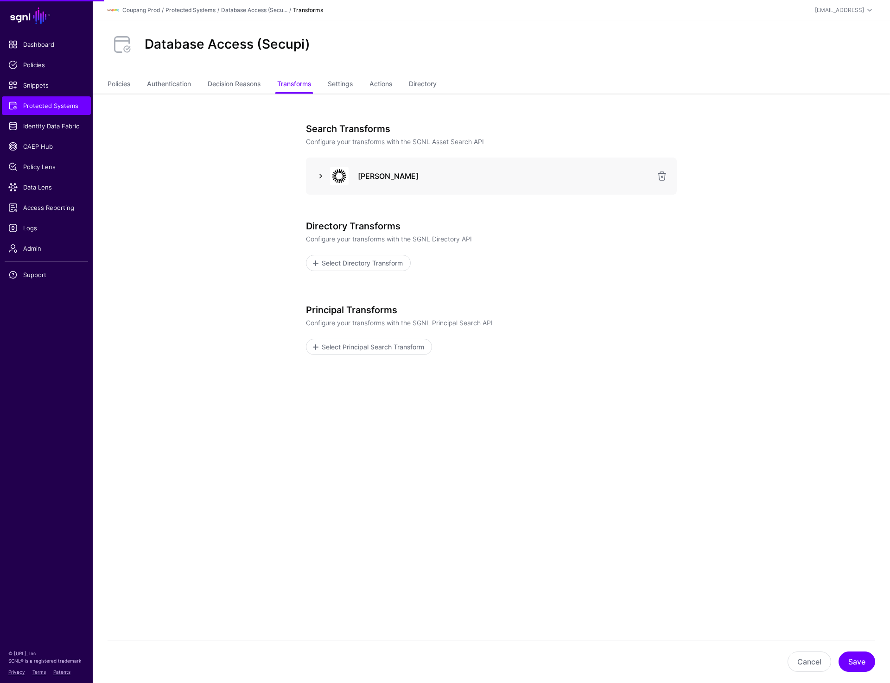
click at [318, 176] on link at bounding box center [320, 176] width 11 height 11
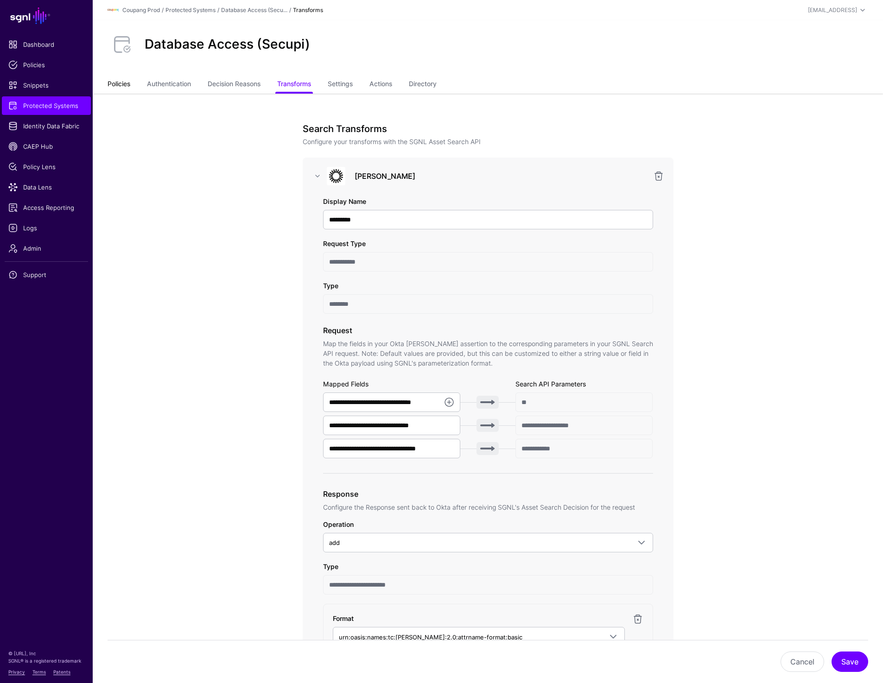
click at [122, 77] on link "Policies" at bounding box center [119, 85] width 23 height 18
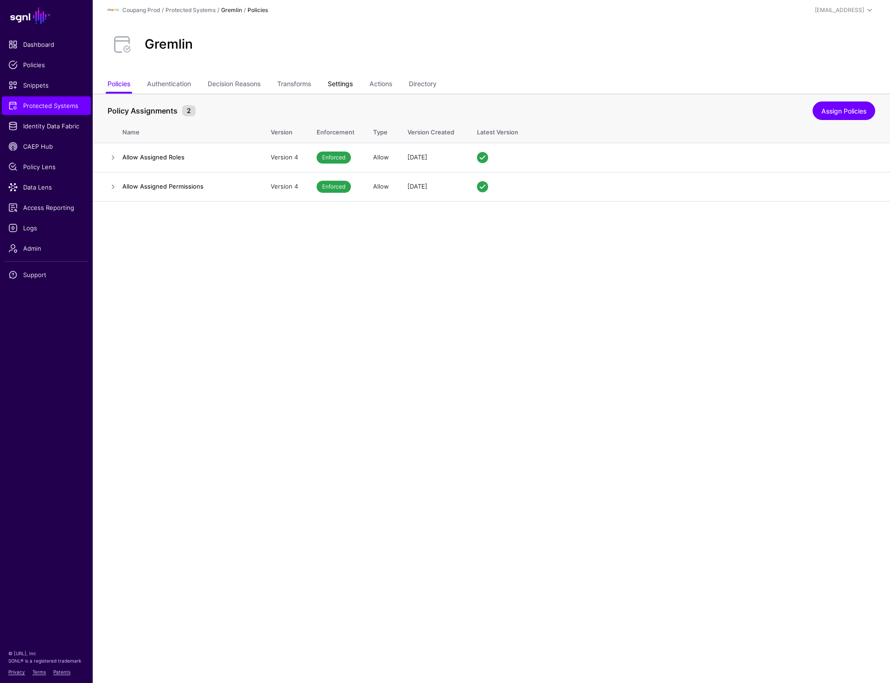
click at [346, 84] on link "Settings" at bounding box center [340, 85] width 25 height 18
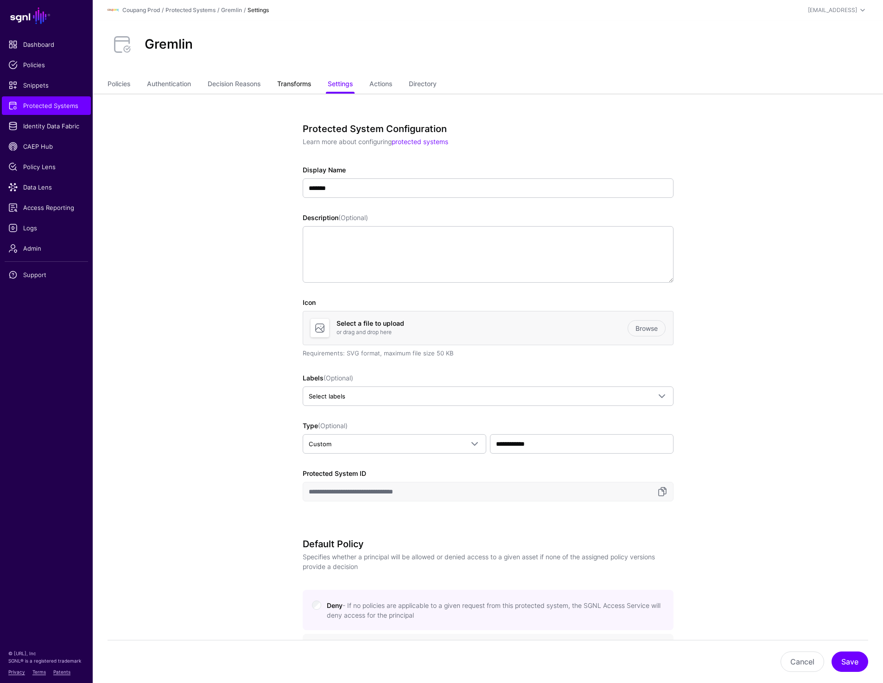
click at [306, 85] on link "Transforms" at bounding box center [294, 85] width 34 height 18
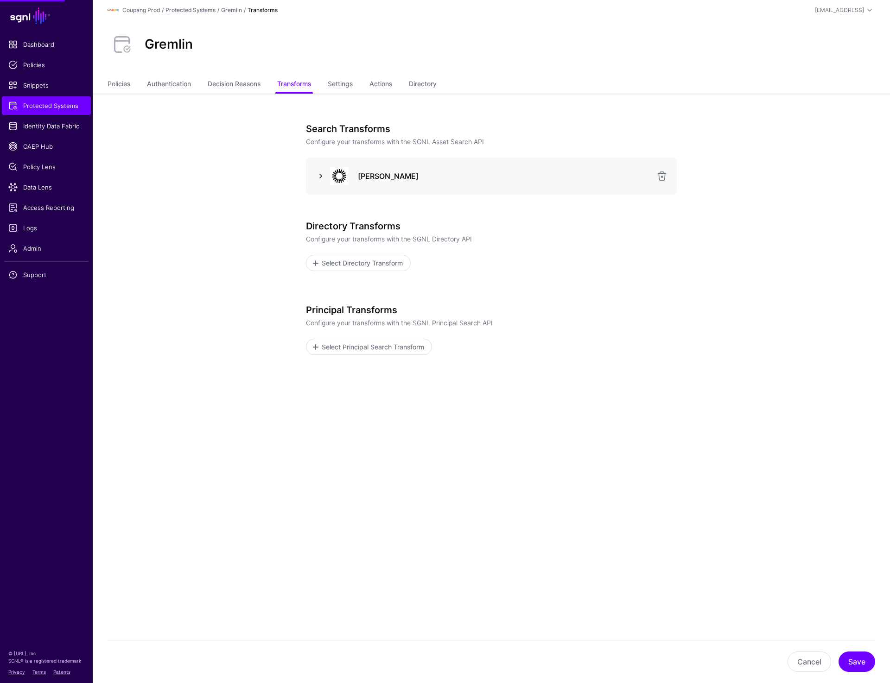
click at [318, 176] on link at bounding box center [320, 176] width 11 height 11
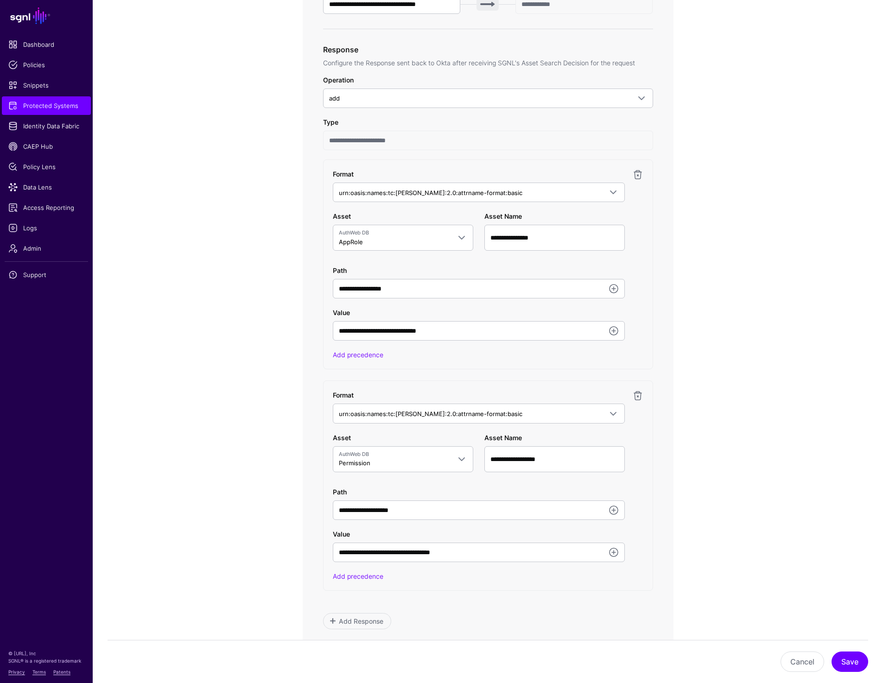
scroll to position [445, 0]
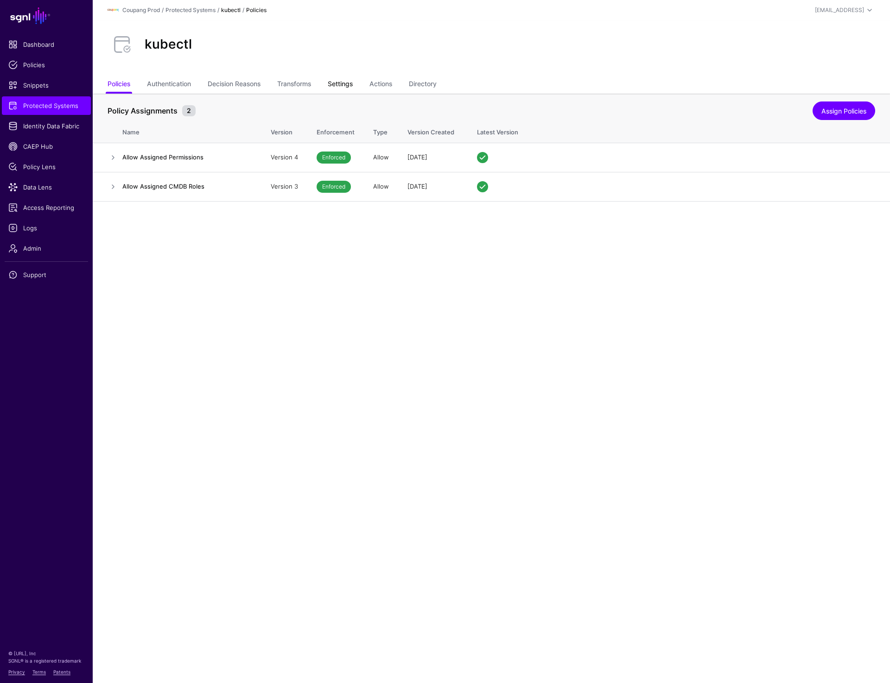
click at [343, 83] on link "Settings" at bounding box center [340, 85] width 25 height 18
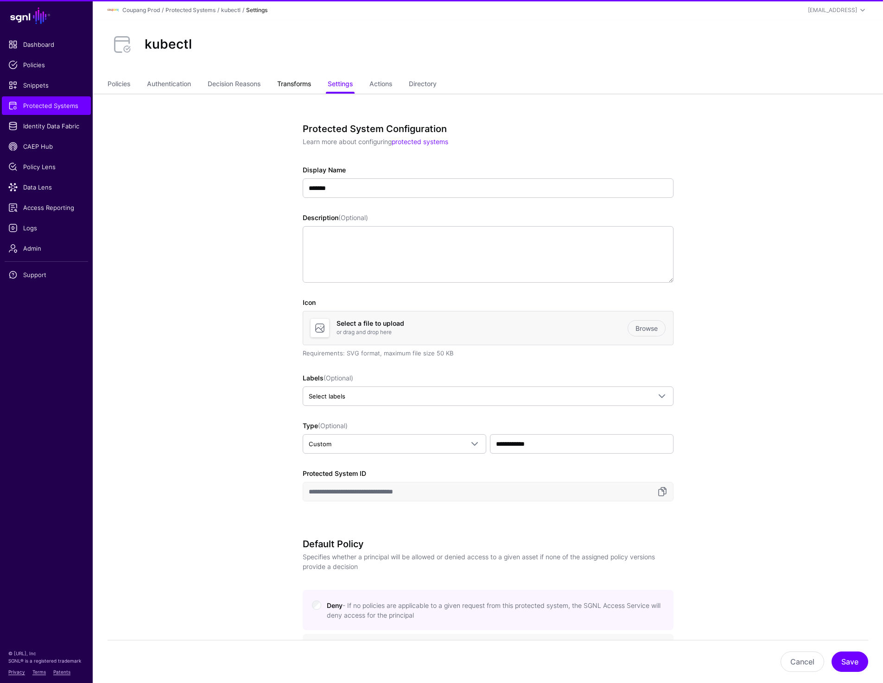
click at [301, 85] on link "Transforms" at bounding box center [294, 85] width 34 height 18
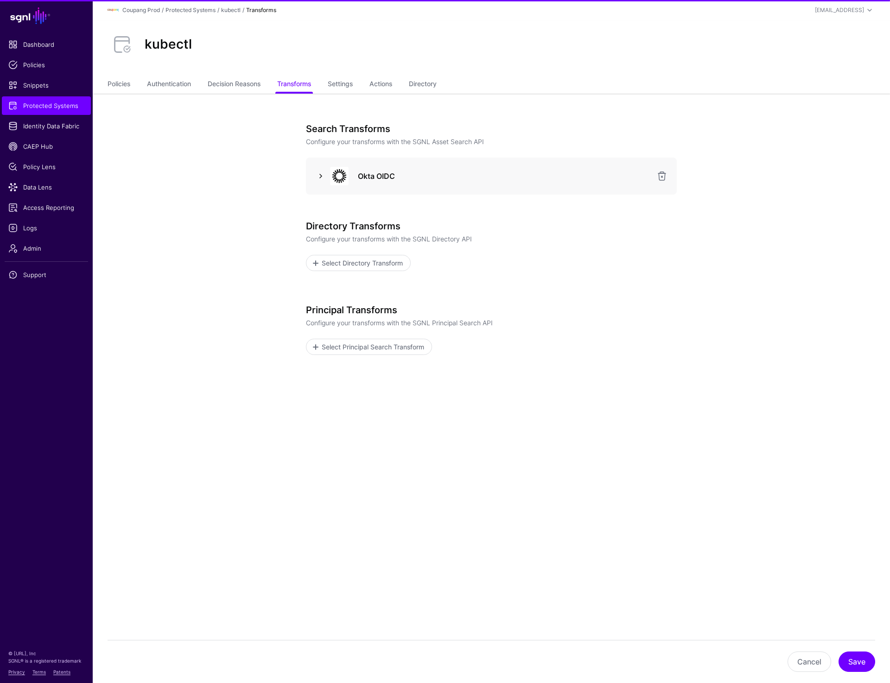
click at [320, 175] on link at bounding box center [320, 176] width 11 height 11
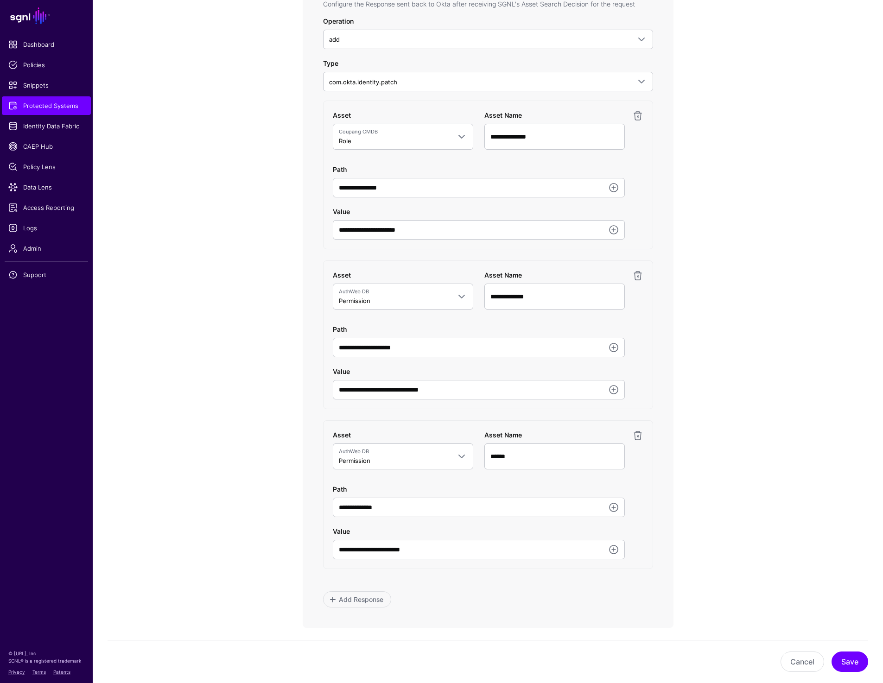
scroll to position [513, 0]
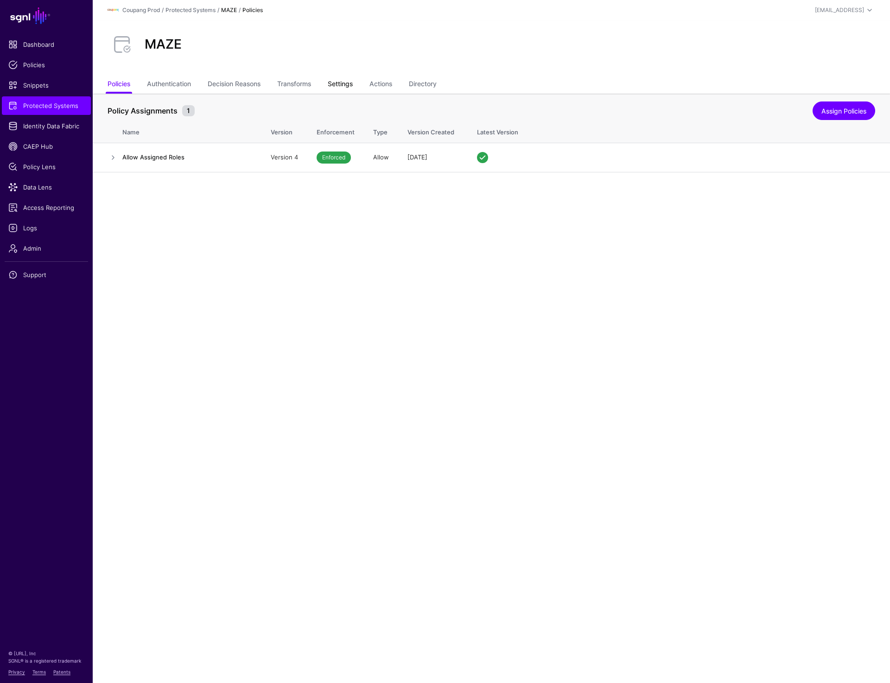
click at [343, 83] on link "Settings" at bounding box center [340, 85] width 25 height 18
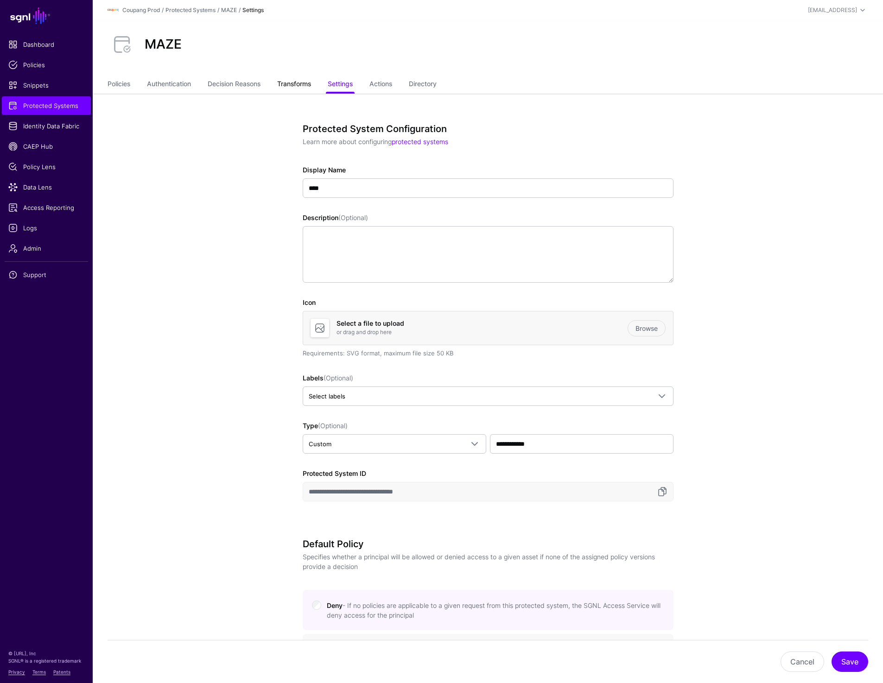
click at [304, 82] on link "Transforms" at bounding box center [294, 85] width 34 height 18
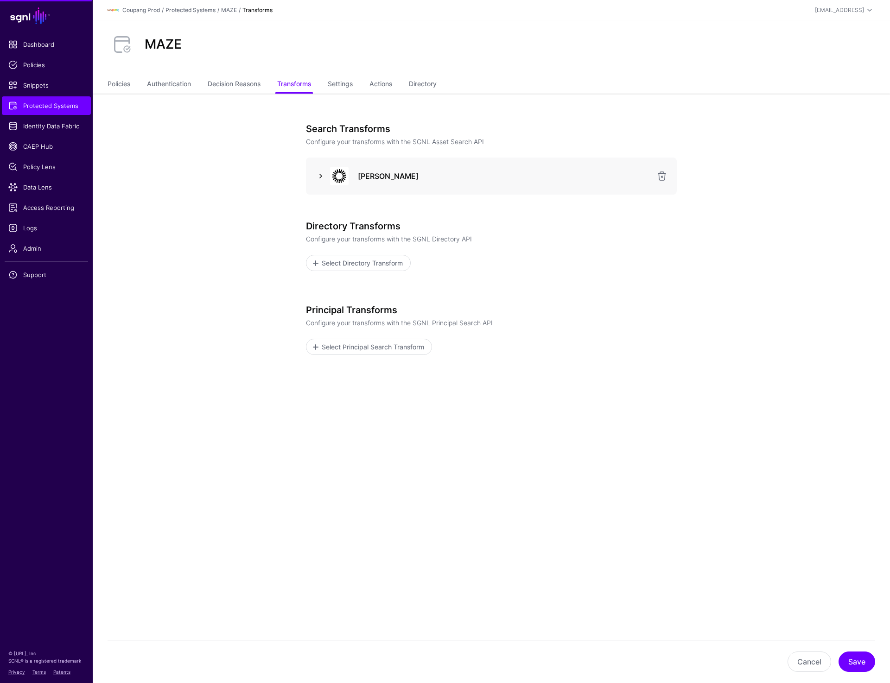
click at [318, 175] on link at bounding box center [320, 176] width 11 height 11
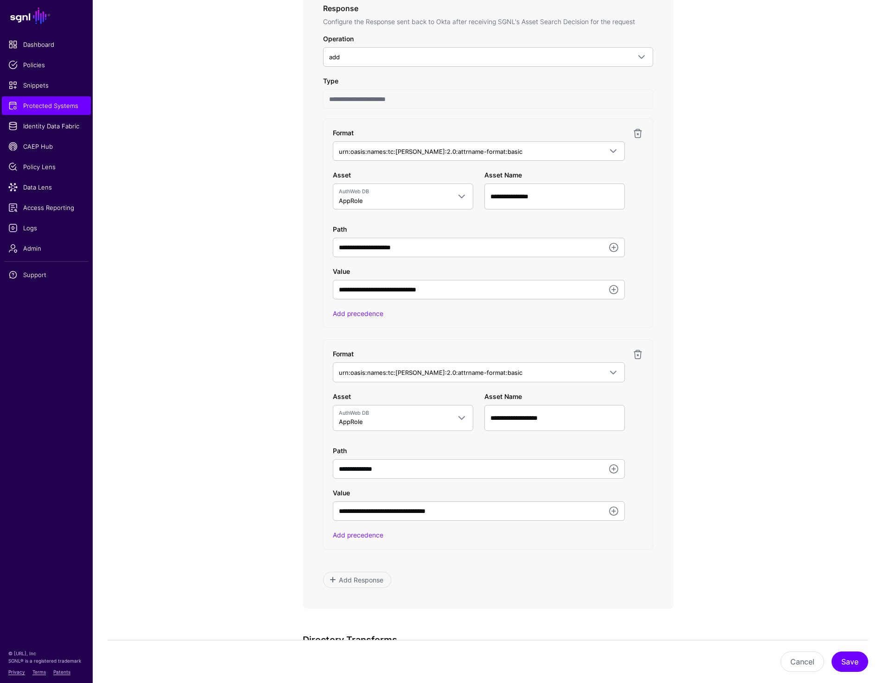
scroll to position [493, 0]
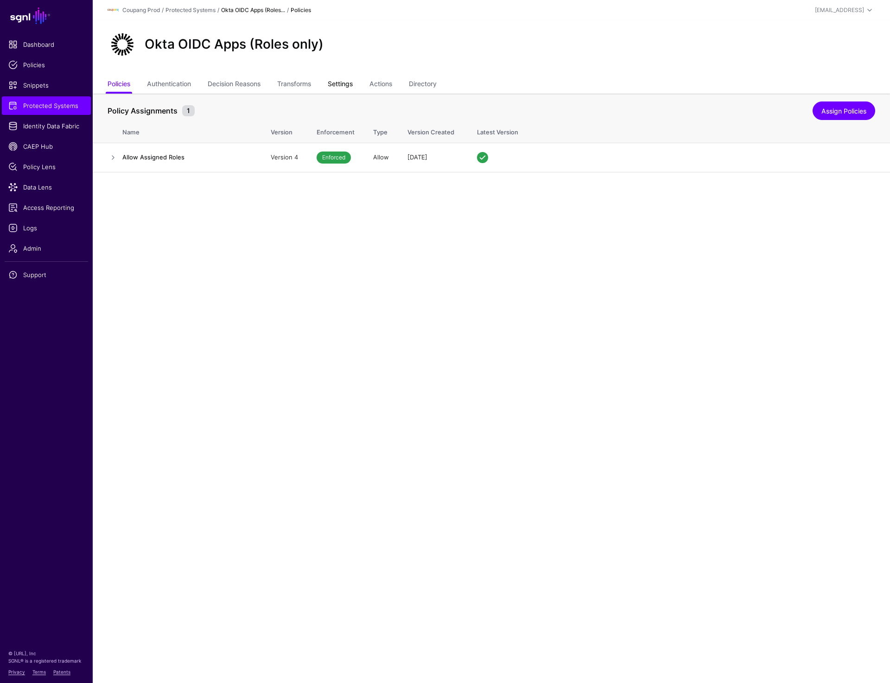
click at [335, 81] on link "Settings" at bounding box center [340, 85] width 25 height 18
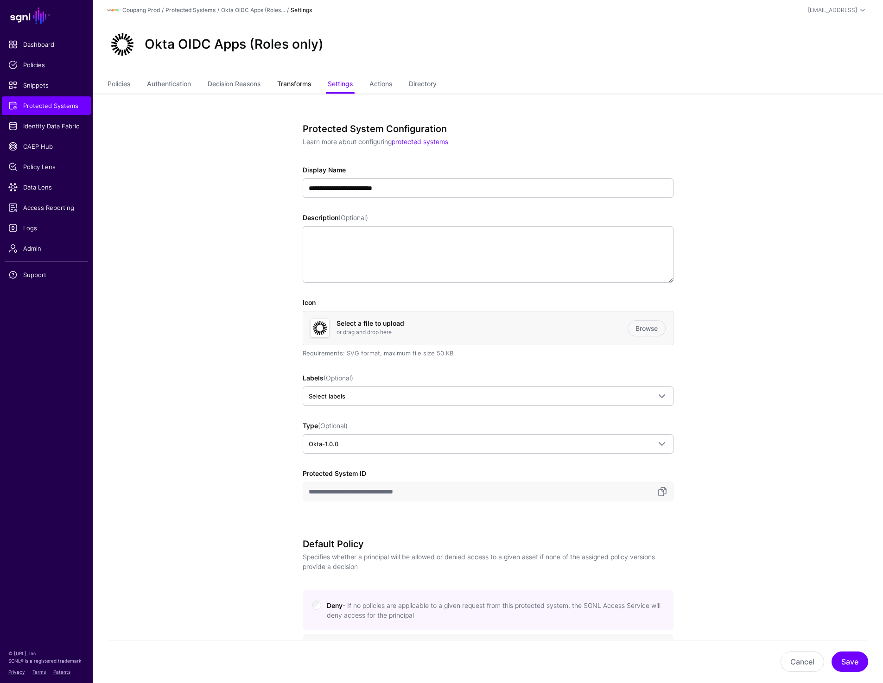
click at [300, 80] on link "Transforms" at bounding box center [294, 85] width 34 height 18
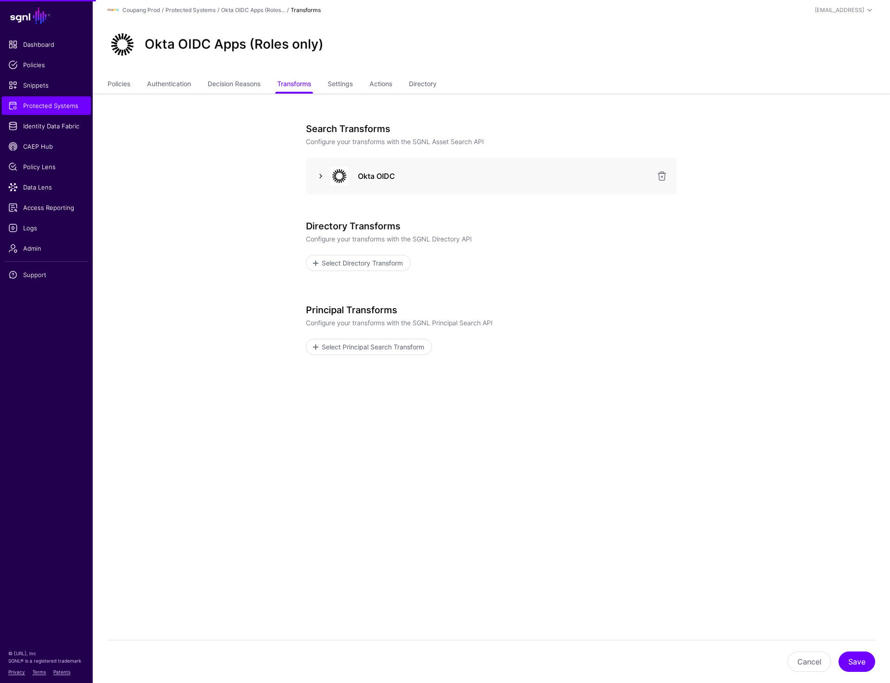
click at [318, 178] on link at bounding box center [320, 176] width 11 height 11
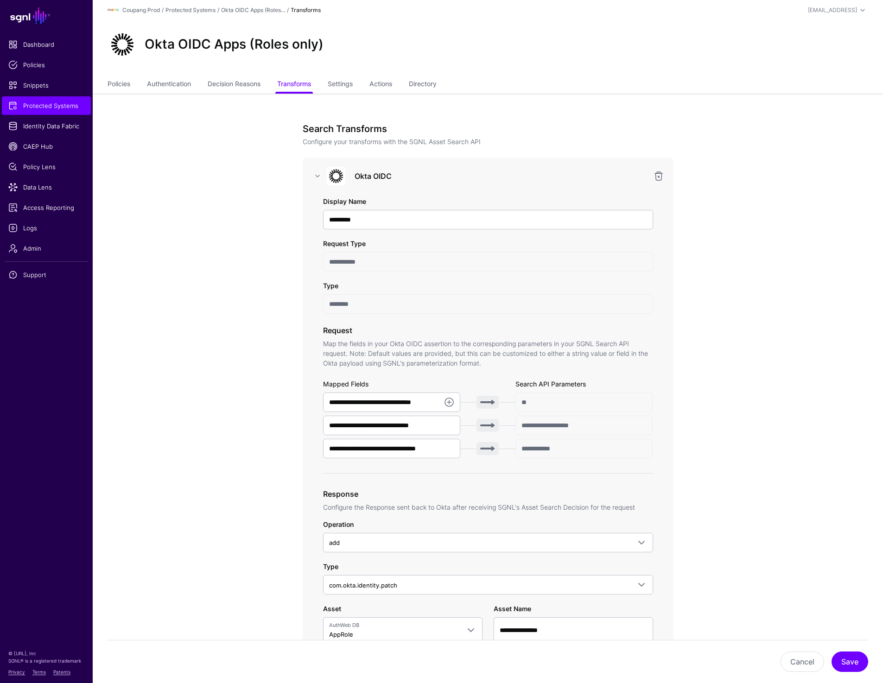
click at [773, 64] on div "Okta OIDC Apps (Roles only)" at bounding box center [488, 48] width 791 height 56
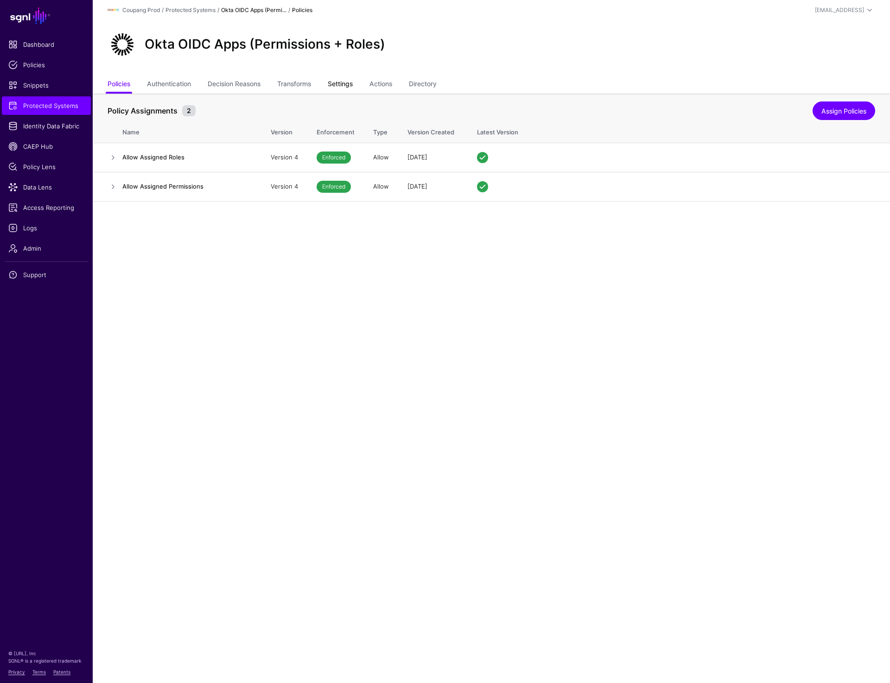
click at [346, 80] on link "Settings" at bounding box center [340, 85] width 25 height 18
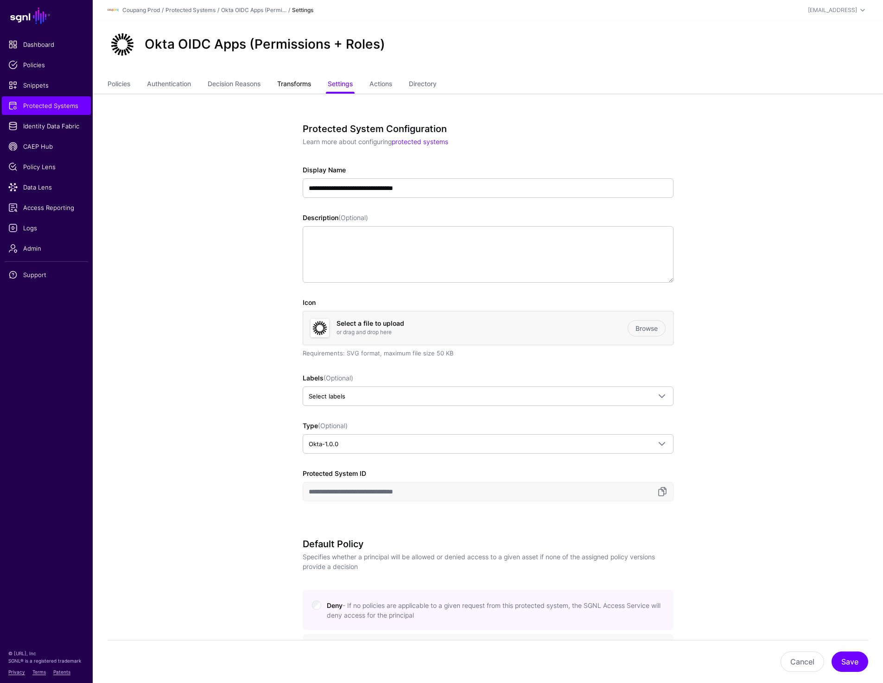
click at [302, 89] on link "Transforms" at bounding box center [294, 85] width 34 height 18
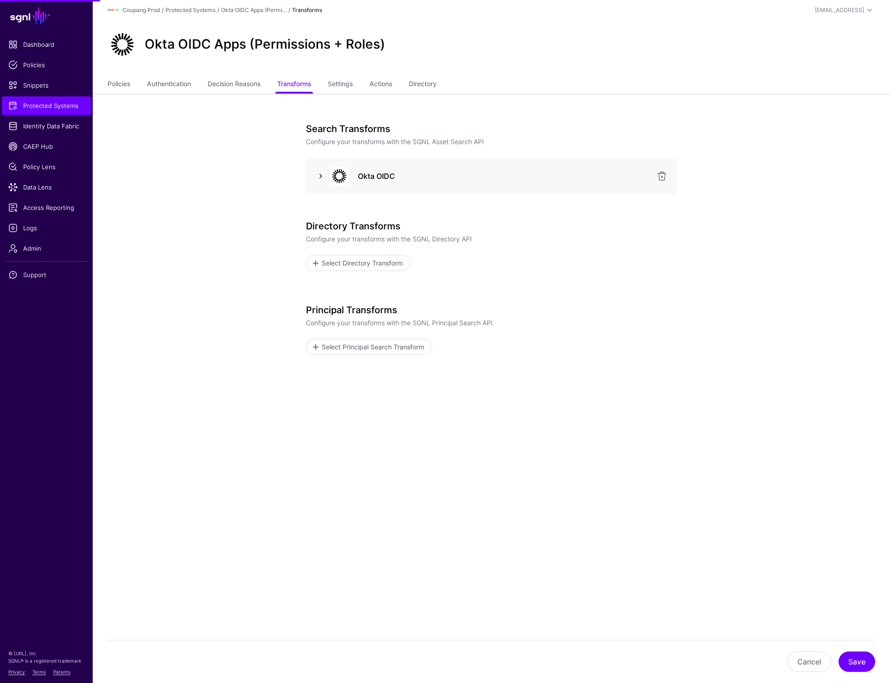
click at [320, 176] on link at bounding box center [320, 176] width 11 height 11
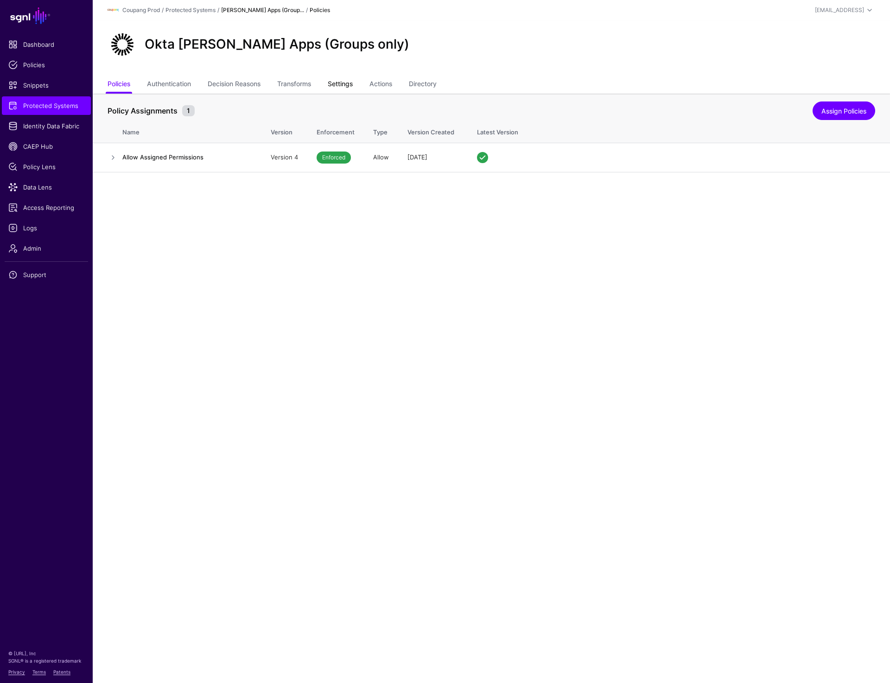
click at [349, 87] on link "Settings" at bounding box center [340, 85] width 25 height 18
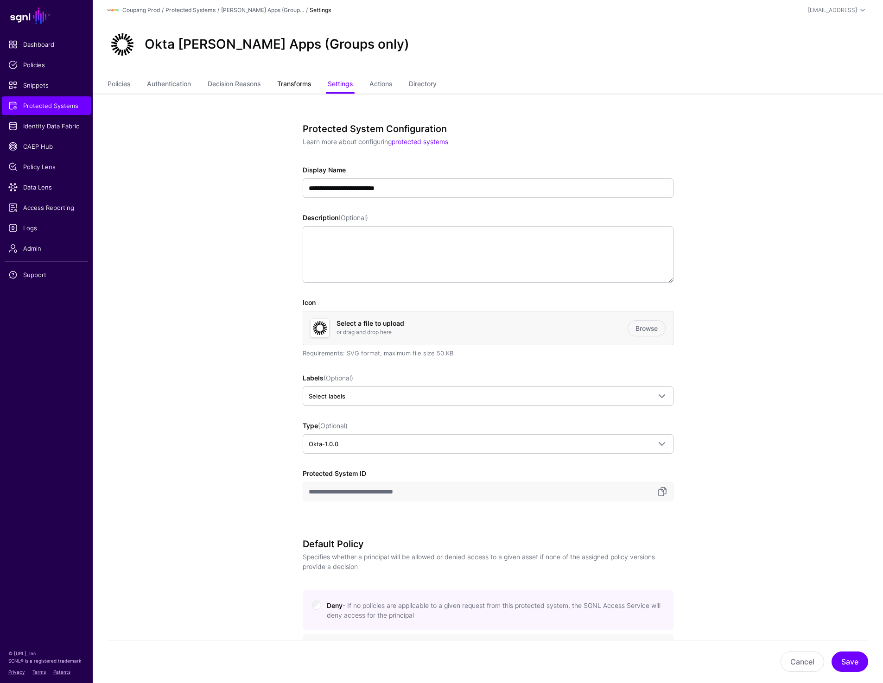
click at [301, 88] on link "Transforms" at bounding box center [294, 85] width 34 height 18
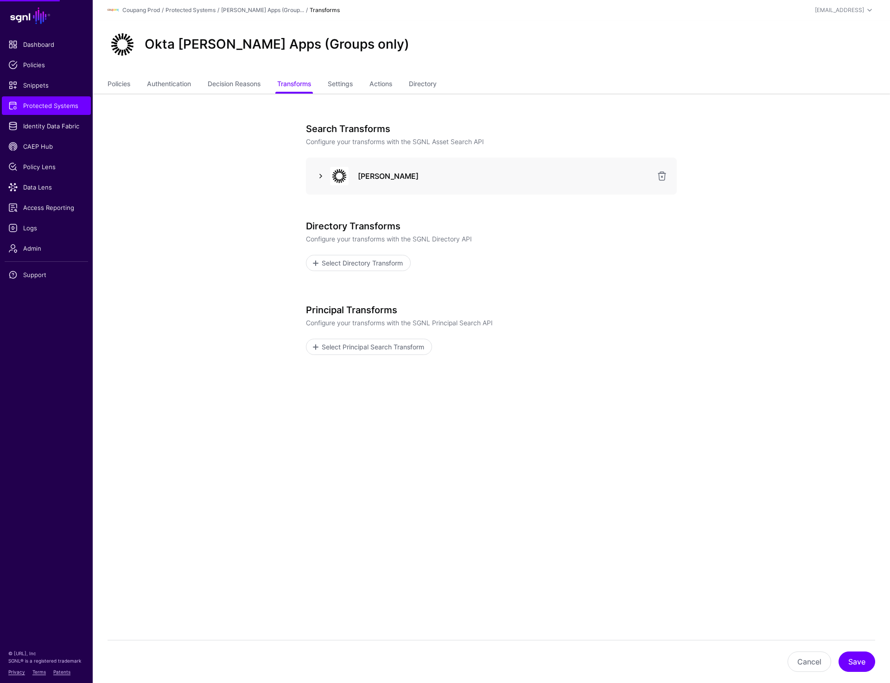
click at [317, 180] on link at bounding box center [320, 176] width 11 height 11
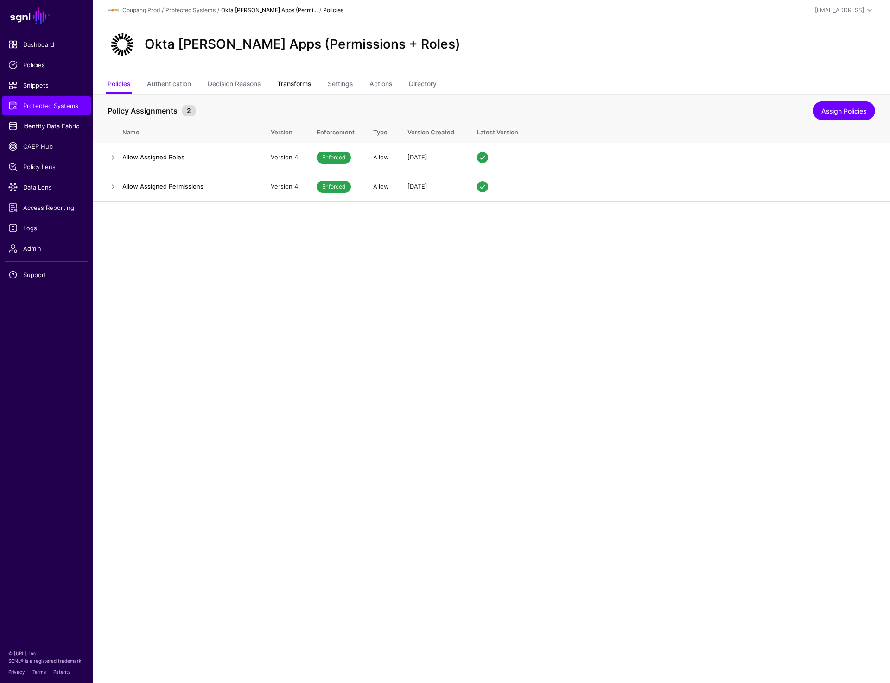
click at [294, 82] on link "Transforms" at bounding box center [294, 85] width 34 height 18
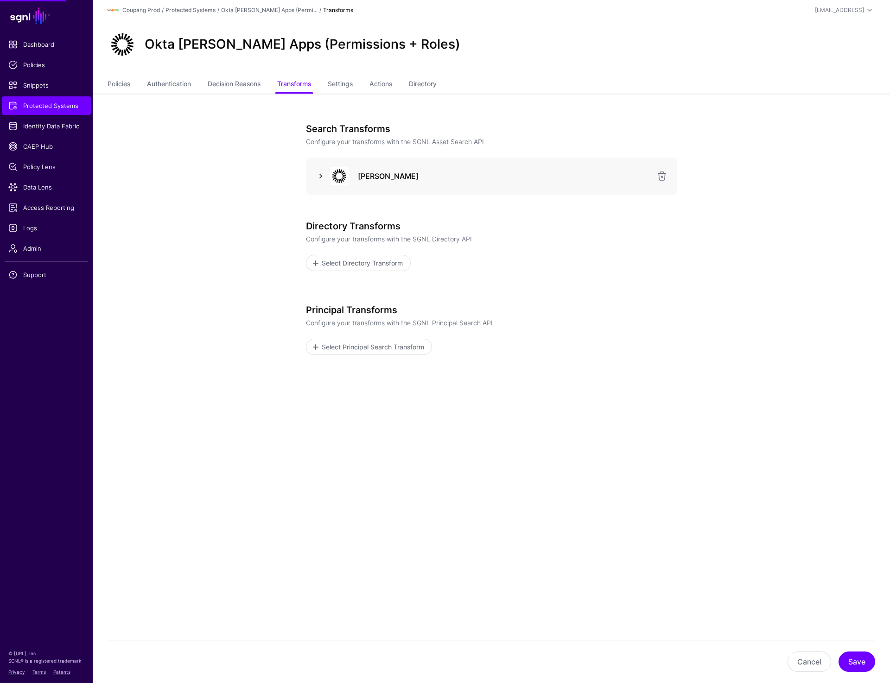
click at [316, 179] on link at bounding box center [320, 176] width 11 height 11
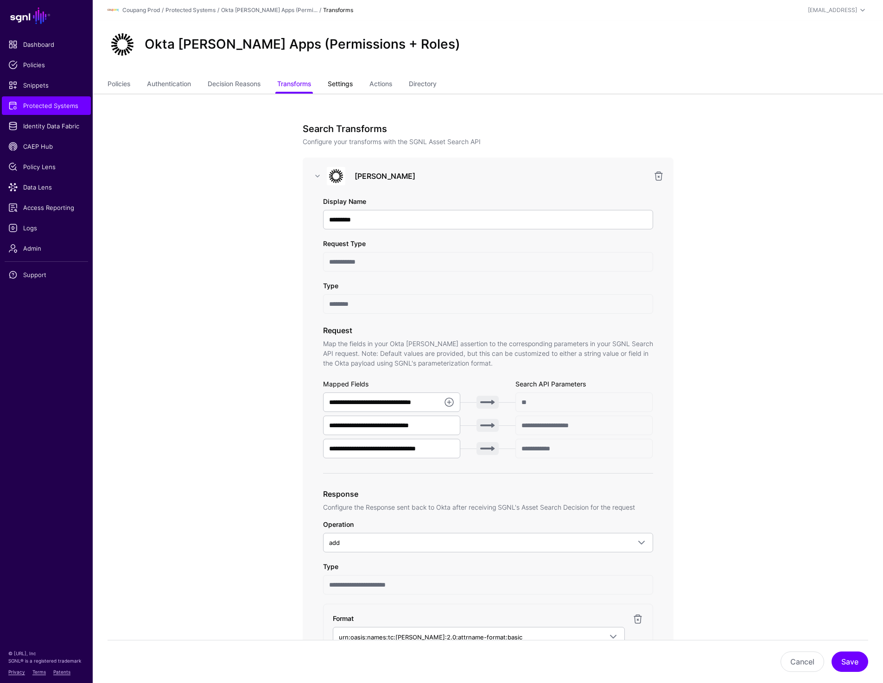
click at [353, 85] on link "Settings" at bounding box center [340, 85] width 25 height 18
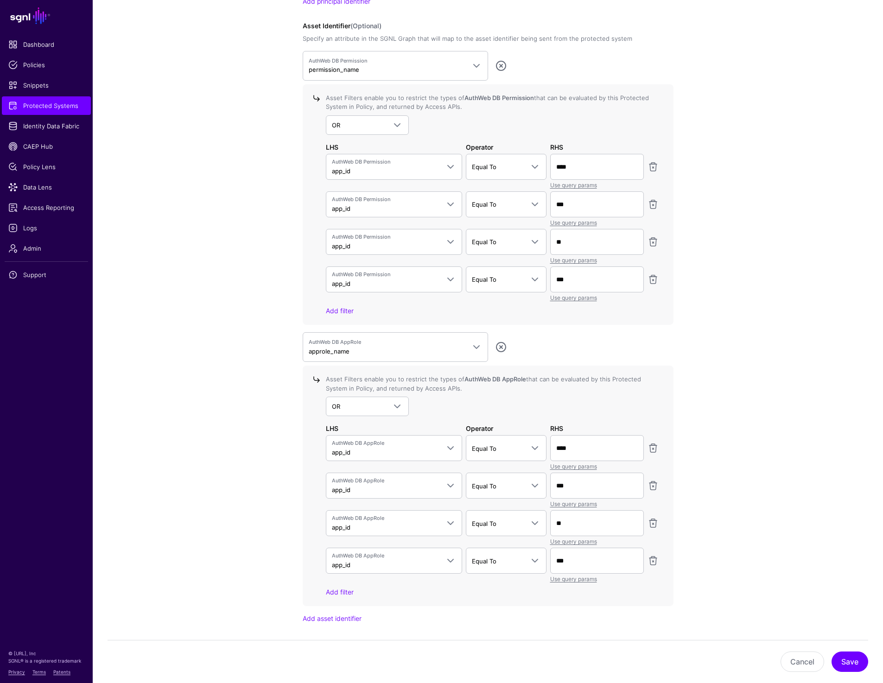
scroll to position [830, 0]
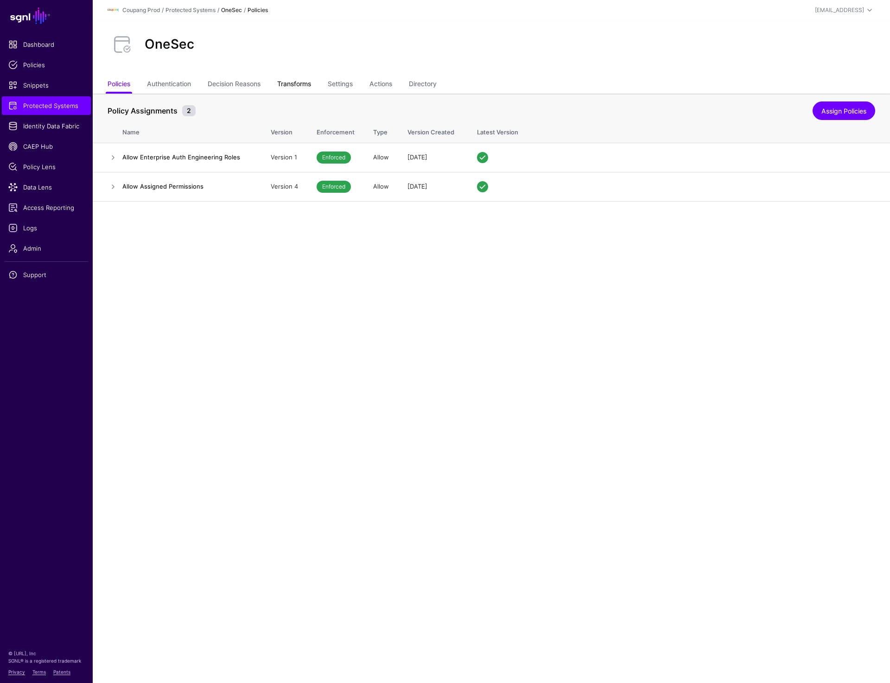
click at [296, 88] on link "Transforms" at bounding box center [294, 85] width 34 height 18
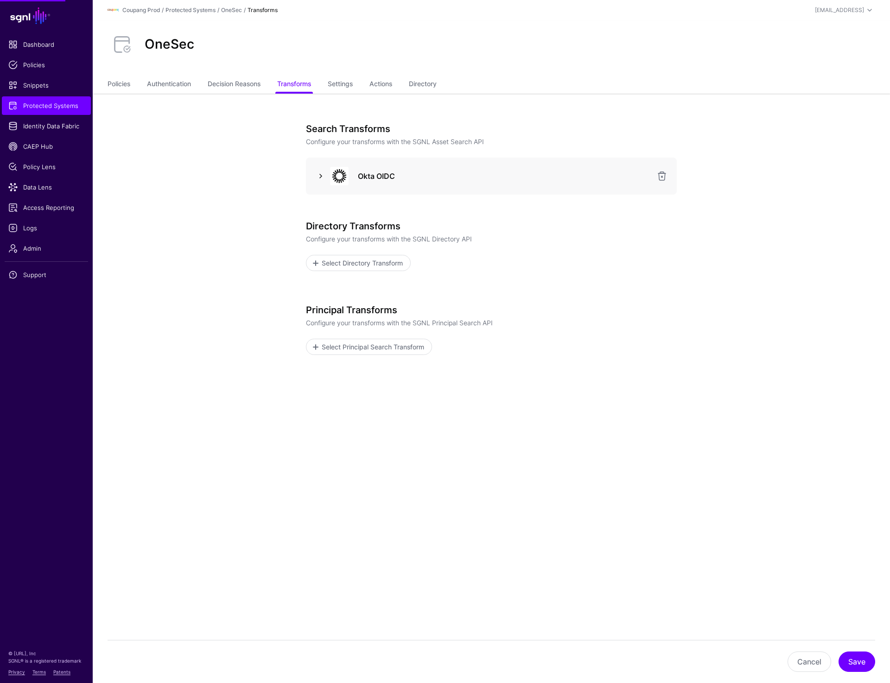
click at [320, 175] on link at bounding box center [320, 176] width 11 height 11
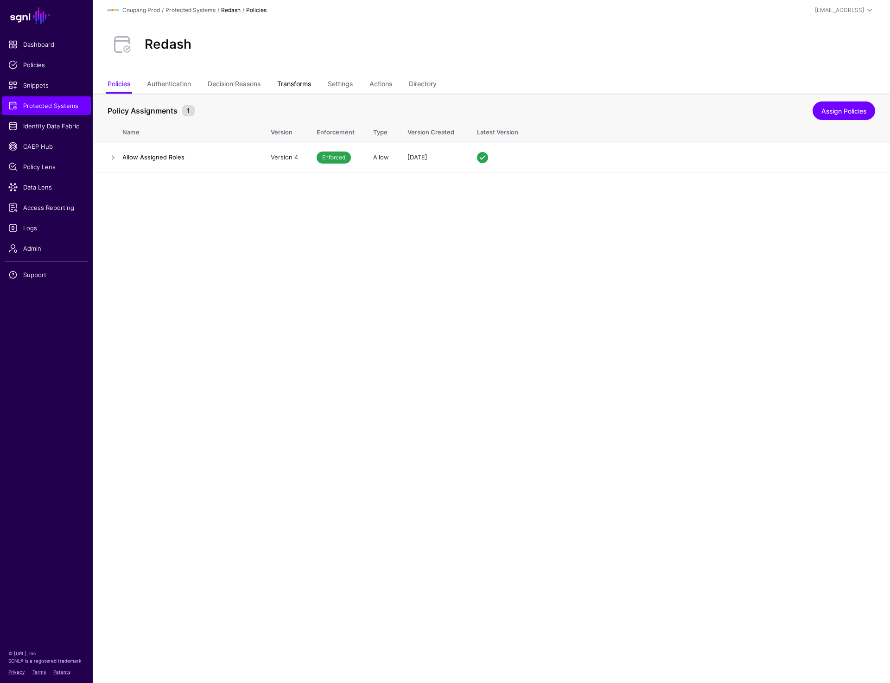
click at [299, 85] on link "Transforms" at bounding box center [294, 85] width 34 height 18
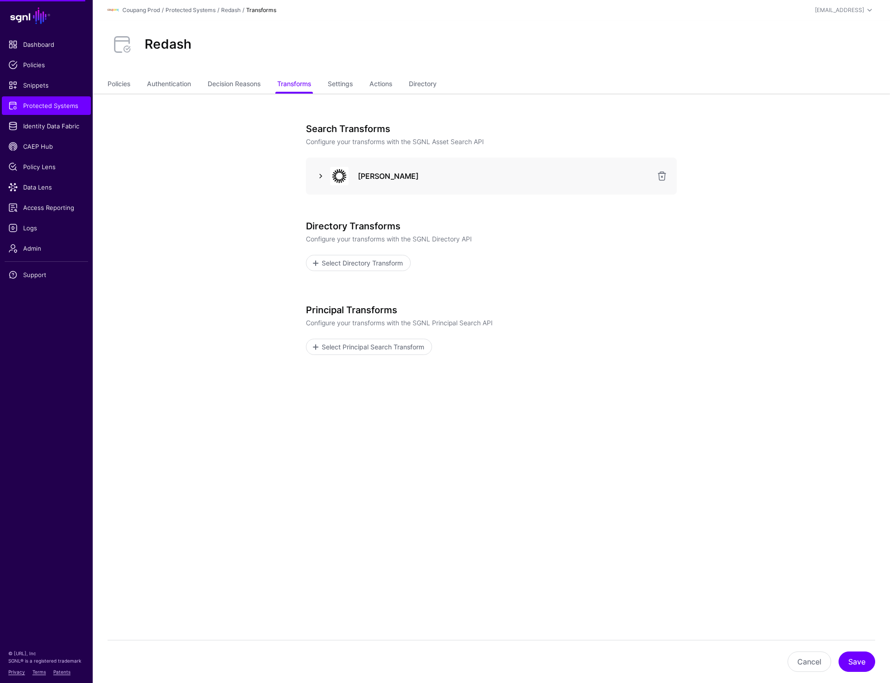
click at [318, 179] on link at bounding box center [320, 176] width 11 height 11
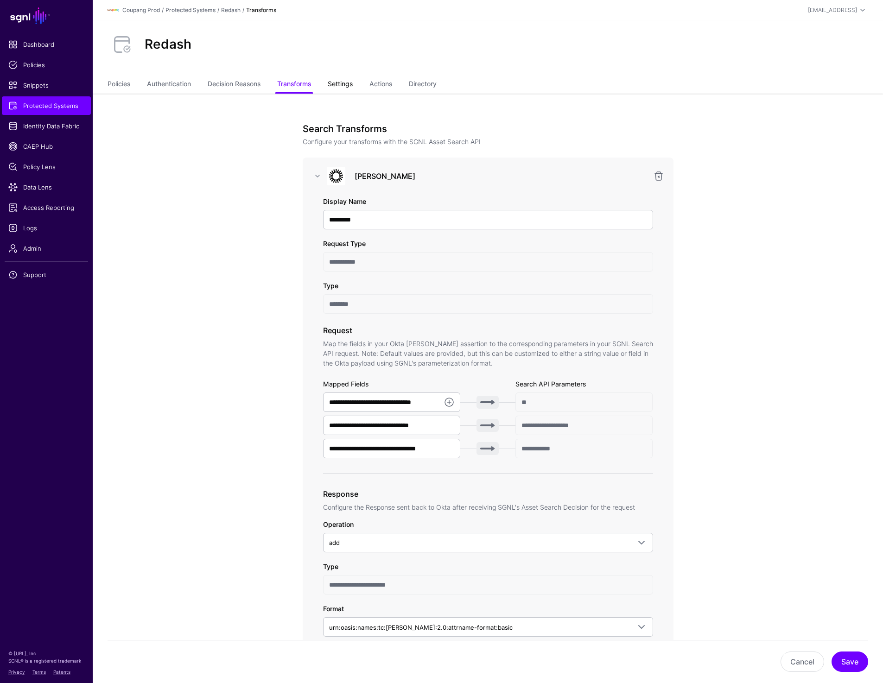
click at [341, 82] on link "Settings" at bounding box center [340, 85] width 25 height 18
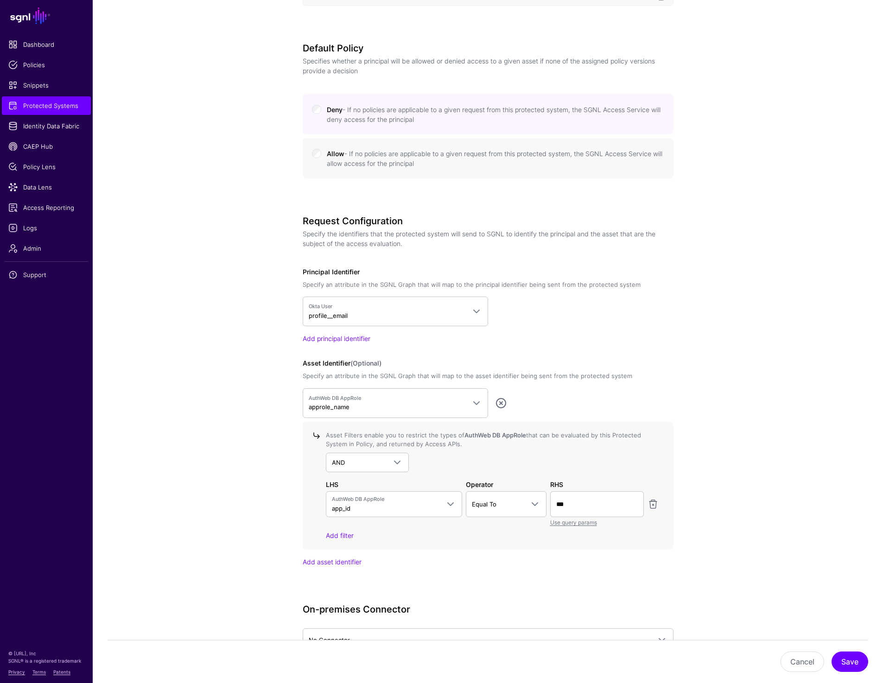
scroll to position [517, 0]
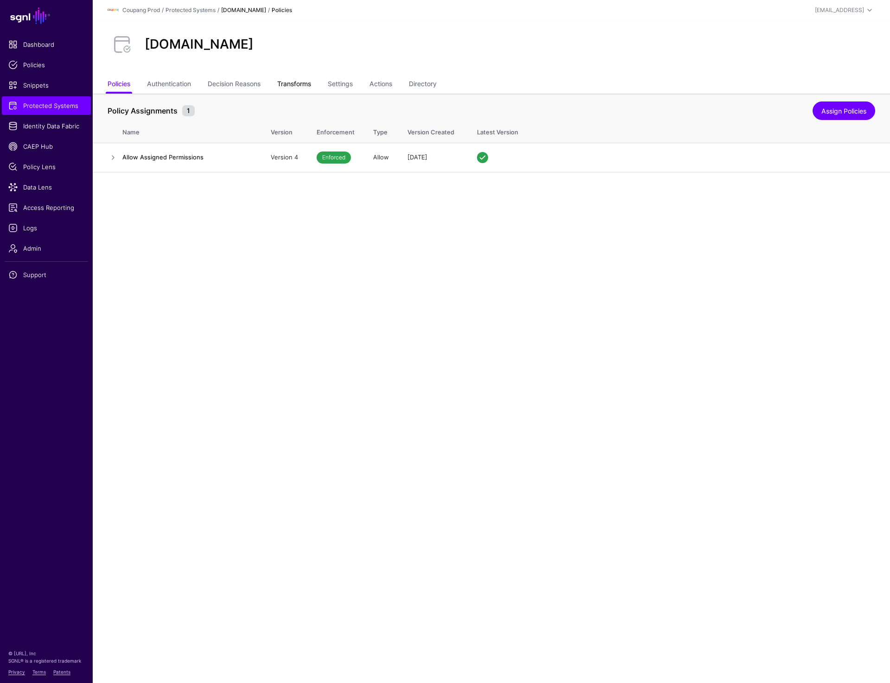
click at [299, 86] on link "Transforms" at bounding box center [294, 85] width 34 height 18
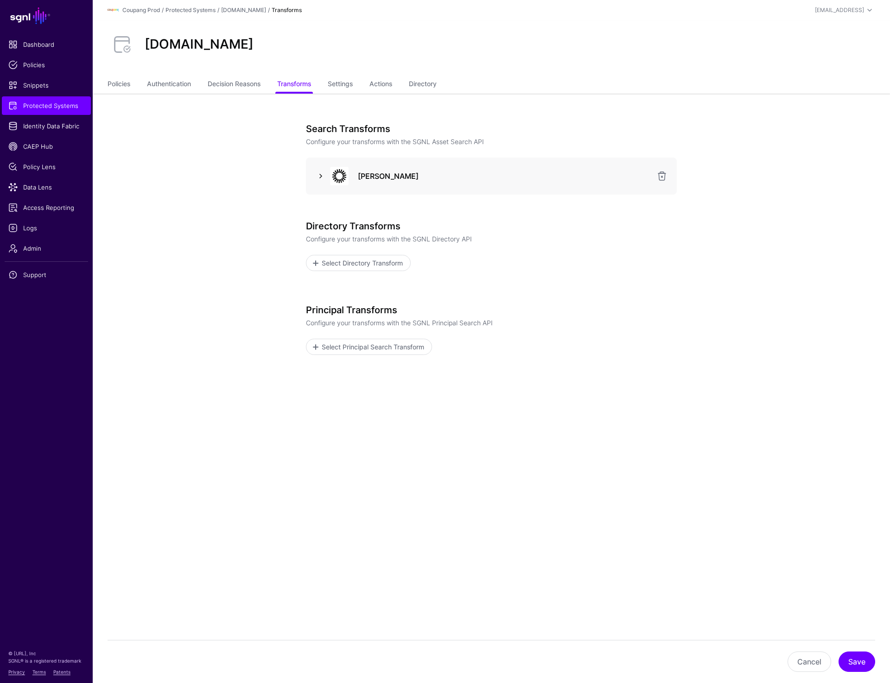
click at [319, 172] on link at bounding box center [320, 176] width 11 height 11
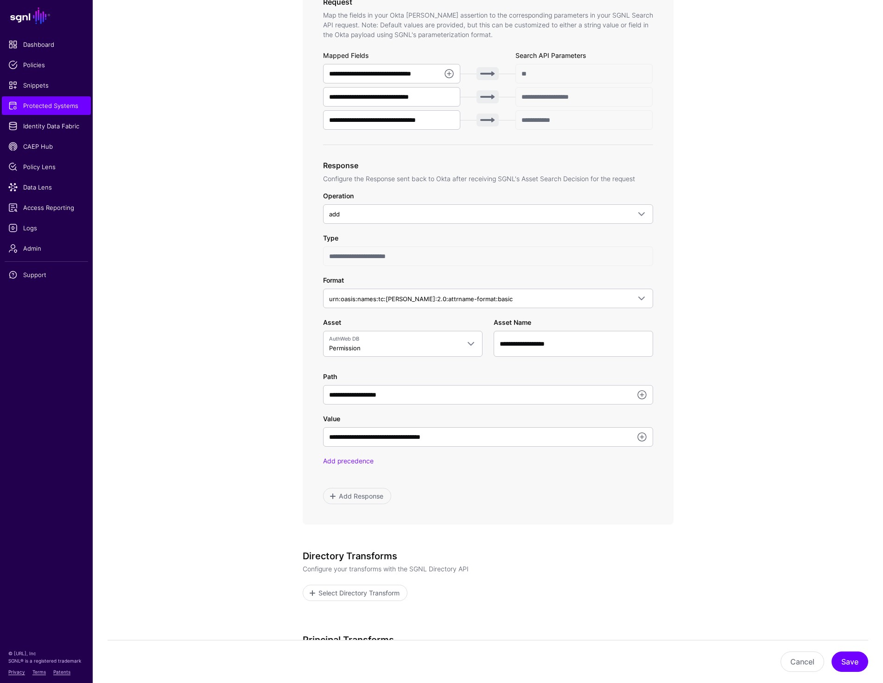
scroll to position [330, 0]
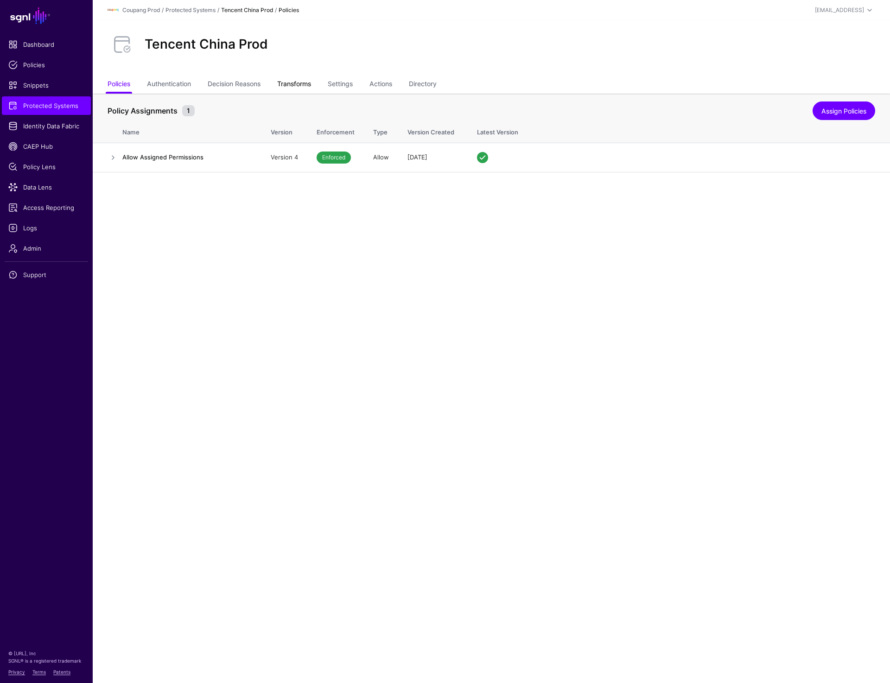
click at [286, 84] on link "Transforms" at bounding box center [294, 85] width 34 height 18
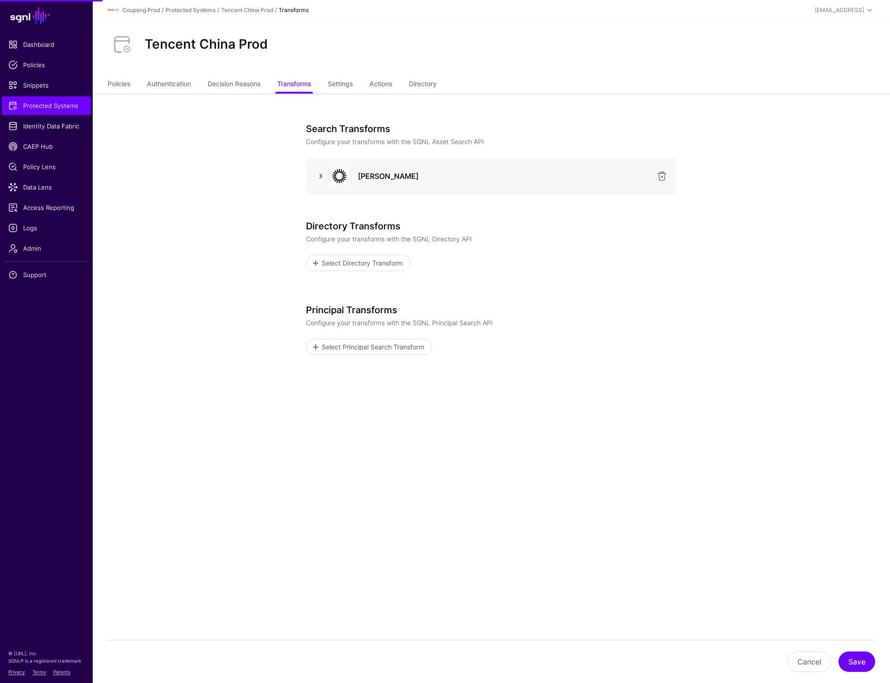
click at [316, 177] on link at bounding box center [320, 176] width 11 height 11
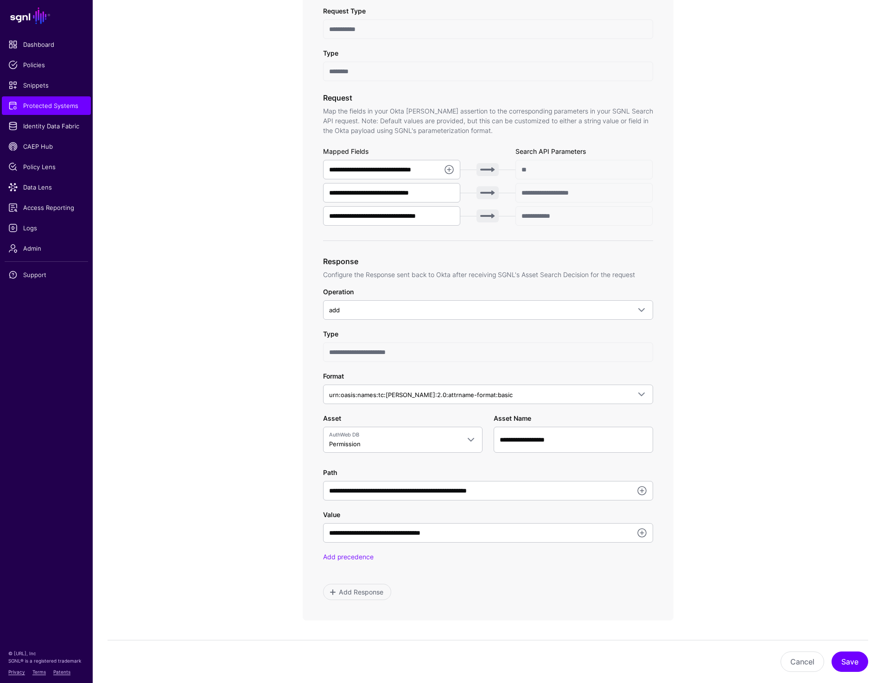
scroll to position [232, 0]
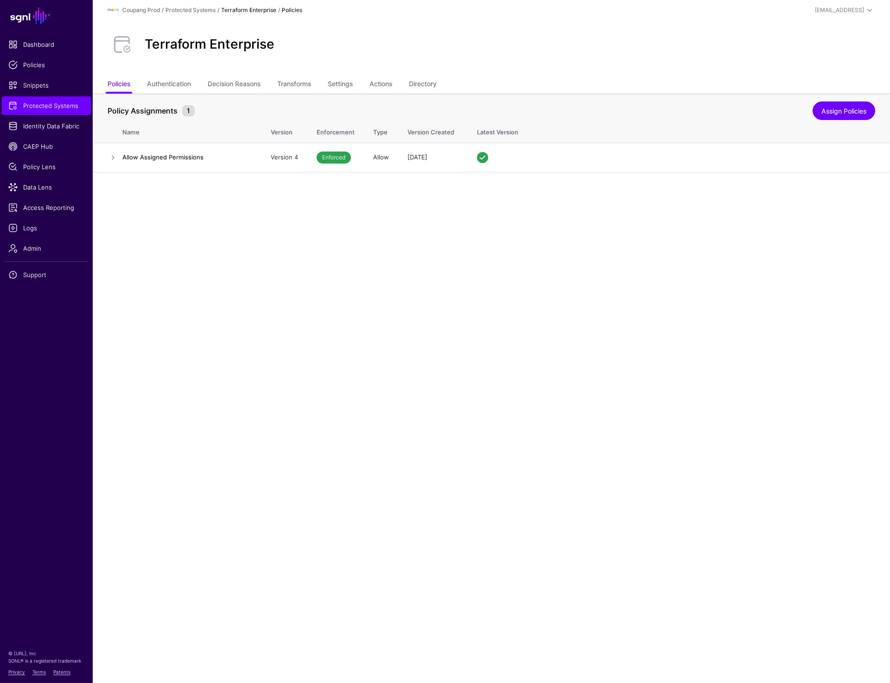
click at [454, 390] on main "SGNL Dashboard Policies Snippets Protected Systems Identity Data Fabric CAEP Hu…" at bounding box center [445, 341] width 890 height 683
click at [335, 87] on link "Settings" at bounding box center [340, 85] width 25 height 18
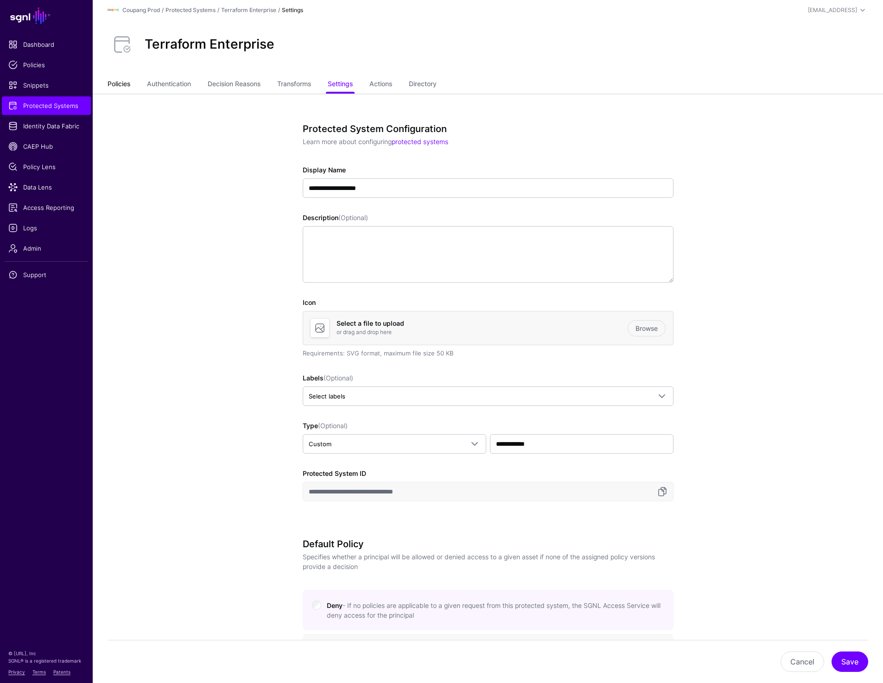
click at [116, 87] on link "Policies" at bounding box center [119, 85] width 23 height 18
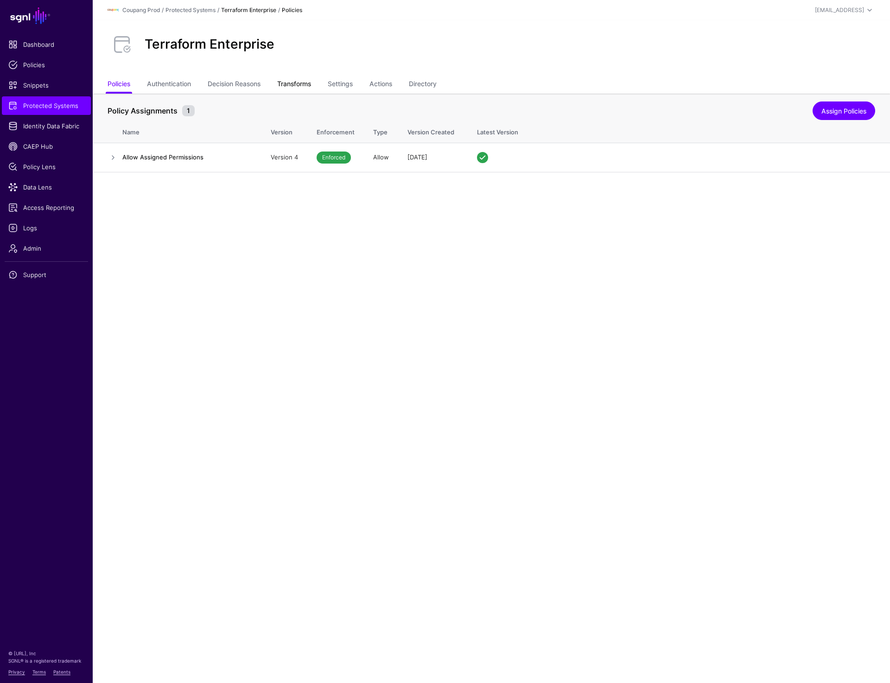
click at [306, 84] on link "Transforms" at bounding box center [294, 85] width 34 height 18
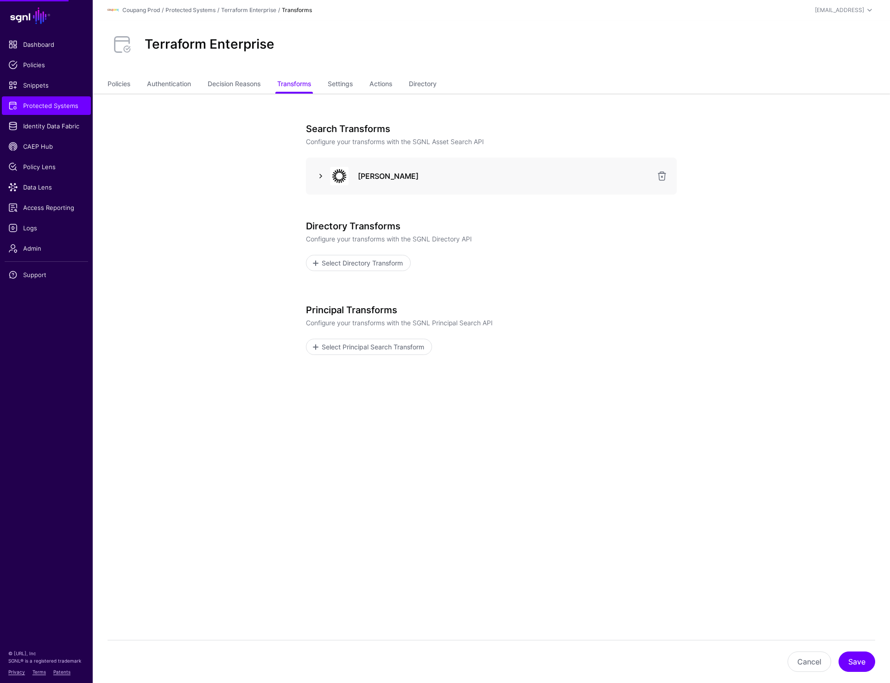
click at [319, 180] on link at bounding box center [320, 176] width 11 height 11
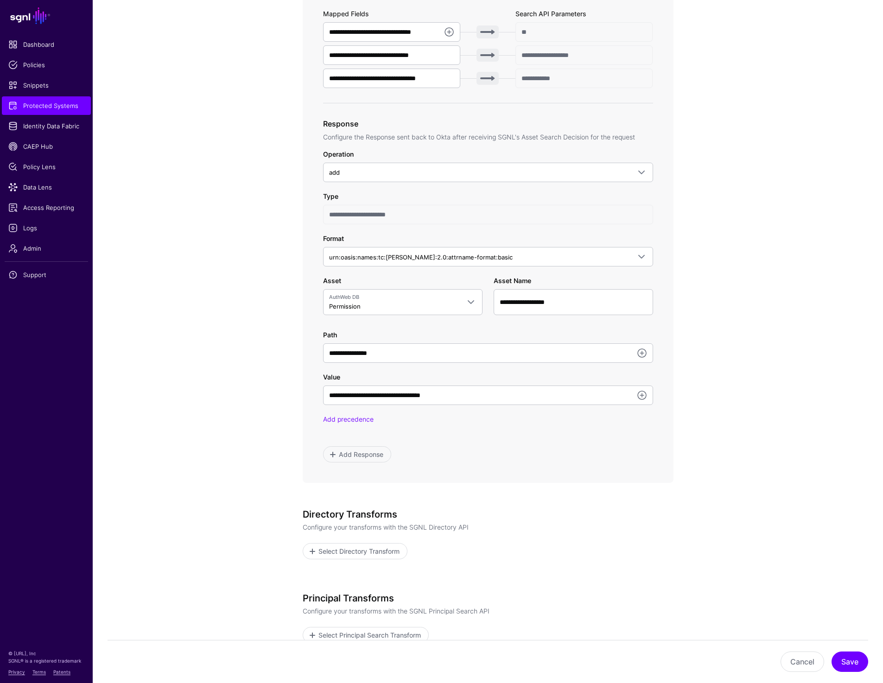
scroll to position [371, 0]
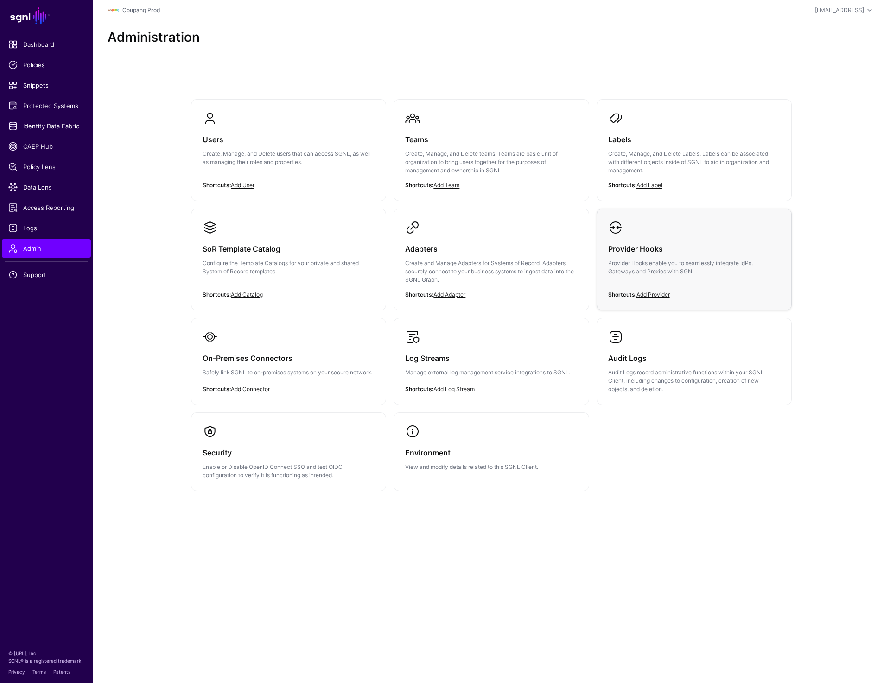
click at [663, 275] on p "Provider Hooks enable you to seamlessly integrate IdPs, Gateways and Proxies wi…" at bounding box center [694, 267] width 172 height 17
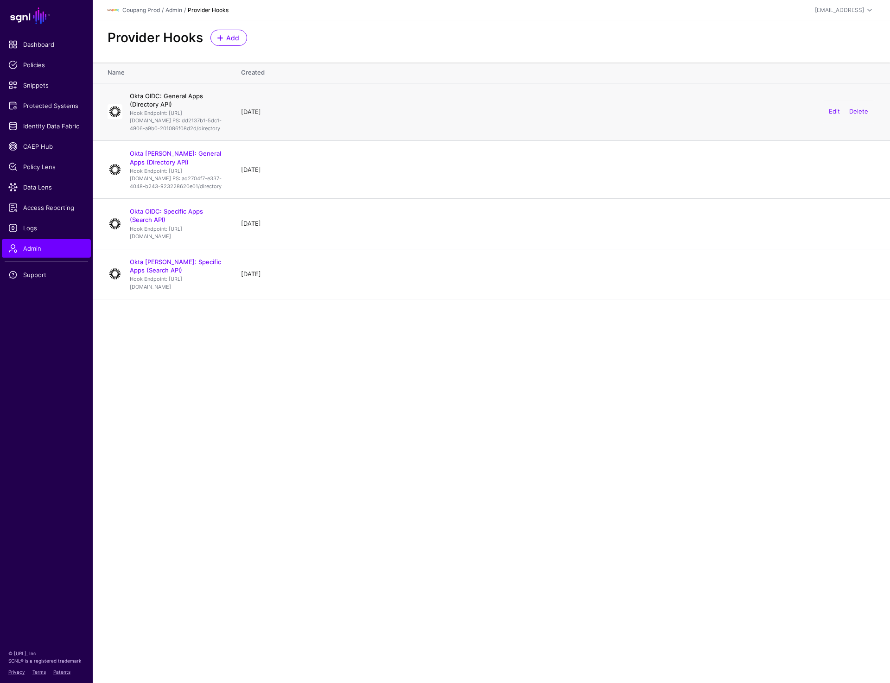
click at [203, 95] on link "Okta OIDC: General Apps (Directory API)" at bounding box center [166, 100] width 73 height 16
click at [203, 166] on link "Okta [PERSON_NAME]: General Apps (Directory API)" at bounding box center [175, 158] width 91 height 16
click at [193, 223] on link "Okta OIDC: Specific Apps (Search API)" at bounding box center [166, 216] width 73 height 16
click at [193, 274] on link "Okta SAML: Specific Apps (Search API)" at bounding box center [175, 266] width 91 height 16
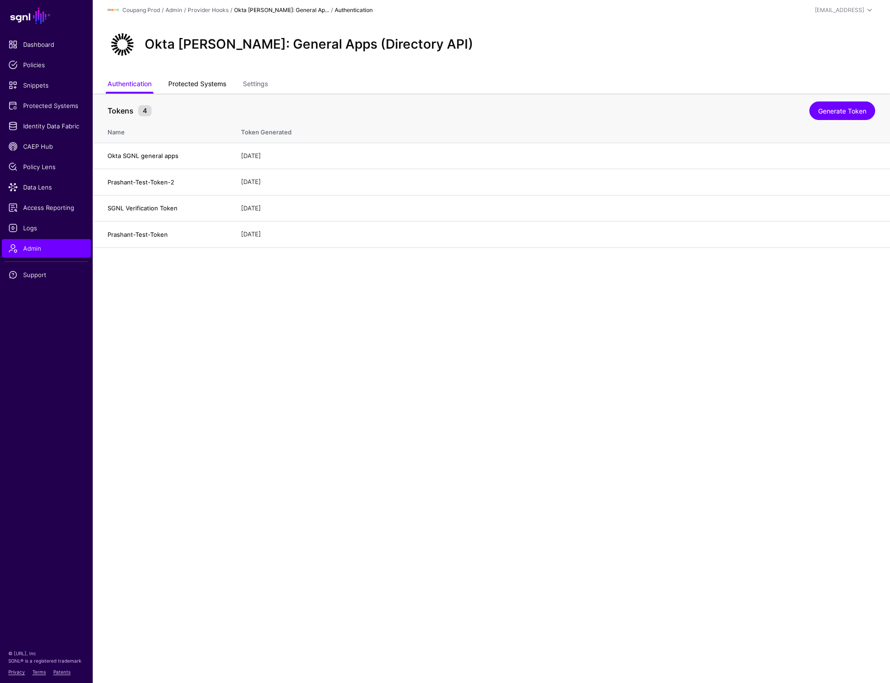
click at [191, 79] on link "Protected Systems" at bounding box center [197, 85] width 58 height 18
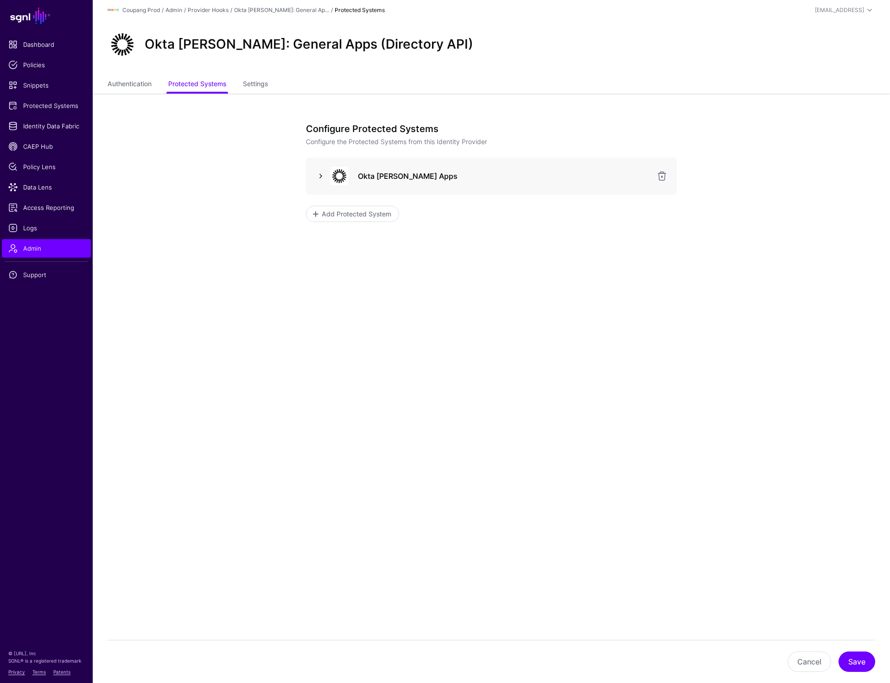
click at [318, 176] on link at bounding box center [320, 176] width 11 height 11
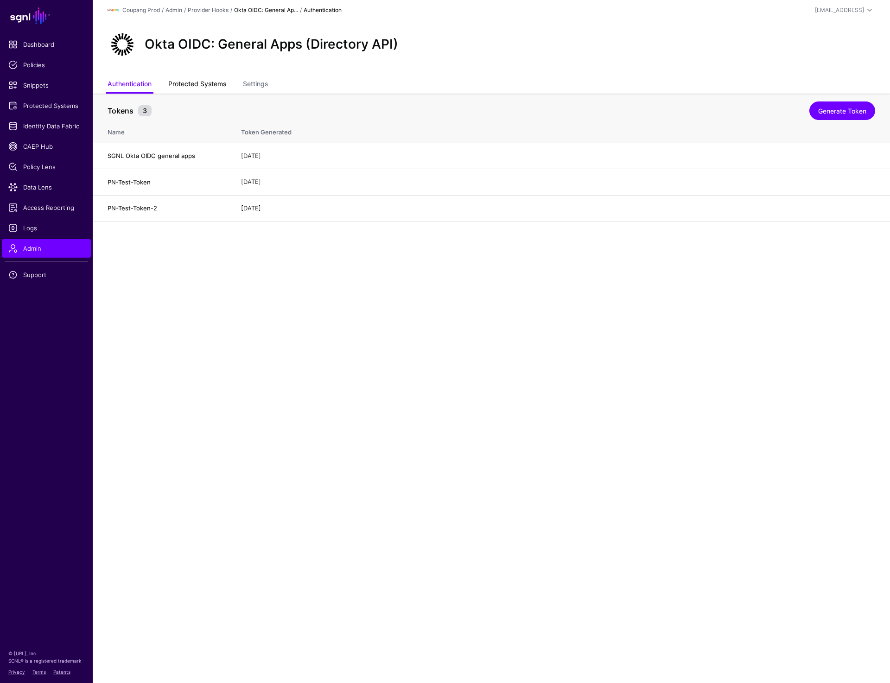
click at [201, 85] on link "Protected Systems" at bounding box center [197, 85] width 58 height 18
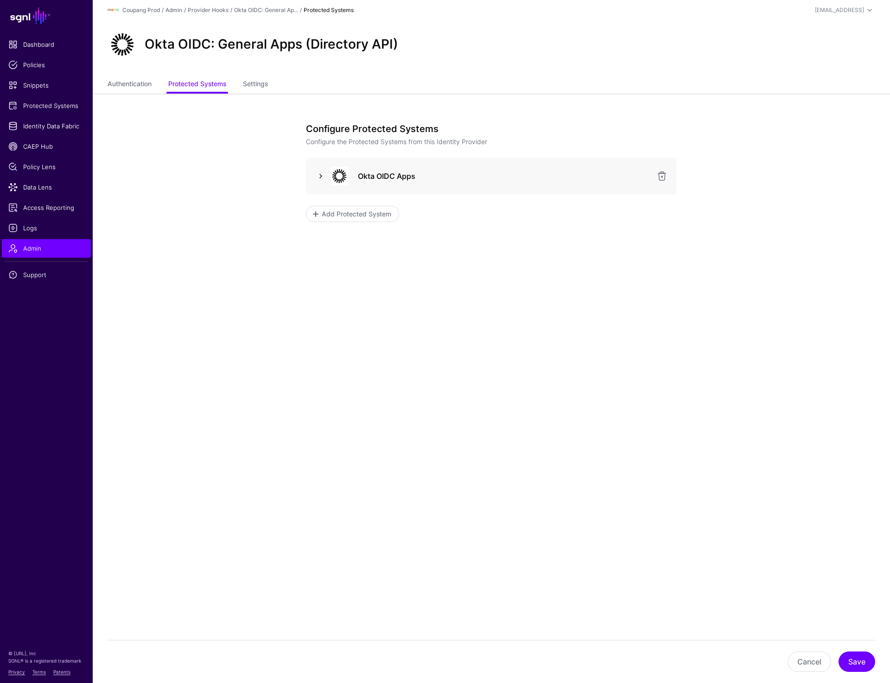
click at [322, 177] on link at bounding box center [320, 176] width 11 height 11
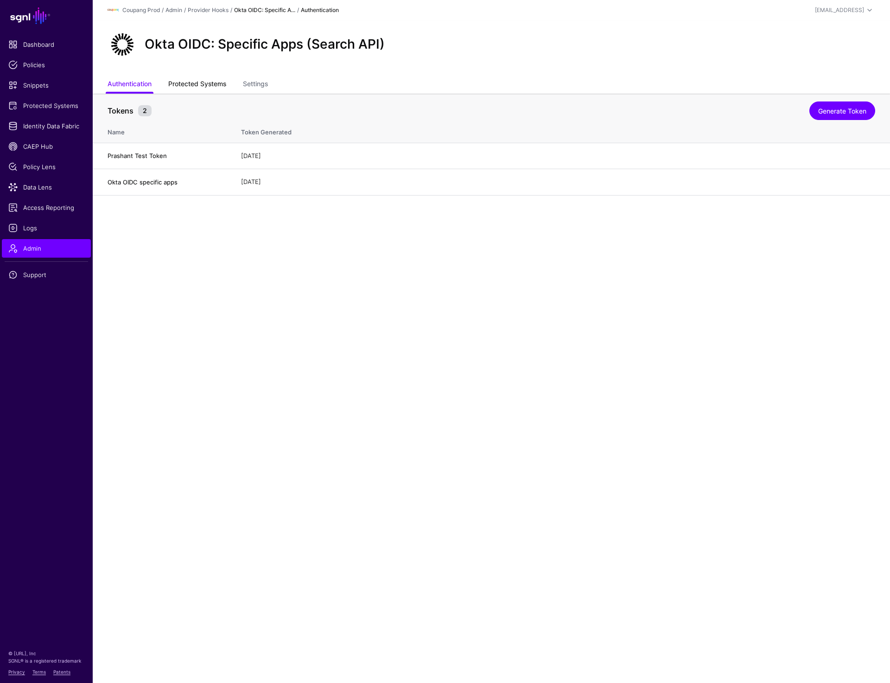
click at [207, 82] on link "Protected Systems" at bounding box center [197, 85] width 58 height 18
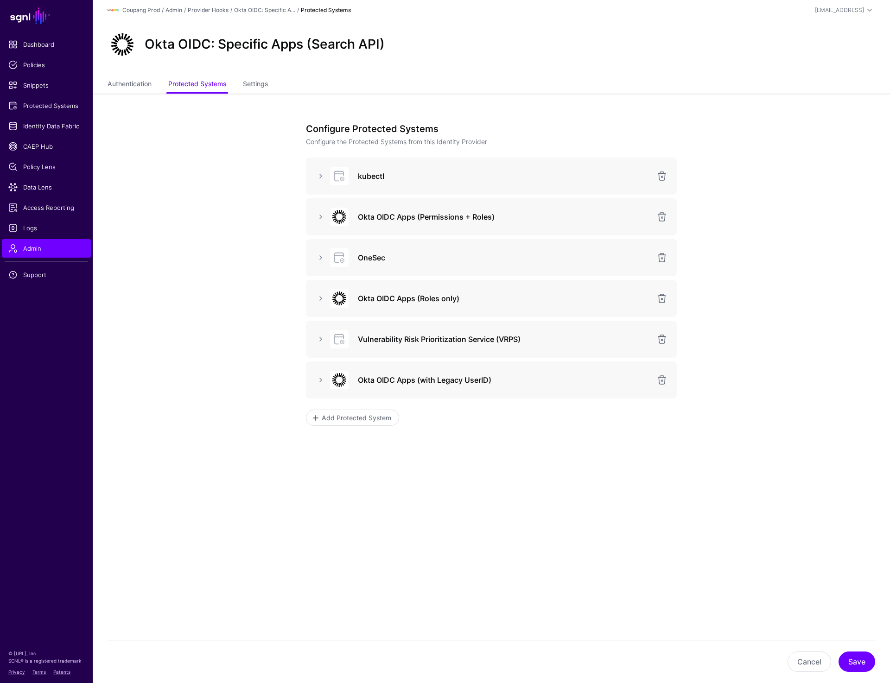
click at [314, 176] on div at bounding box center [320, 176] width 15 height 11
click at [320, 176] on link at bounding box center [320, 176] width 11 height 11
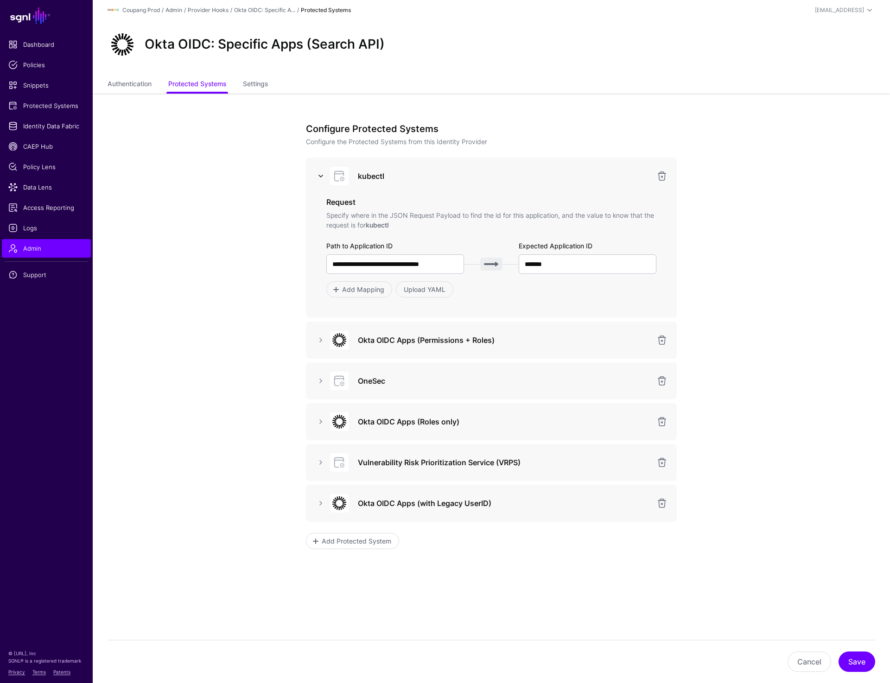
click at [320, 176] on link at bounding box center [320, 176] width 11 height 11
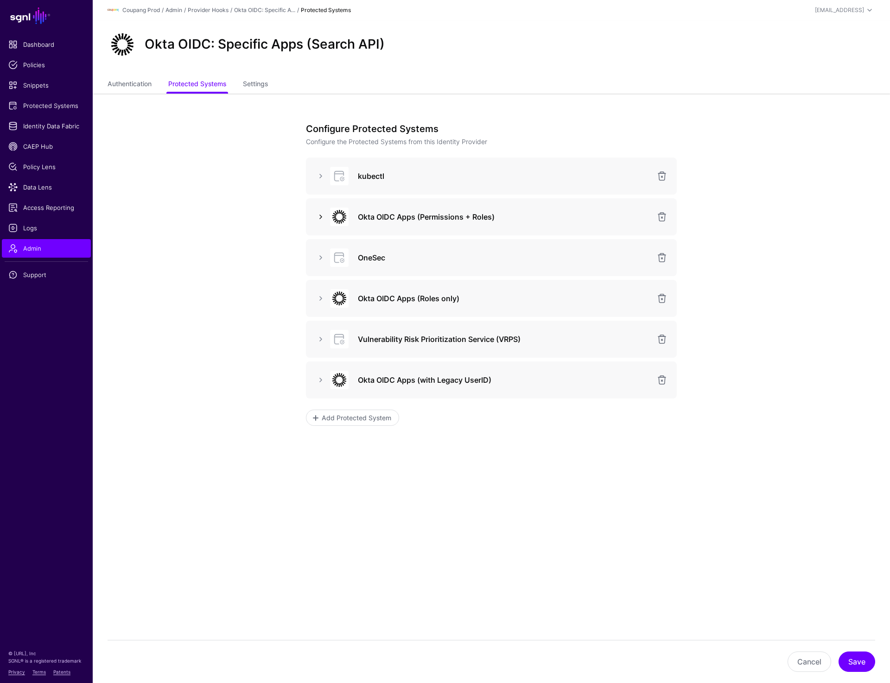
click at [320, 216] on link at bounding box center [320, 216] width 11 height 11
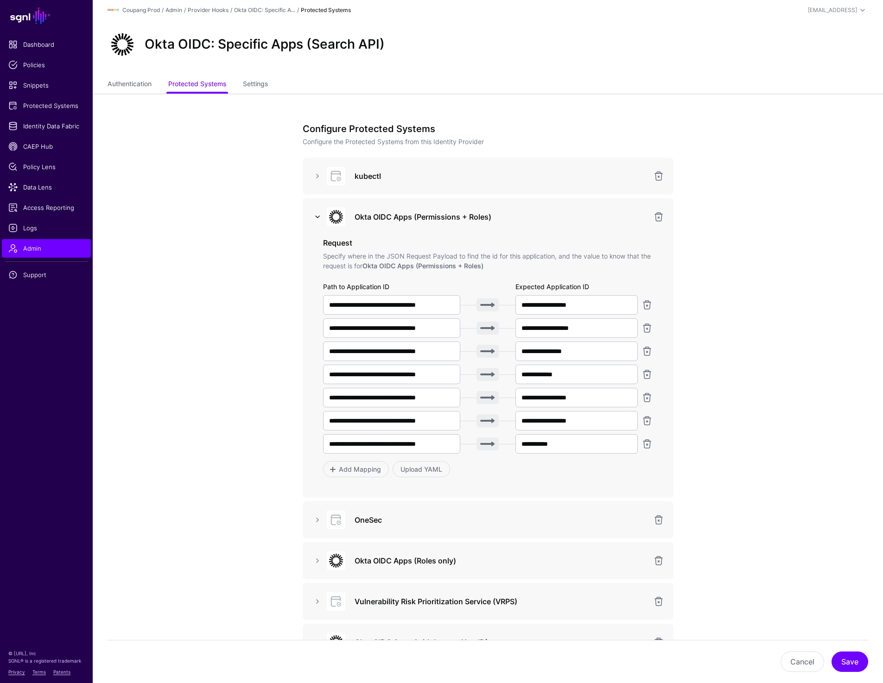
click at [320, 216] on link at bounding box center [317, 216] width 11 height 11
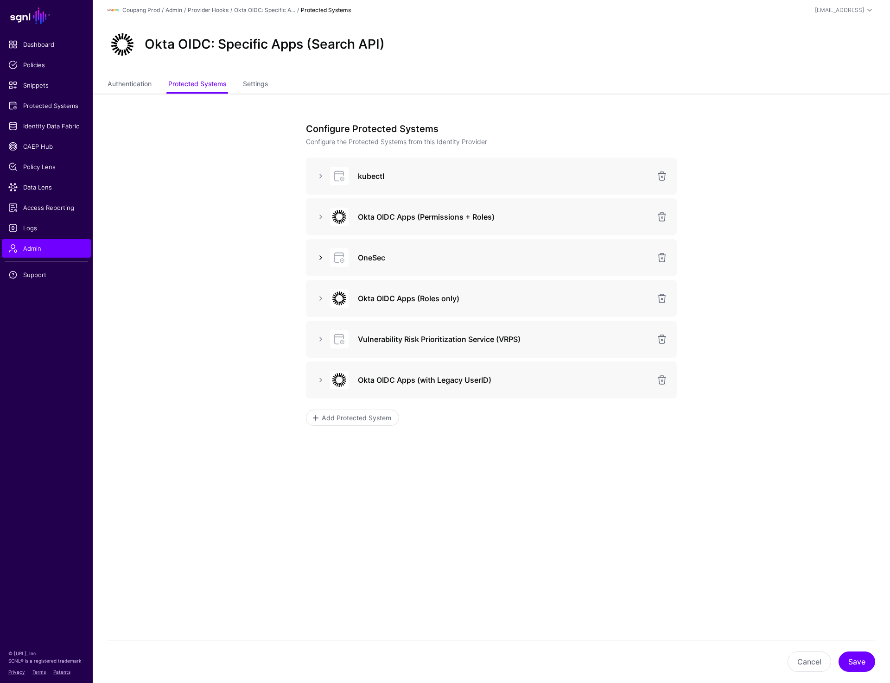
click at [321, 258] on link at bounding box center [320, 257] width 11 height 11
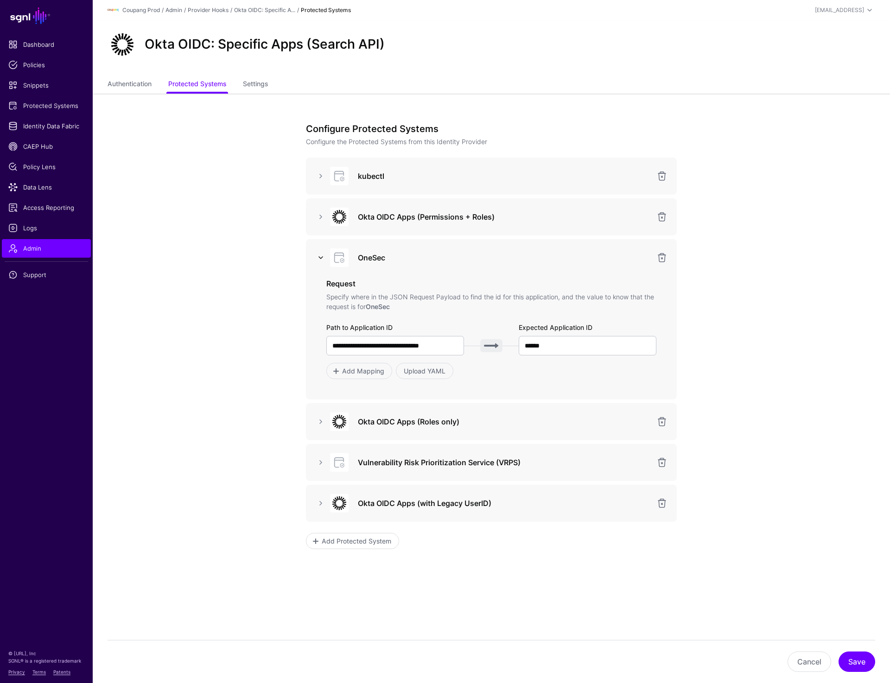
click at [321, 258] on link at bounding box center [320, 257] width 11 height 11
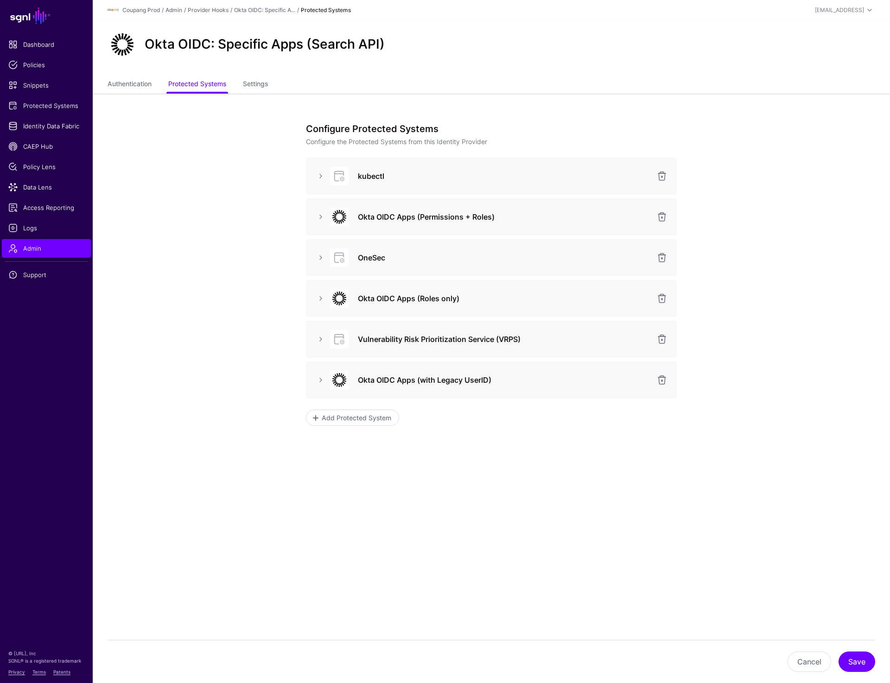
click at [321, 293] on div "Okta OIDC Apps (Roles only)" at bounding box center [491, 298] width 356 height 19
click at [321, 297] on link at bounding box center [320, 298] width 11 height 11
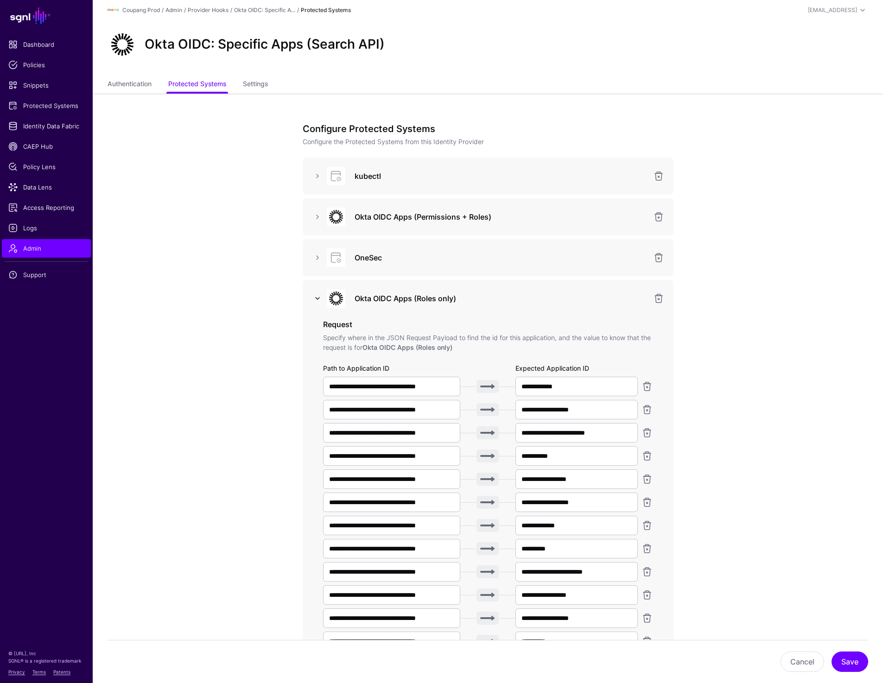
click at [321, 297] on link at bounding box center [317, 298] width 11 height 11
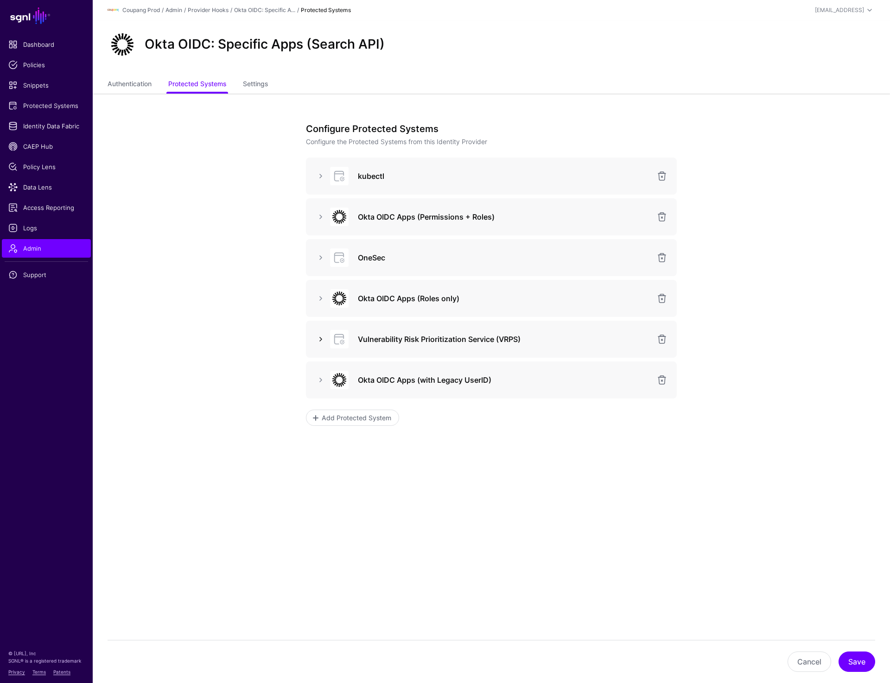
click at [322, 338] on link at bounding box center [320, 339] width 11 height 11
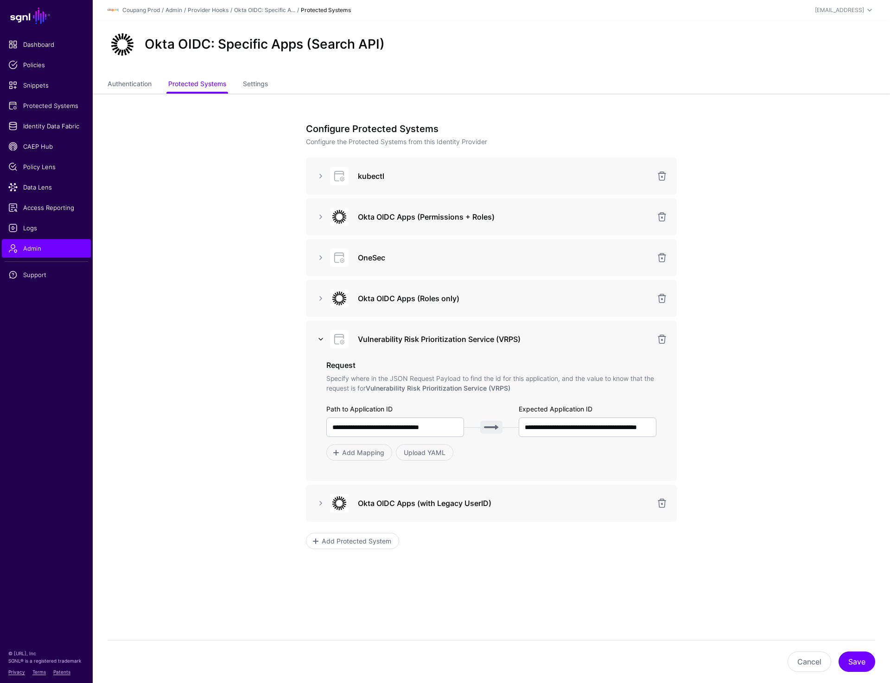
click at [322, 338] on link at bounding box center [320, 339] width 11 height 11
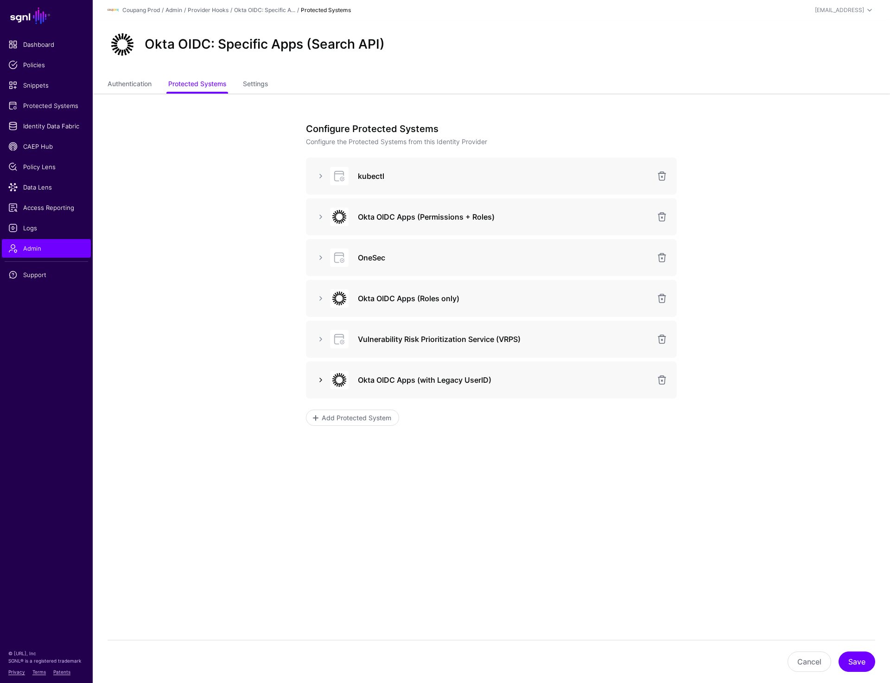
click at [322, 384] on link at bounding box center [320, 380] width 11 height 11
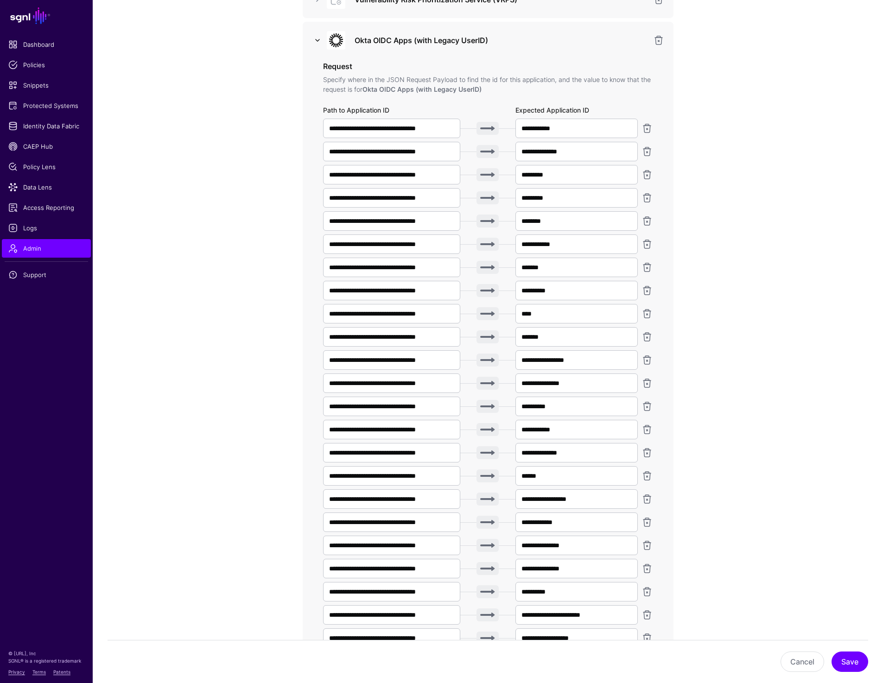
scroll to position [331, 0]
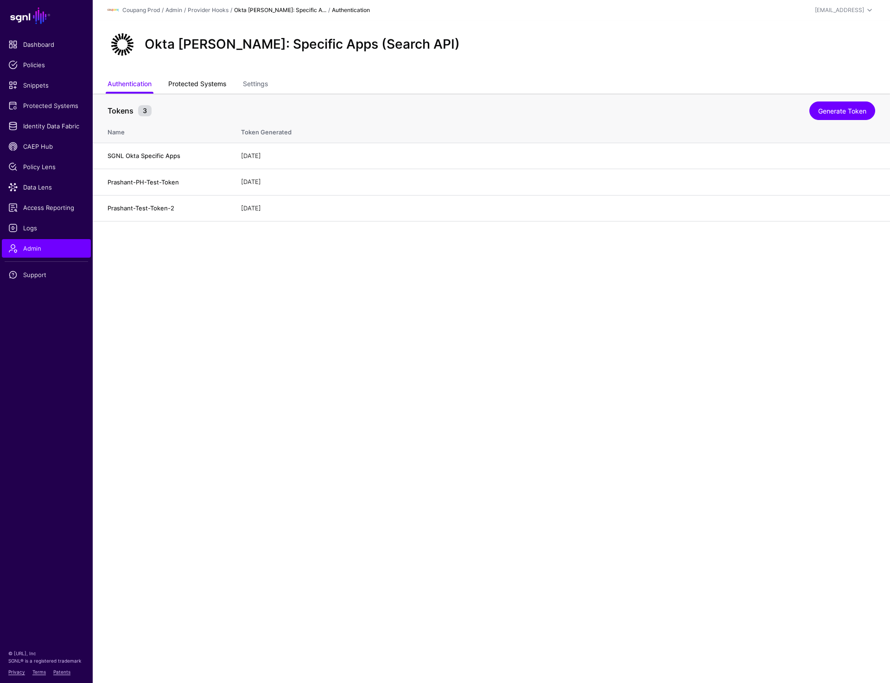
click at [207, 81] on link "Protected Systems" at bounding box center [197, 85] width 58 height 18
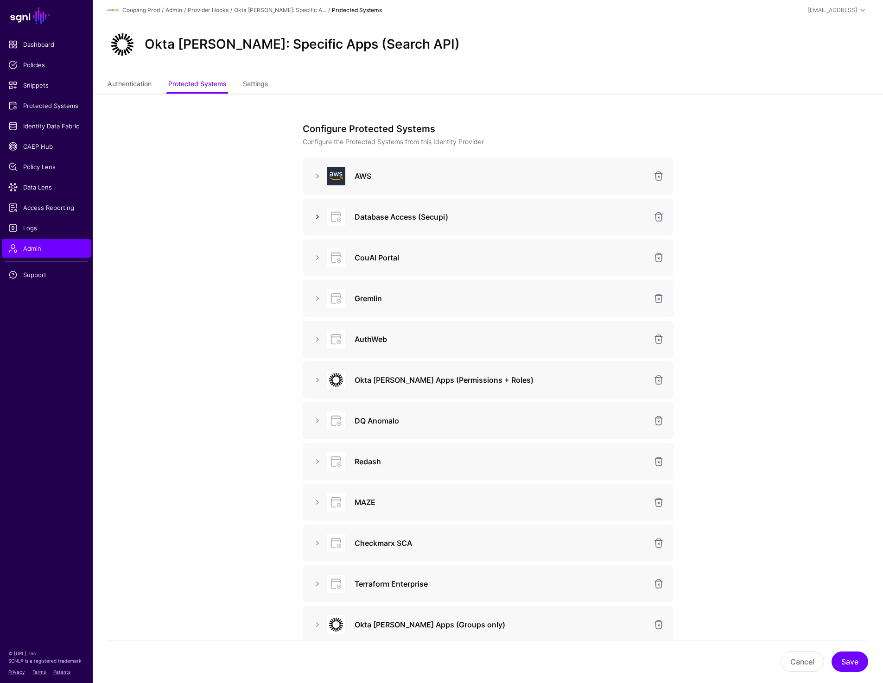
click at [319, 219] on link at bounding box center [317, 216] width 11 height 11
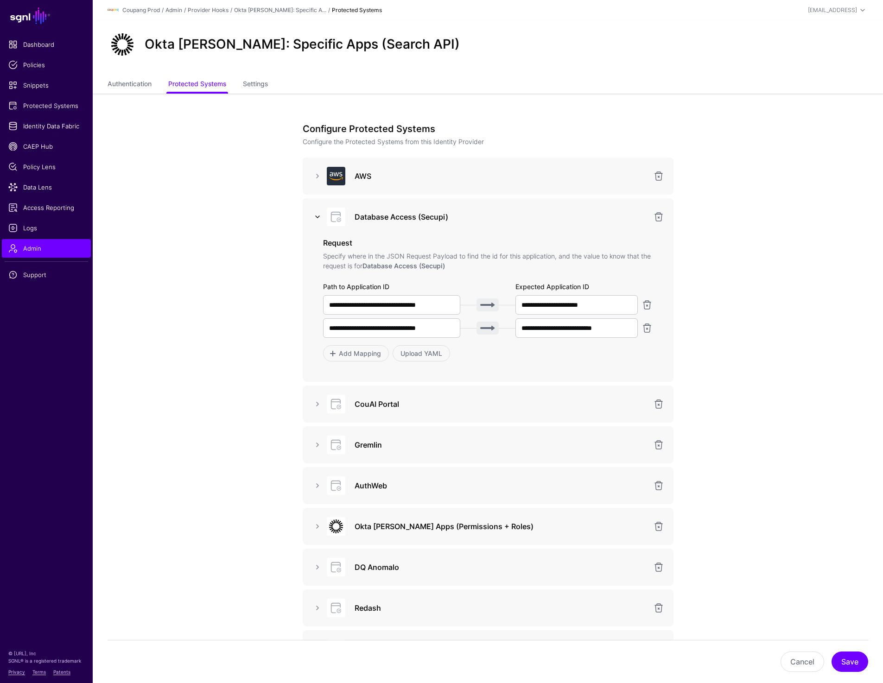
click at [319, 219] on link at bounding box center [317, 216] width 11 height 11
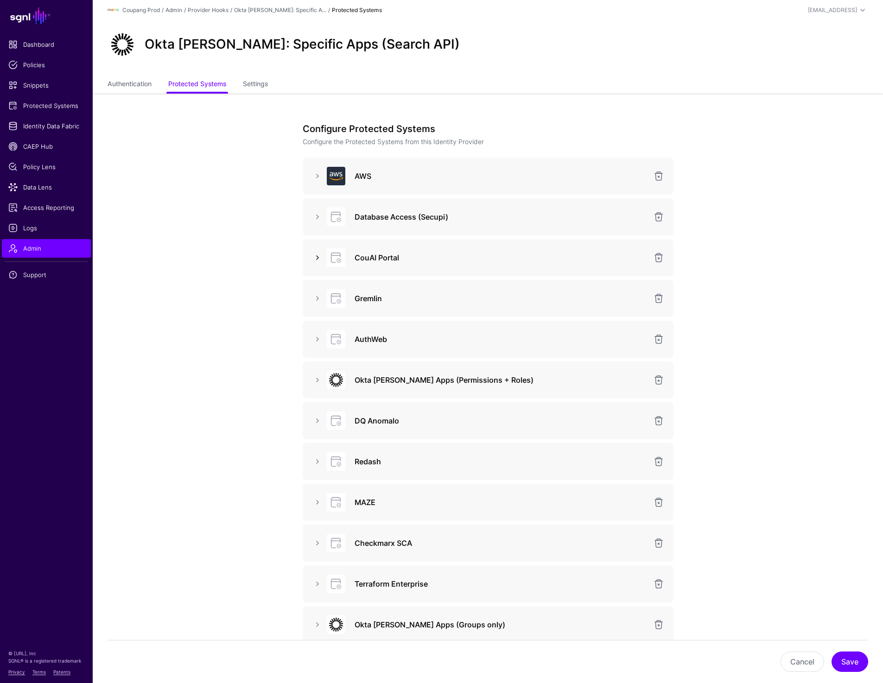
click at [314, 257] on link at bounding box center [317, 257] width 11 height 11
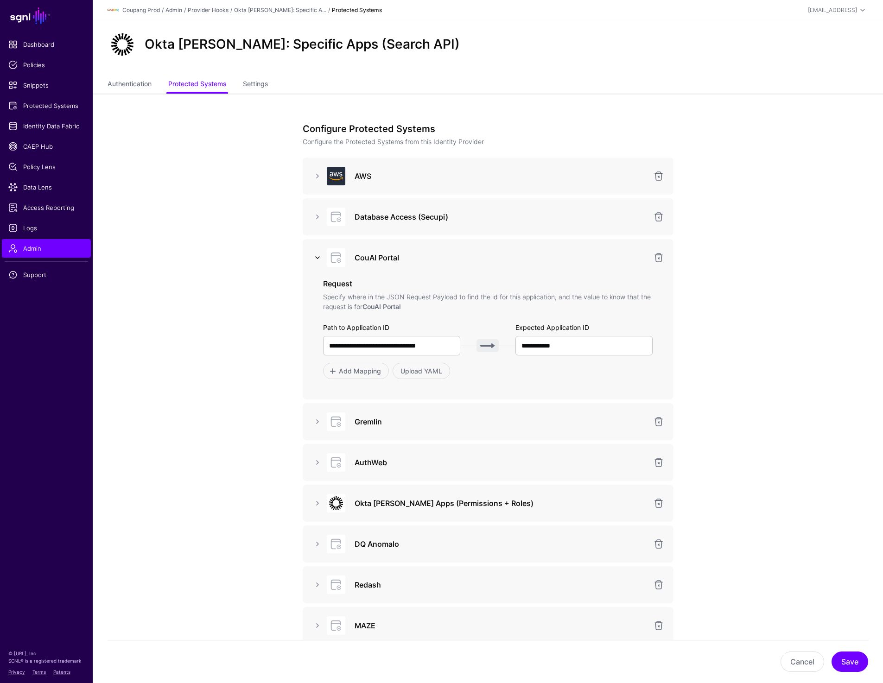
click at [314, 257] on link at bounding box center [317, 257] width 11 height 11
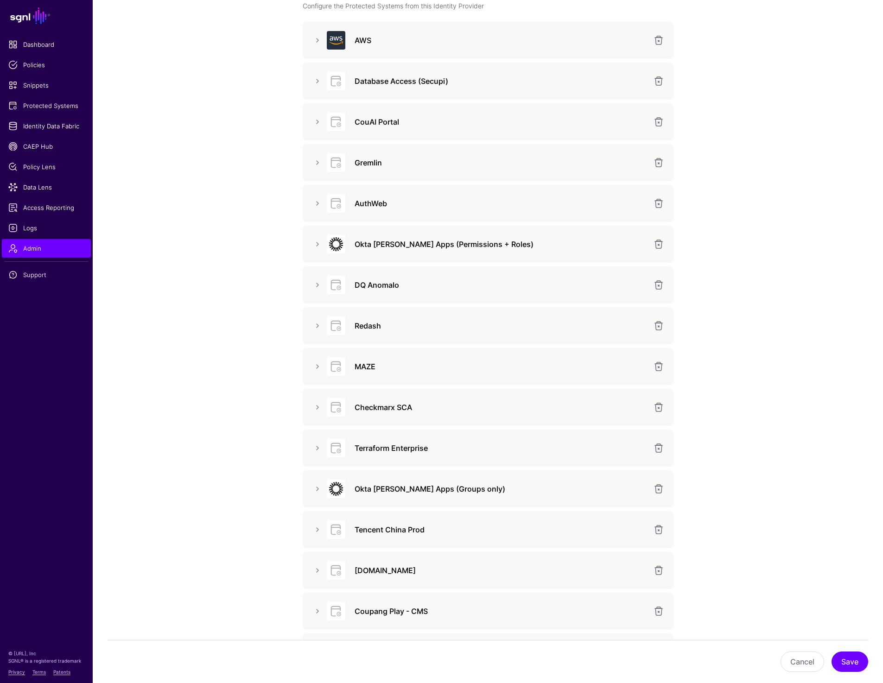
scroll to position [147, 0]
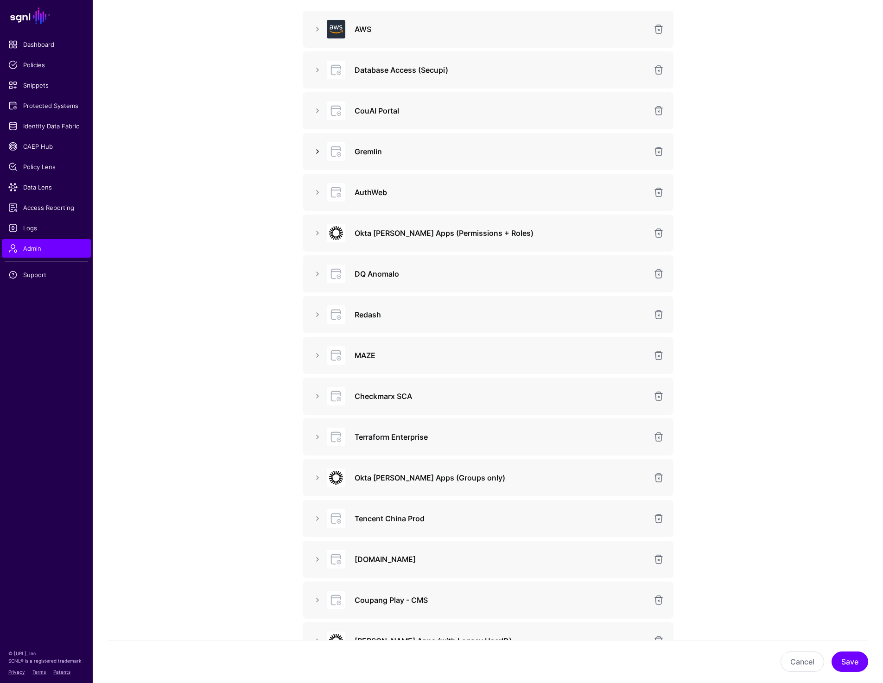
click at [313, 152] on link at bounding box center [317, 151] width 11 height 11
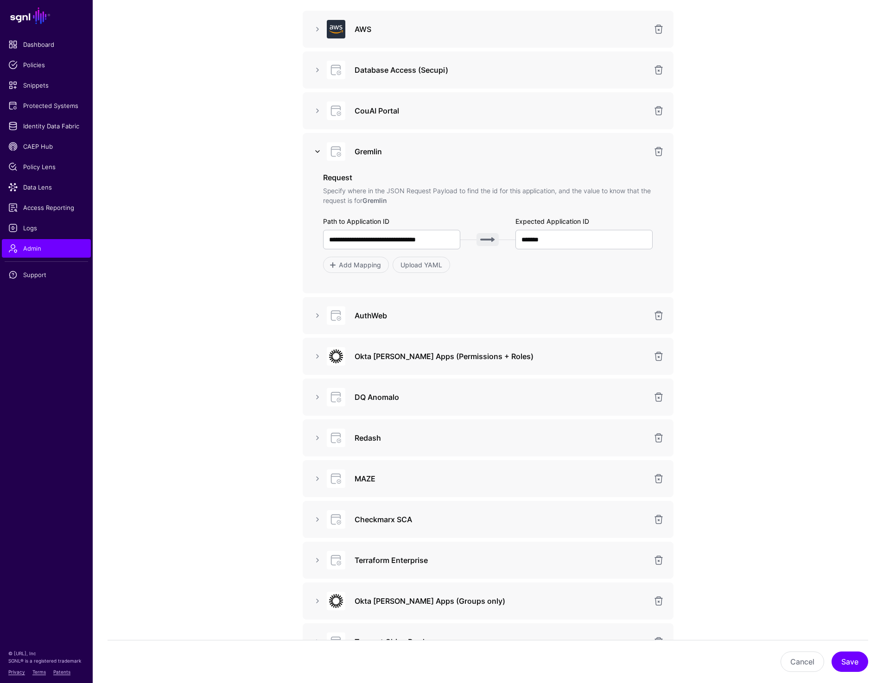
click at [313, 152] on link at bounding box center [317, 151] width 11 height 11
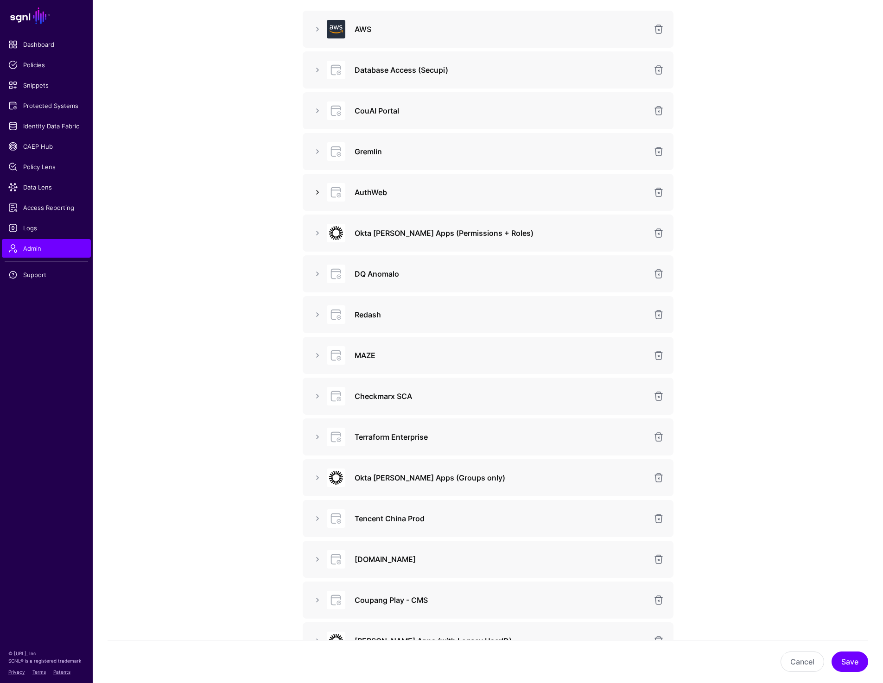
click at [316, 194] on link at bounding box center [317, 192] width 11 height 11
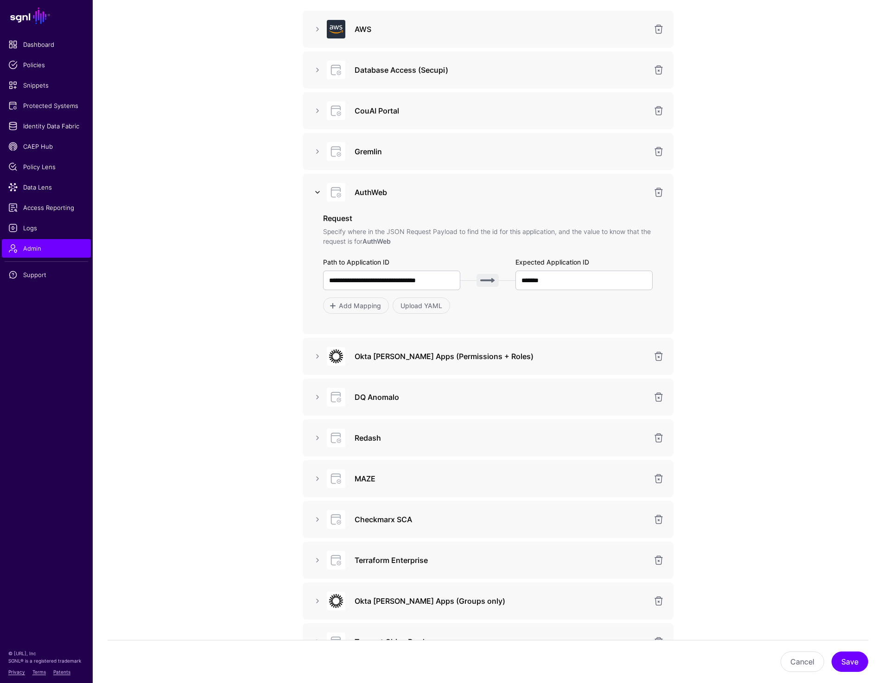
click at [316, 194] on link at bounding box center [317, 192] width 11 height 11
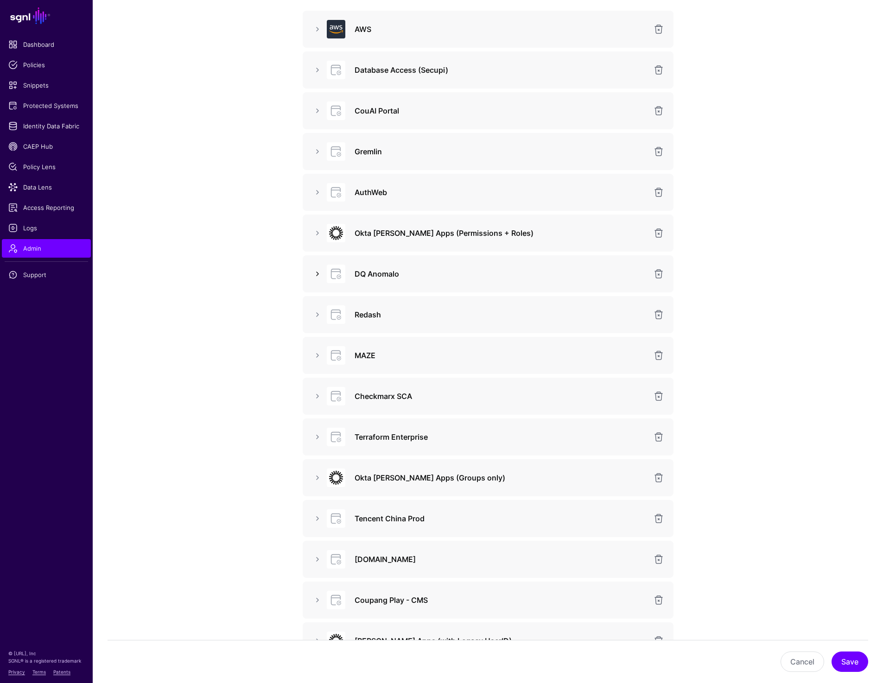
click at [316, 275] on link at bounding box center [317, 273] width 11 height 11
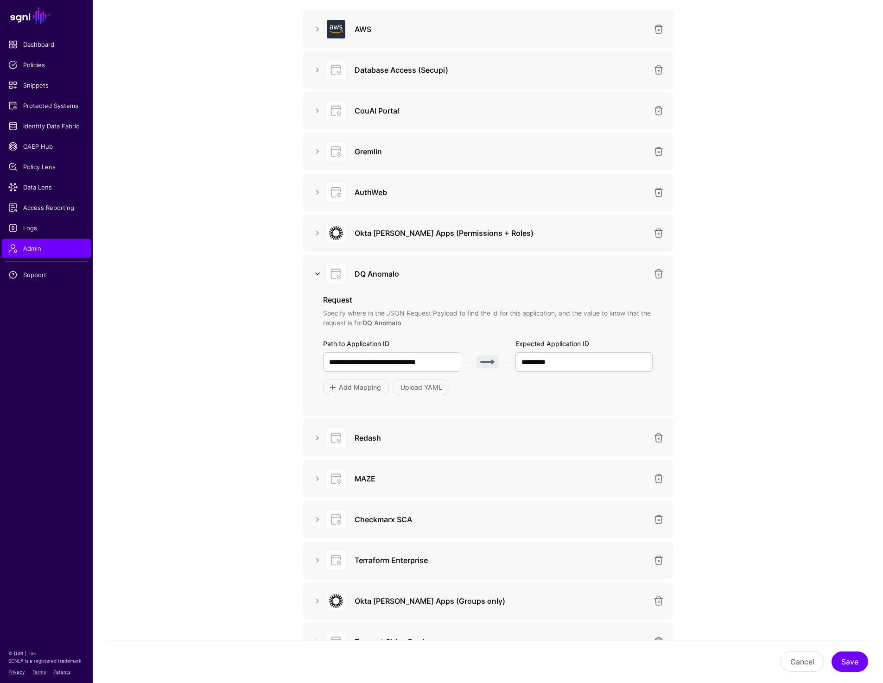
click at [316, 275] on link at bounding box center [317, 273] width 11 height 11
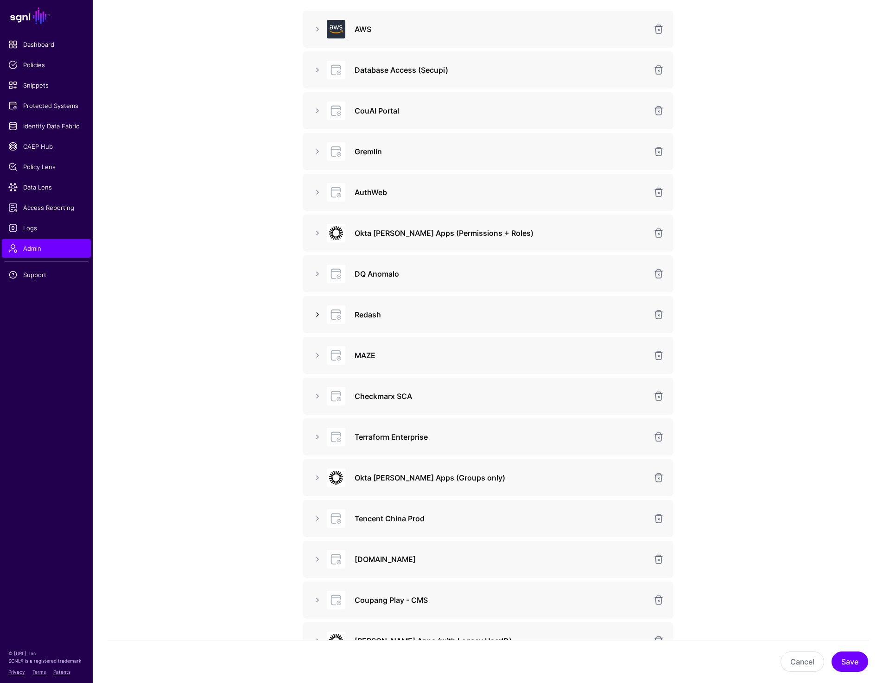
click at [317, 309] on link at bounding box center [317, 314] width 11 height 11
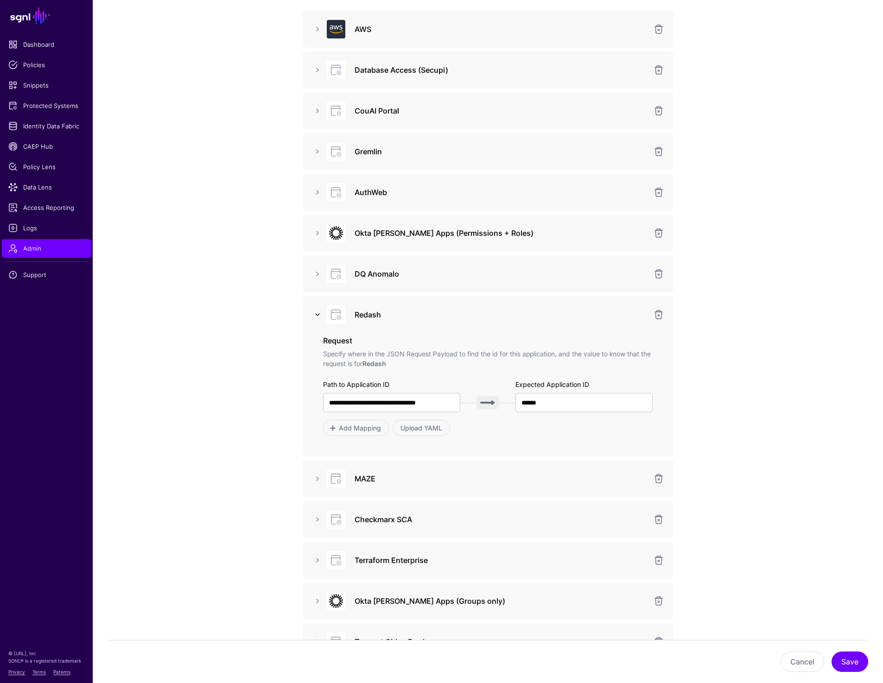
click at [317, 309] on link at bounding box center [317, 314] width 11 height 11
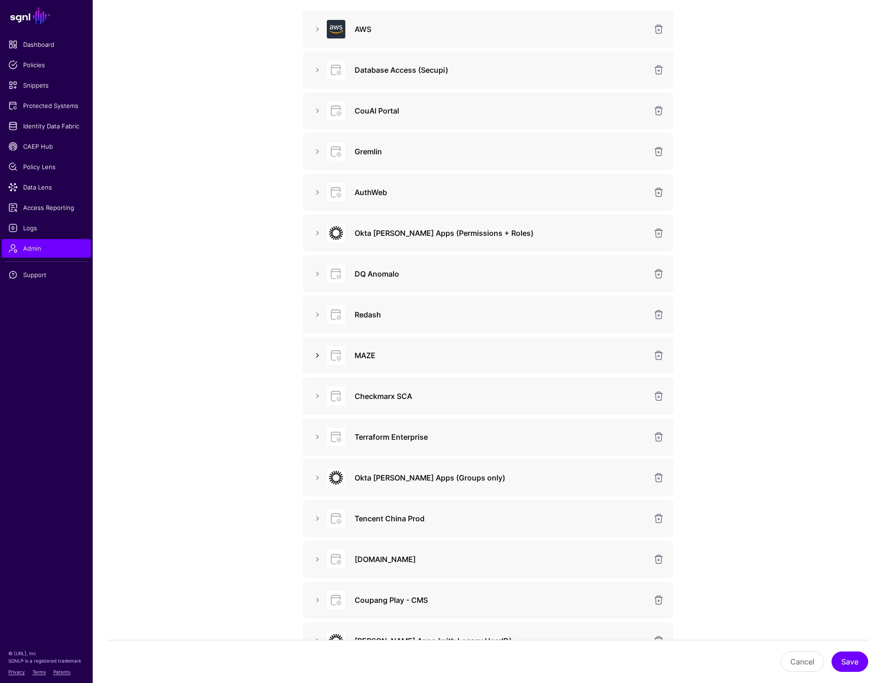
click at [317, 358] on link at bounding box center [317, 355] width 11 height 11
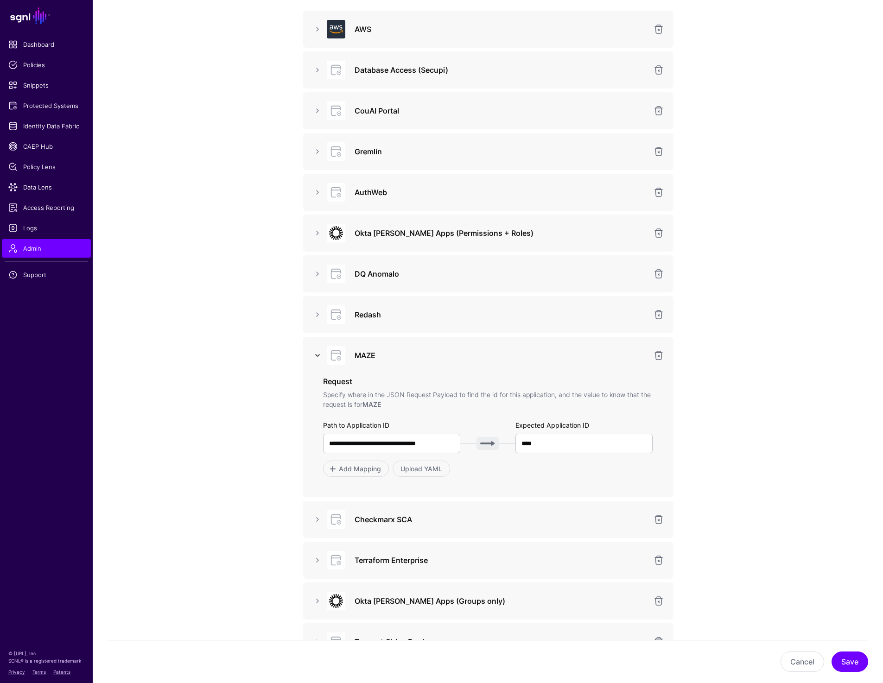
click at [317, 358] on link at bounding box center [317, 355] width 11 height 11
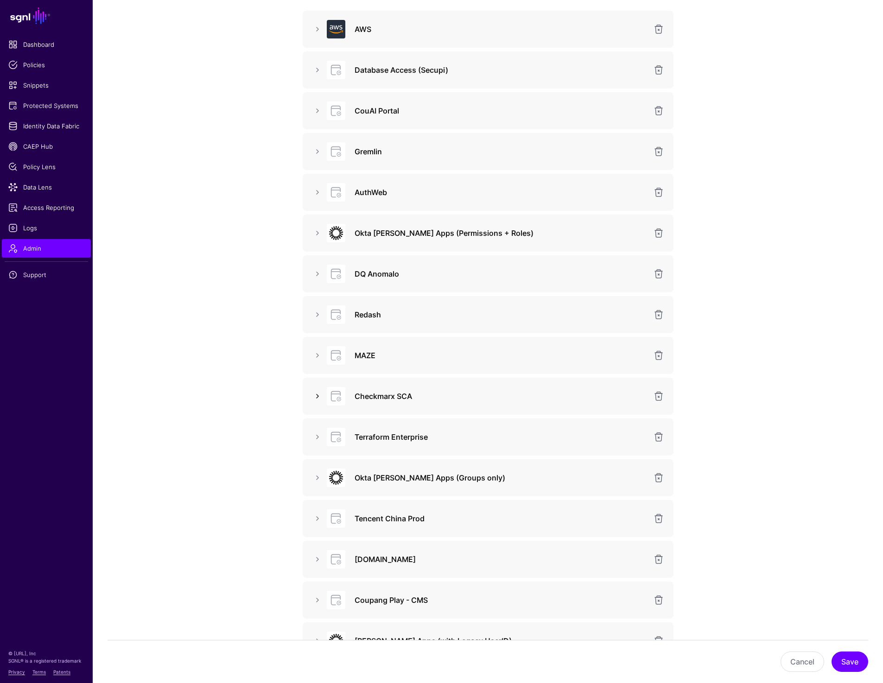
click at [317, 399] on link at bounding box center [317, 396] width 11 height 11
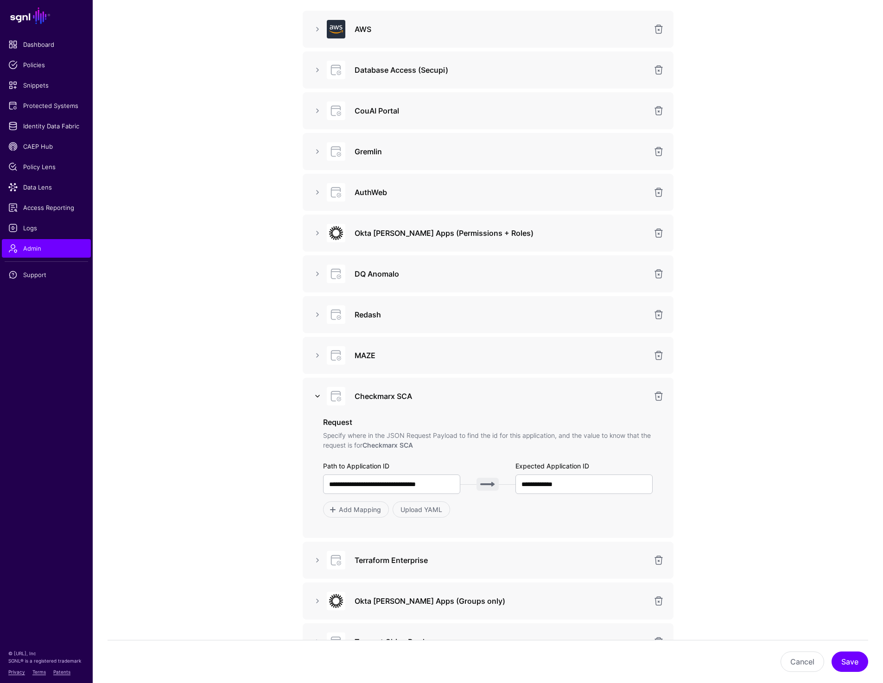
click at [317, 399] on link at bounding box center [317, 396] width 11 height 11
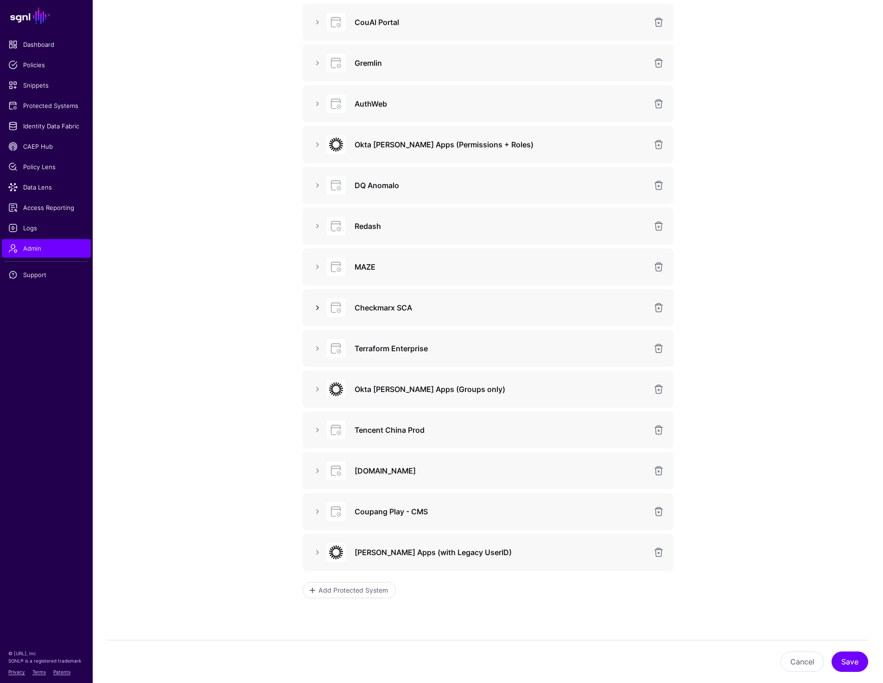
scroll to position [277, 0]
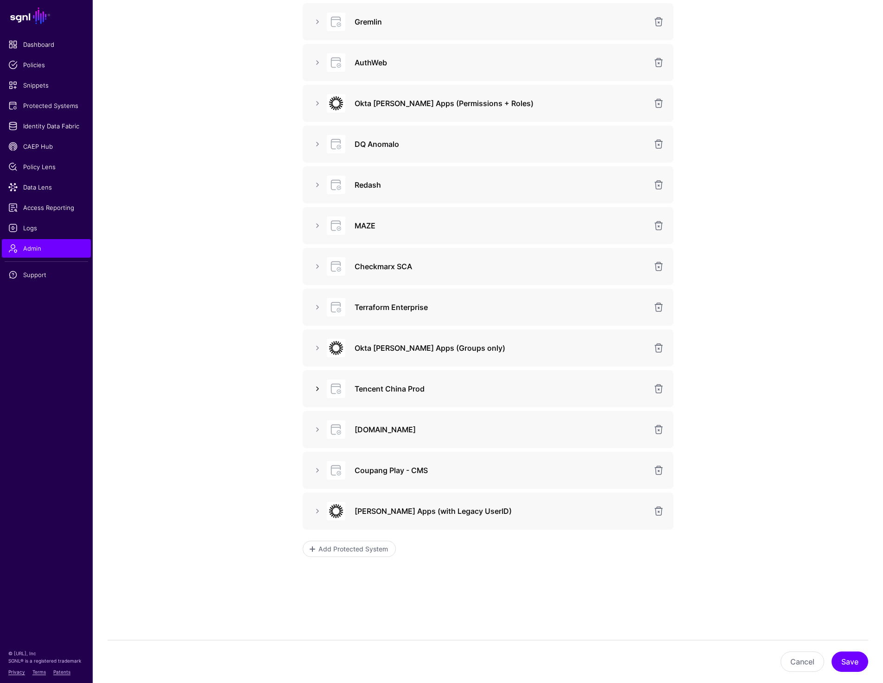
click at [317, 390] on link at bounding box center [317, 388] width 11 height 11
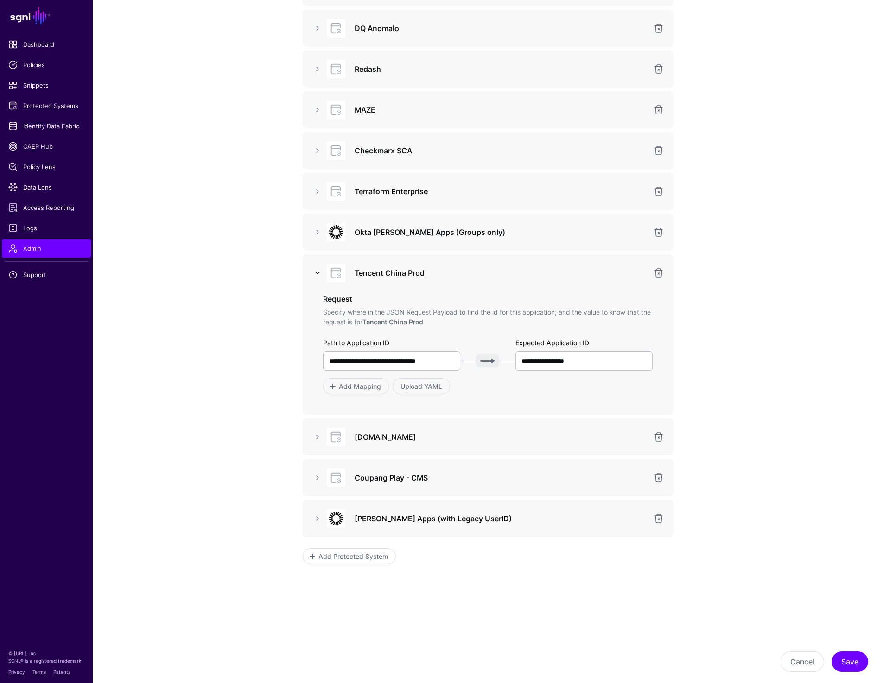
scroll to position [400, 0]
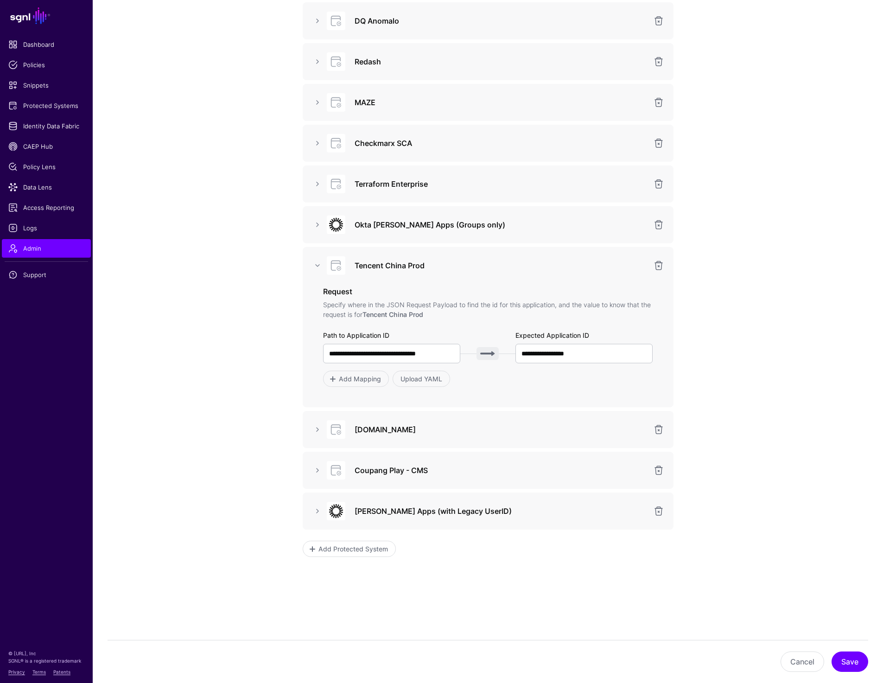
click at [319, 423] on div "Tenable.io" at bounding box center [488, 430] width 356 height 19
click at [319, 428] on link at bounding box center [317, 429] width 11 height 11
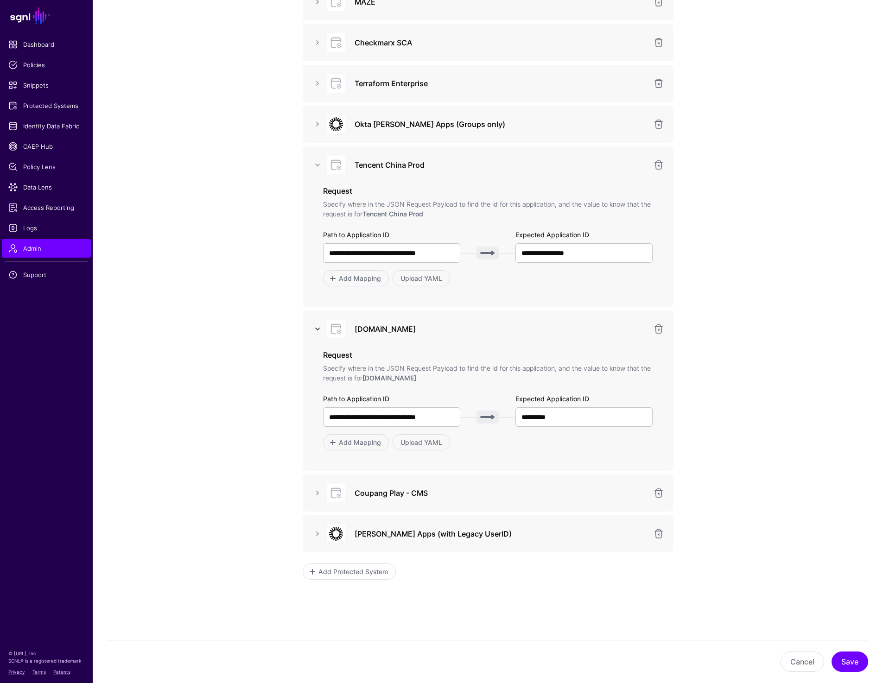
scroll to position [523, 0]
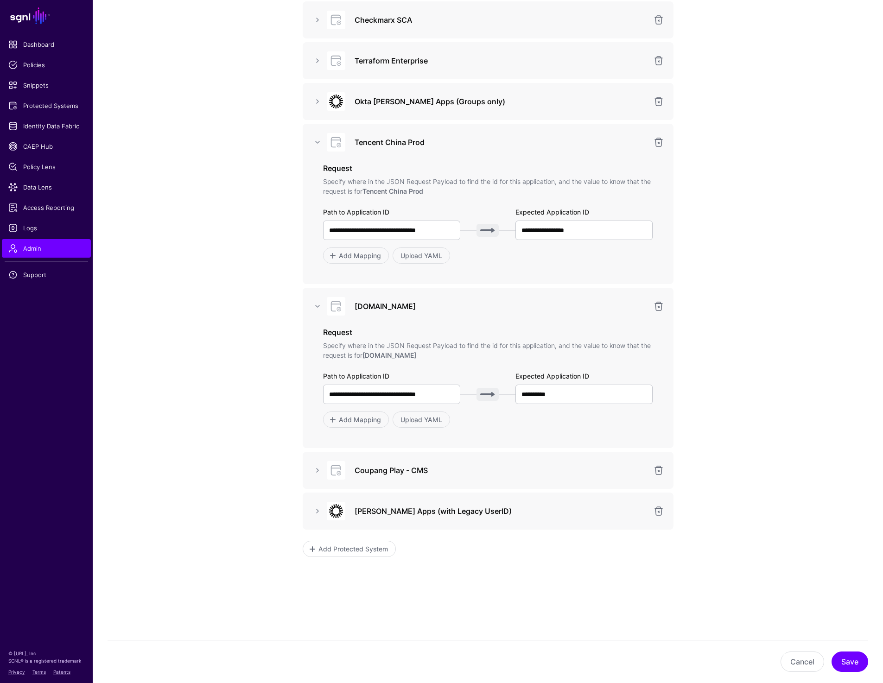
click at [317, 461] on div "Coupang Play - CMS" at bounding box center [488, 470] width 371 height 37
click at [317, 472] on link at bounding box center [317, 470] width 11 height 11
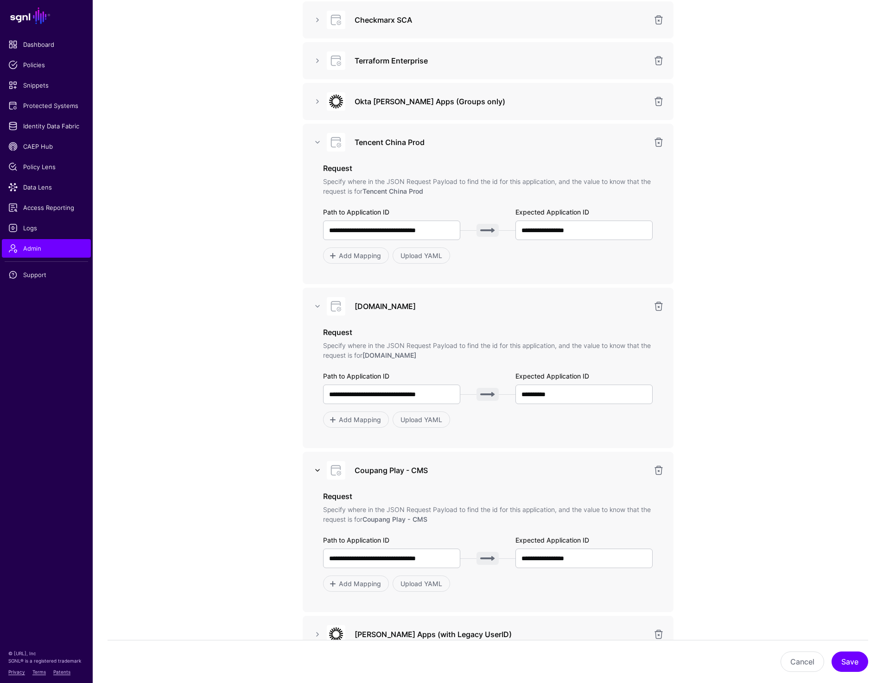
scroll to position [647, 0]
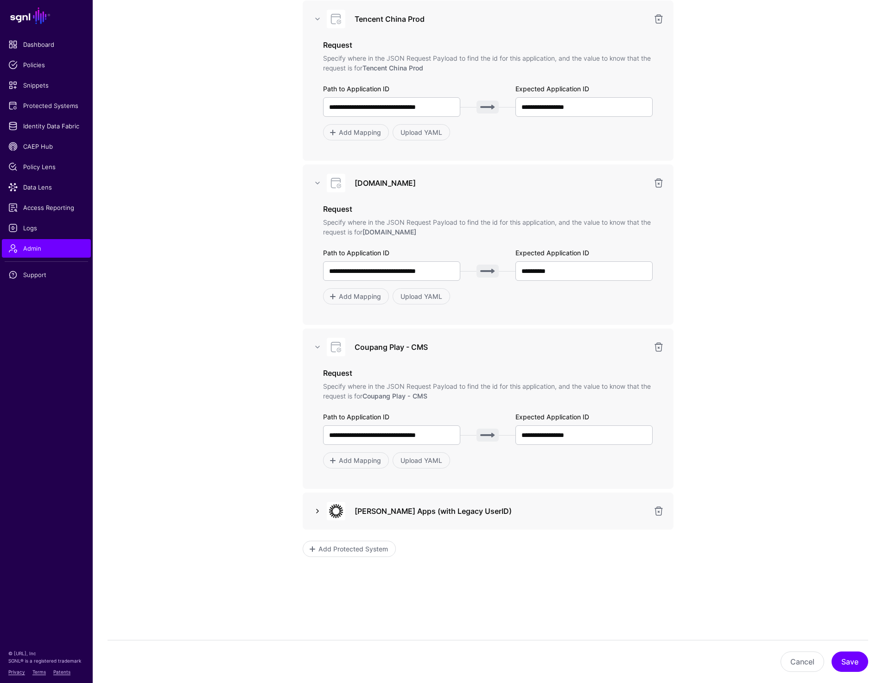
click at [315, 512] on link at bounding box center [317, 511] width 11 height 11
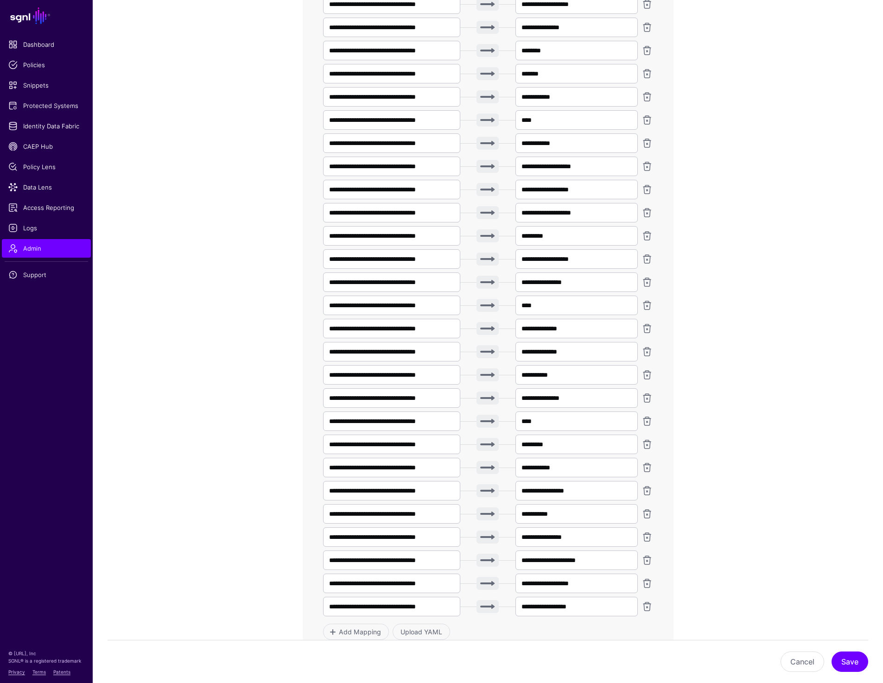
scroll to position [2161, 0]
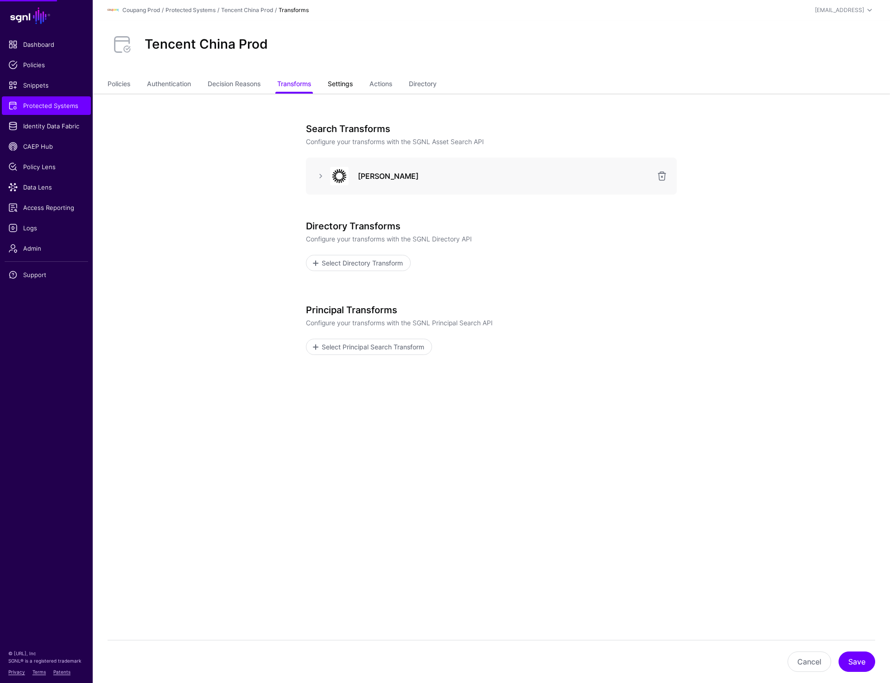
click at [345, 82] on link "Settings" at bounding box center [340, 85] width 25 height 18
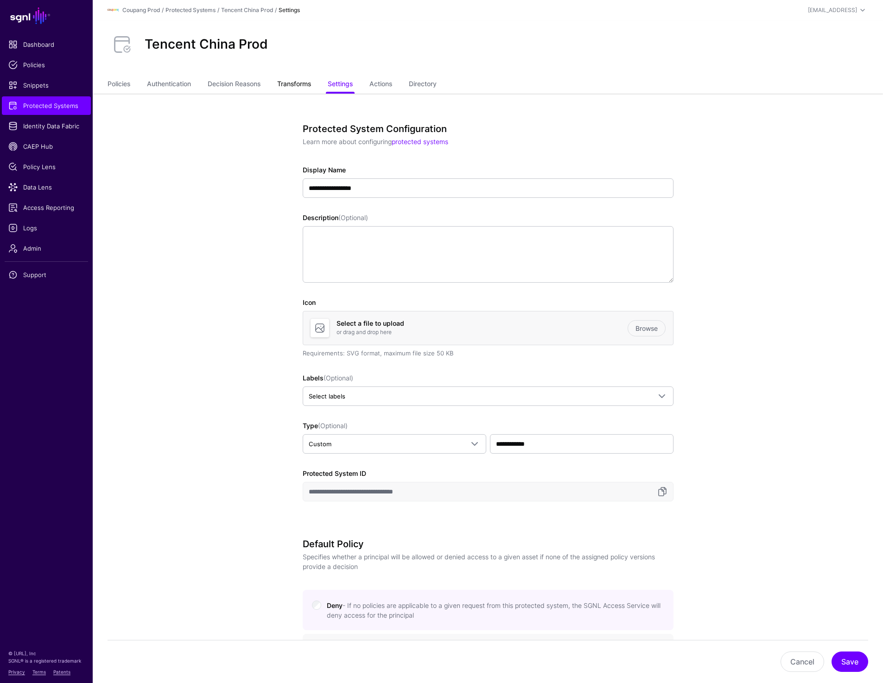
click at [290, 85] on link "Transforms" at bounding box center [294, 85] width 34 height 18
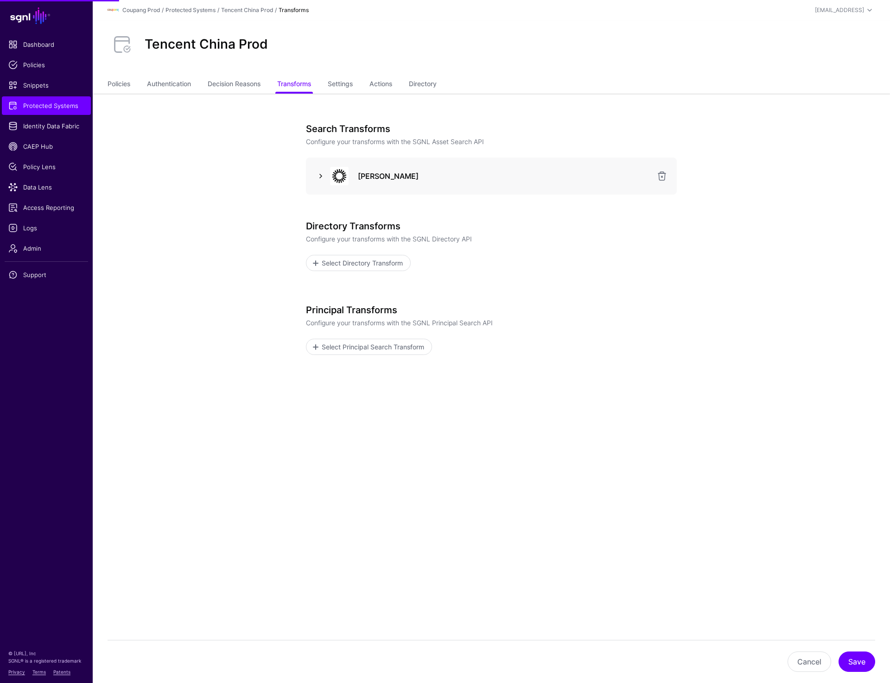
click at [316, 176] on link at bounding box center [320, 176] width 11 height 11
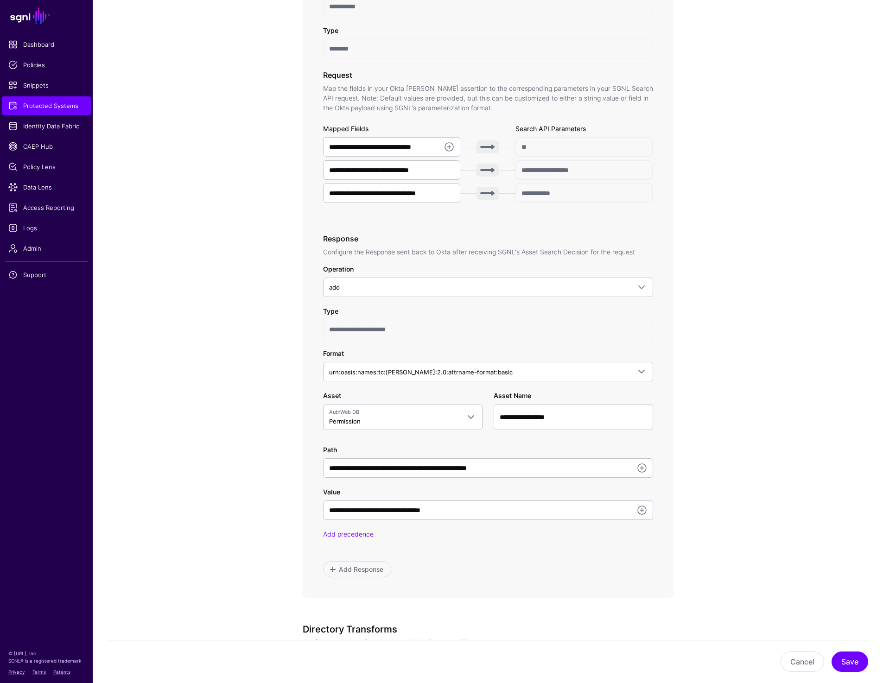
scroll to position [256, 0]
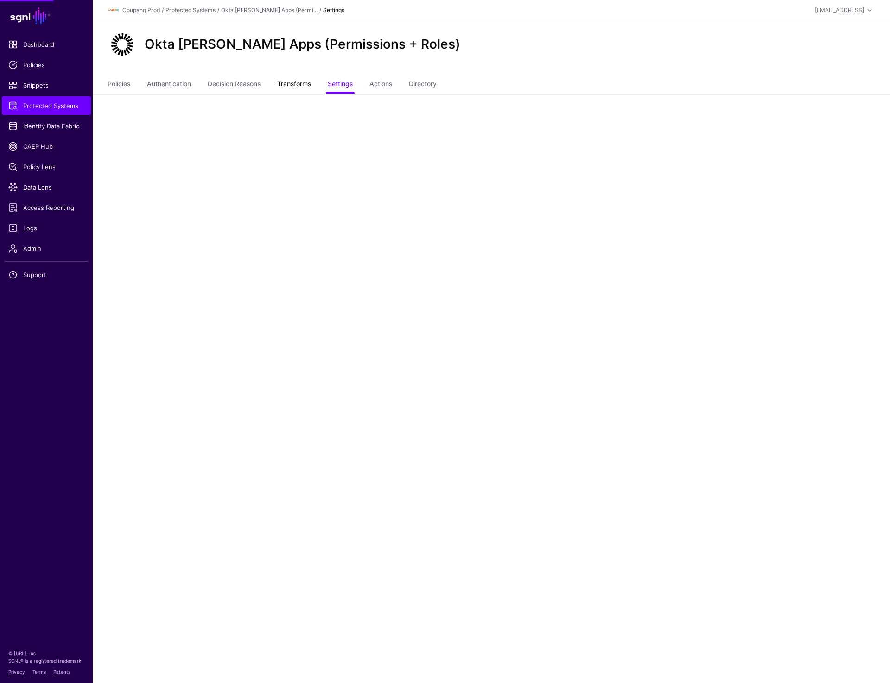
click at [310, 83] on link "Transforms" at bounding box center [294, 85] width 34 height 18
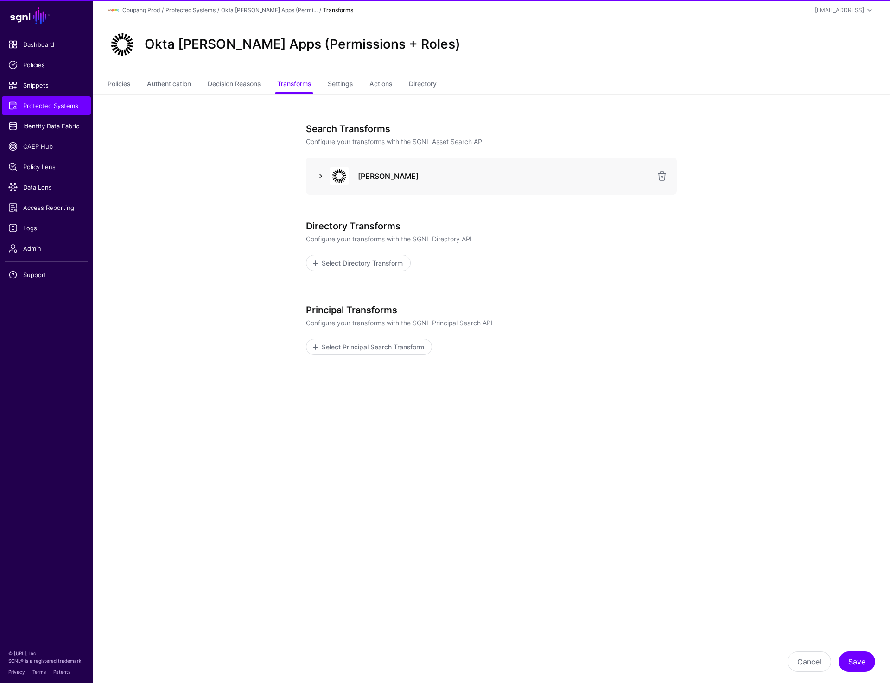
click at [317, 178] on link at bounding box center [320, 176] width 11 height 11
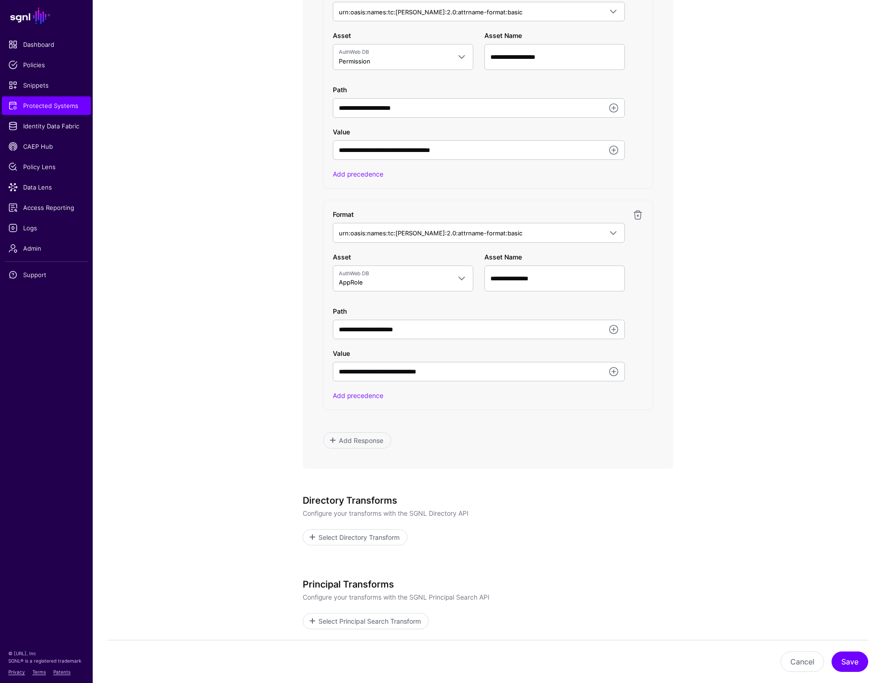
scroll to position [694, 0]
